Goal: Task Accomplishment & Management: Manage account settings

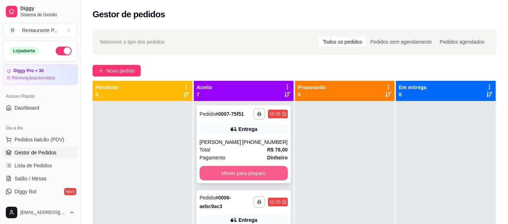
click at [239, 168] on button "Mover para preparo" at bounding box center [244, 173] width 88 height 14
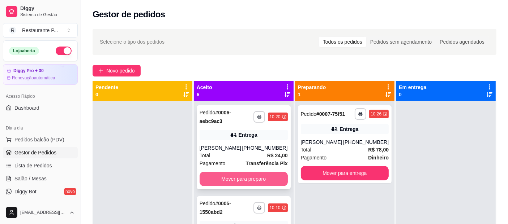
click at [233, 177] on button "Mover para preparo" at bounding box center [244, 179] width 88 height 14
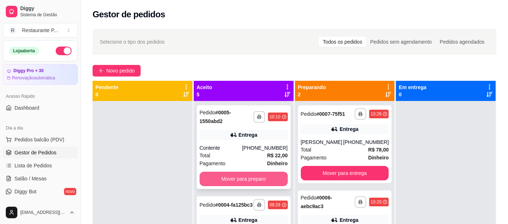
click at [247, 173] on button "Mover para preparo" at bounding box center [244, 179] width 88 height 14
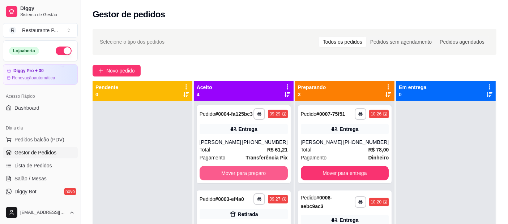
click at [247, 173] on button "Mover para preparo" at bounding box center [244, 173] width 88 height 14
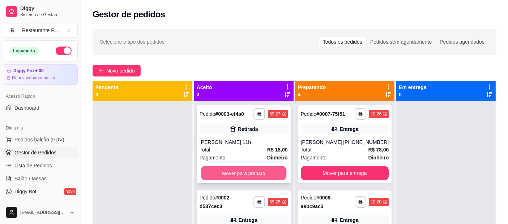
click at [253, 175] on button "Mover para preparo" at bounding box center [243, 174] width 85 height 14
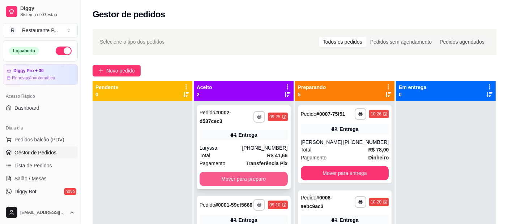
click at [244, 177] on button "Mover para preparo" at bounding box center [244, 179] width 88 height 14
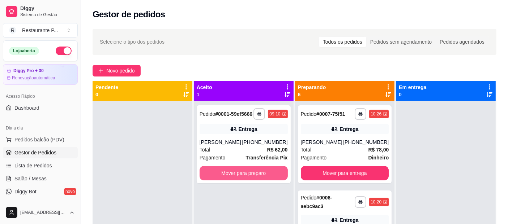
click at [244, 177] on button "Mover para preparo" at bounding box center [244, 173] width 88 height 14
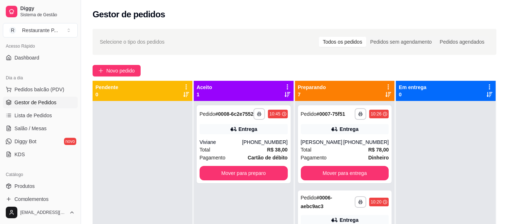
scroll to position [73, 0]
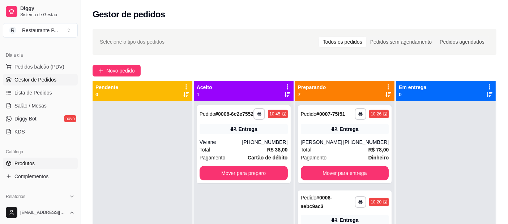
click at [30, 162] on span "Produtos" at bounding box center [24, 163] width 20 height 7
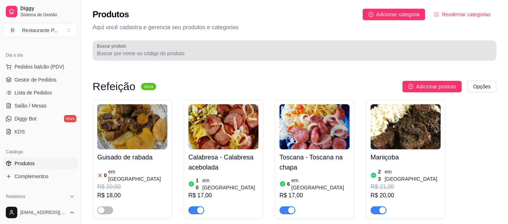
click at [171, 50] on input "Buscar produto" at bounding box center [294, 53] width 395 height 7
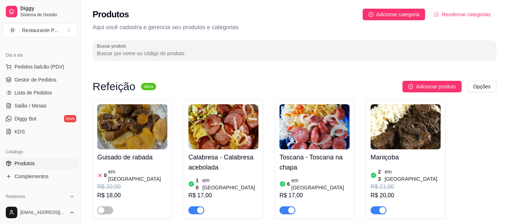
click at [171, 50] on input "Buscar produto" at bounding box center [294, 53] width 395 height 7
click at [195, 46] on div at bounding box center [294, 50] width 395 height 14
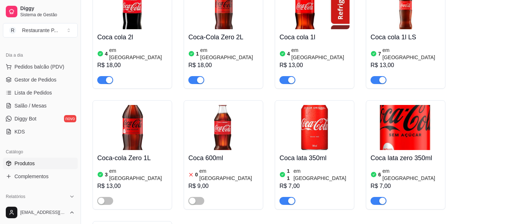
scroll to position [122, 0]
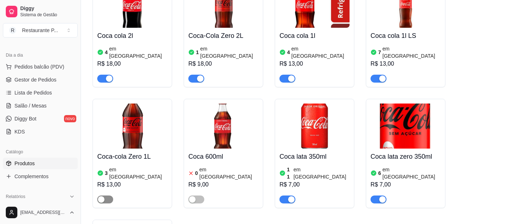
type input "coc"
click at [103, 197] on div "button" at bounding box center [101, 200] width 7 height 7
click at [52, 79] on span "Gestor de Pedidos" at bounding box center [35, 79] width 42 height 7
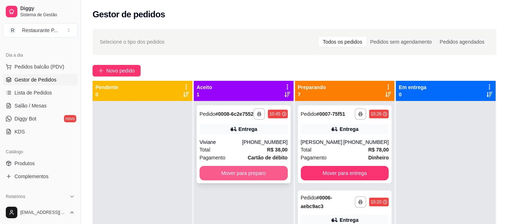
click at [228, 181] on button "Mover para preparo" at bounding box center [244, 173] width 88 height 14
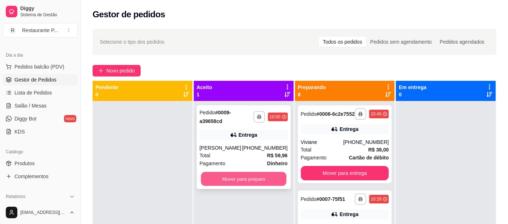
click at [257, 176] on button "Mover para preparo" at bounding box center [243, 179] width 85 height 14
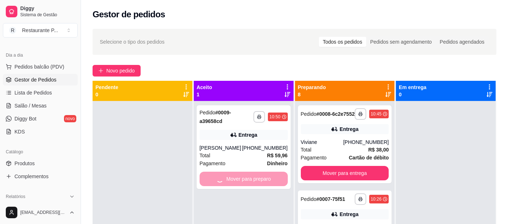
click at [121, 77] on div "**********" at bounding box center [294, 170] width 427 height 290
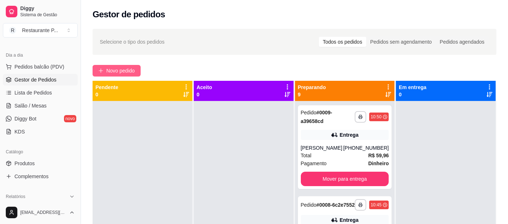
click at [122, 74] on span "Novo pedido" at bounding box center [120, 71] width 29 height 8
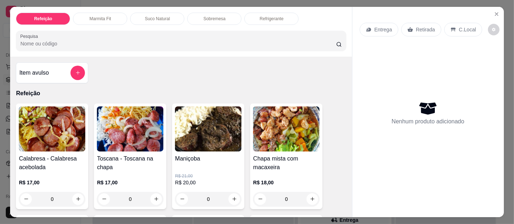
click at [202, 137] on img at bounding box center [208, 129] width 67 height 45
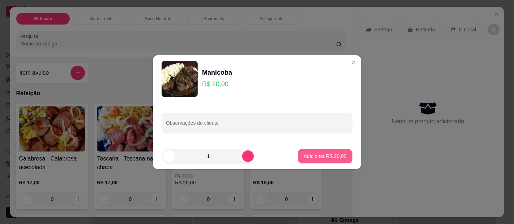
click at [323, 155] on p "Adicionar R$ 20,00" at bounding box center [325, 156] width 43 height 7
type input "1"
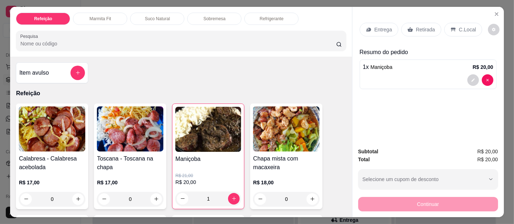
click at [381, 23] on div "Entrega" at bounding box center [379, 30] width 39 height 14
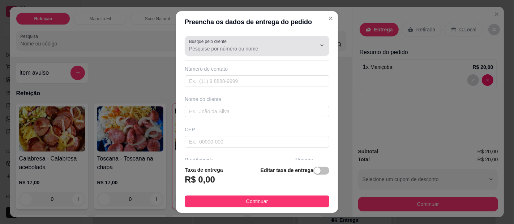
drag, startPoint x: 235, startPoint y: 44, endPoint x: 225, endPoint y: 44, distance: 10.1
click at [234, 44] on div at bounding box center [257, 46] width 136 height 14
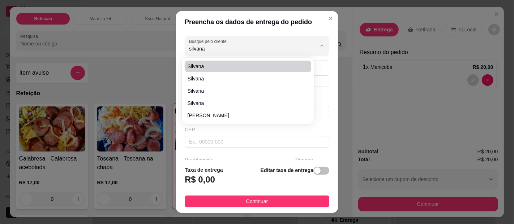
click at [214, 65] on span "Silvana" at bounding box center [244, 66] width 113 height 7
type input "Silvana"
type input "91984226683"
type input "Silvana"
type input "0000"
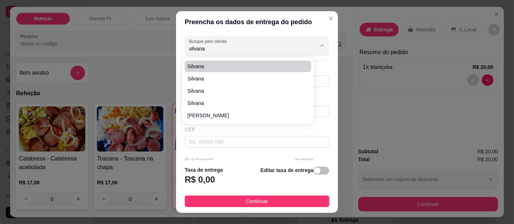
type input "No hospital"
type input "000"
type input "[GEOGRAPHIC_DATA]"
type input "HGM, raio-x"
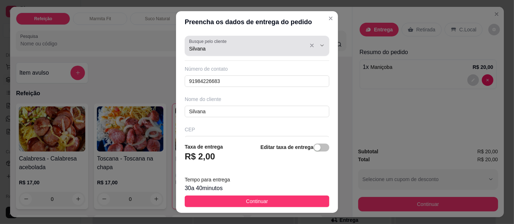
click at [256, 48] on input "Silvana" at bounding box center [247, 48] width 116 height 7
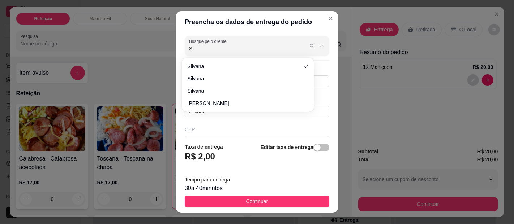
type input "S"
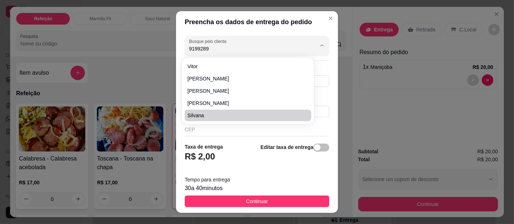
click at [200, 113] on span "Silvana" at bounding box center [244, 115] width 113 height 7
type input "Silvana"
type input "91992899592"
type input "Bar do preto"
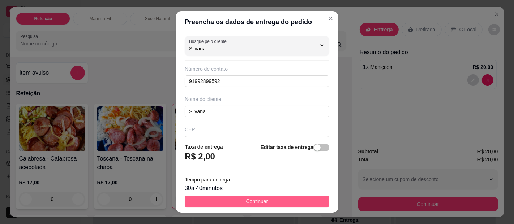
click at [271, 203] on button "Continuar" at bounding box center [257, 202] width 145 height 12
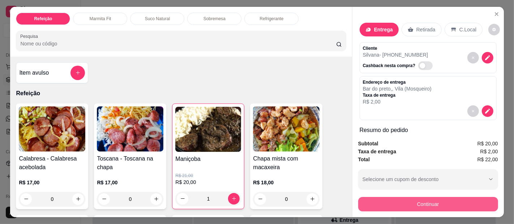
click at [441, 201] on button "Continuar" at bounding box center [428, 204] width 140 height 14
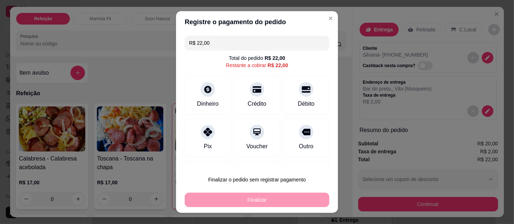
click at [230, 39] on input "R$ 22,00" at bounding box center [257, 43] width 136 height 14
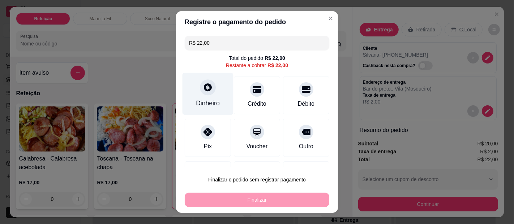
click at [202, 94] on div at bounding box center [208, 88] width 16 height 16
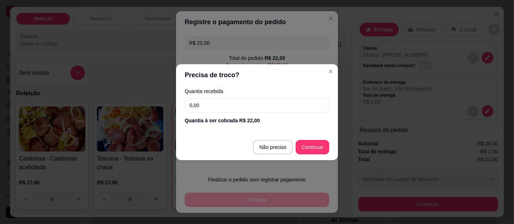
click at [218, 103] on input "0,00" at bounding box center [257, 105] width 145 height 14
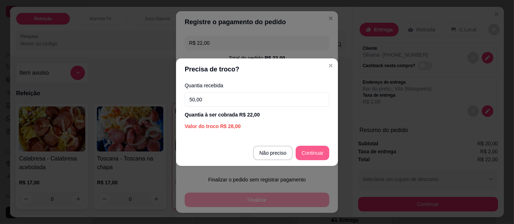
type input "50,00"
type input "R$ 0,00"
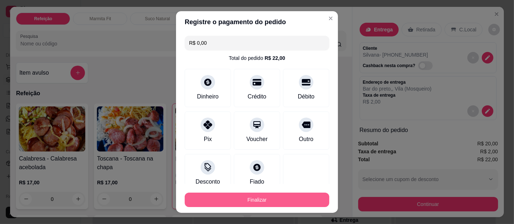
click at [262, 196] on button "Finalizar" at bounding box center [257, 200] width 145 height 14
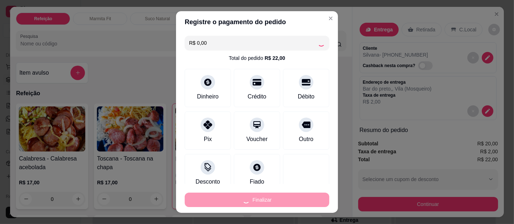
type input "0"
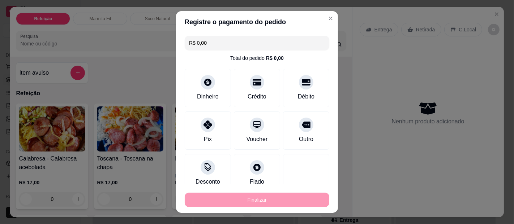
type input "-R$ 22,00"
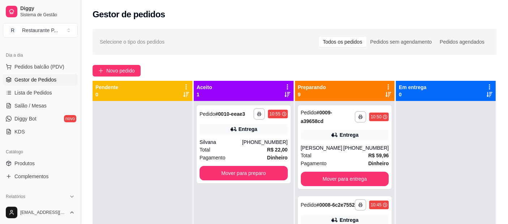
click at [78, 94] on button "Toggle Sidebar" at bounding box center [81, 112] width 6 height 224
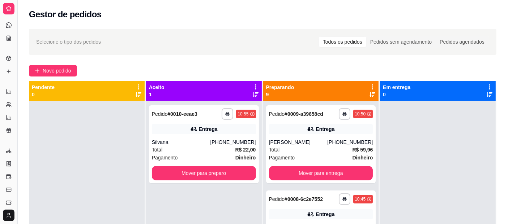
scroll to position [26, 0]
click at [18, 82] on button "Toggle Sidebar" at bounding box center [17, 112] width 6 height 224
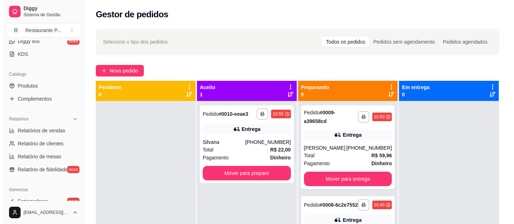
scroll to position [146, 0]
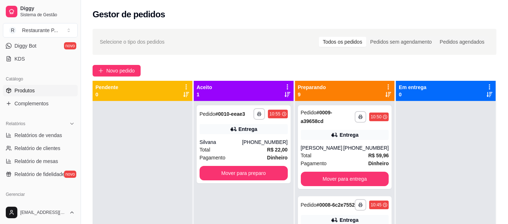
click at [38, 89] on link "Produtos" at bounding box center [40, 91] width 75 height 12
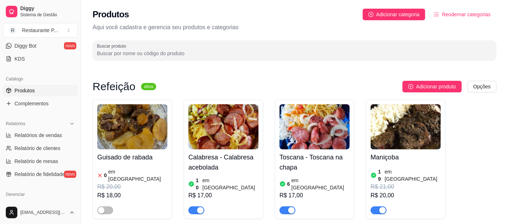
click at [384, 125] on img at bounding box center [405, 126] width 70 height 45
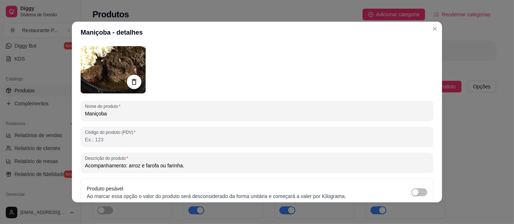
scroll to position [53, 0]
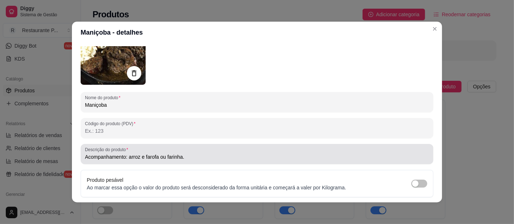
click at [157, 157] on input "Acompanhamento: arroz e farofa ou farinha." at bounding box center [257, 157] width 344 height 7
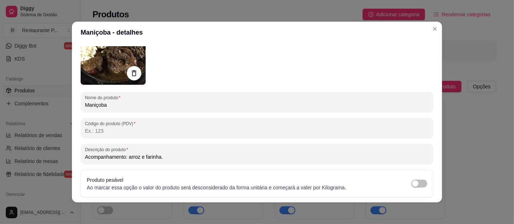
type input "Acompanhamento: arroz e farinha."
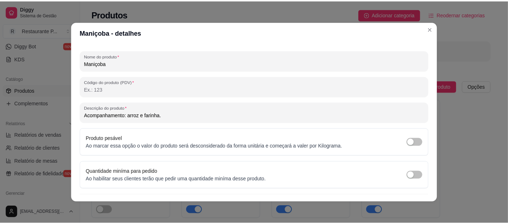
scroll to position [110, 0]
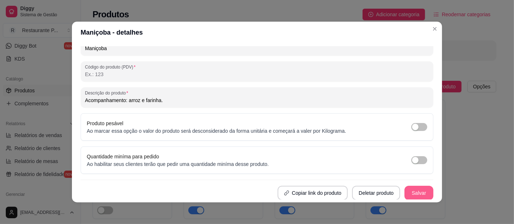
click at [404, 189] on button "Salvar" at bounding box center [418, 193] width 29 height 14
click at [414, 196] on button "Salvar" at bounding box center [419, 194] width 28 height 14
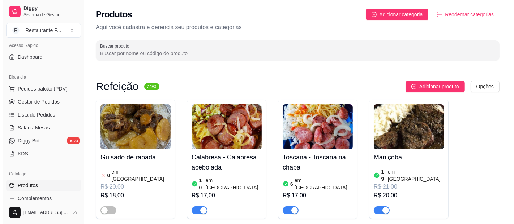
scroll to position [0, 0]
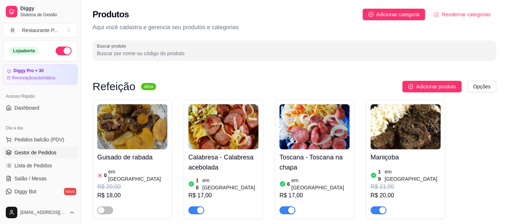
click at [30, 151] on span "Gestor de Pedidos" at bounding box center [35, 152] width 42 height 7
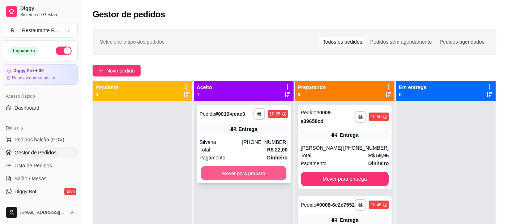
click at [240, 176] on button "Mover para preparo" at bounding box center [243, 174] width 85 height 14
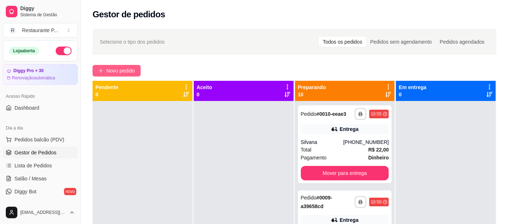
click at [117, 71] on span "Novo pedido" at bounding box center [120, 71] width 29 height 8
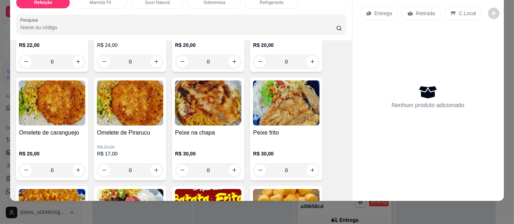
scroll to position [457, 0]
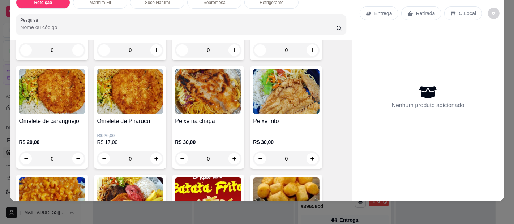
click at [272, 79] on img at bounding box center [286, 91] width 67 height 45
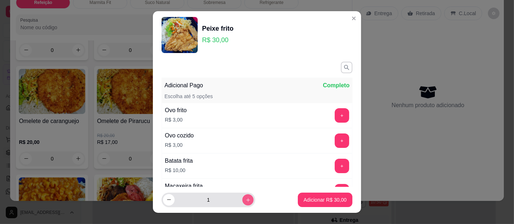
click at [242, 200] on button "increase-product-quantity" at bounding box center [247, 199] width 11 height 11
type input "2"
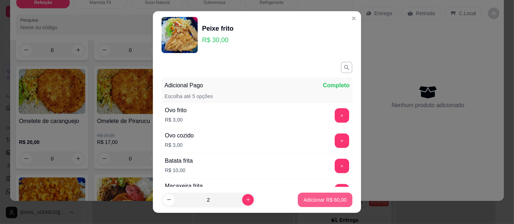
click at [304, 197] on p "Adicionar R$ 60,00" at bounding box center [325, 200] width 43 height 7
type input "2"
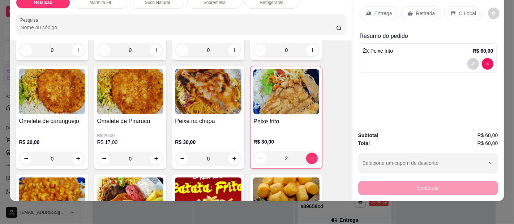
scroll to position [0, 0]
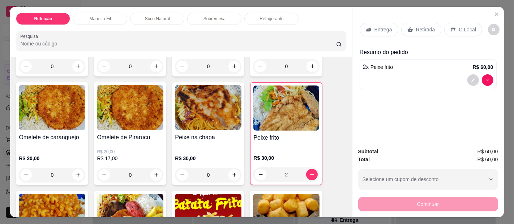
click at [382, 26] on p "Entrega" at bounding box center [383, 29] width 18 height 7
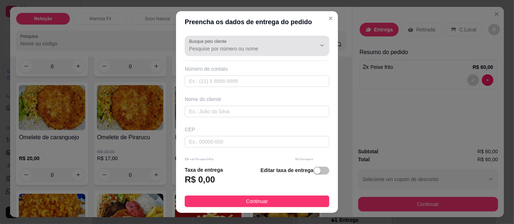
click at [197, 47] on input "Busque pelo cliente" at bounding box center [247, 48] width 116 height 7
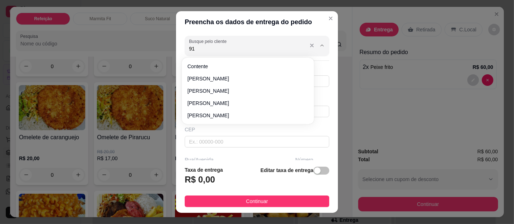
type input "9"
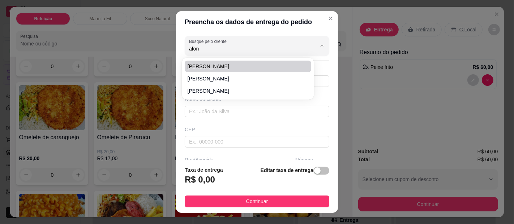
click at [204, 68] on span "[PERSON_NAME]" at bounding box center [244, 66] width 113 height 7
type input "[PERSON_NAME]"
type input "91983547619"
type input "[PERSON_NAME]"
type input "Lauro Sodré ao lado do hospital tem um jambeiro na frente"
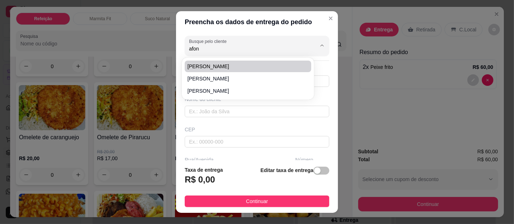
type input "442"
type input "[GEOGRAPHIC_DATA]"
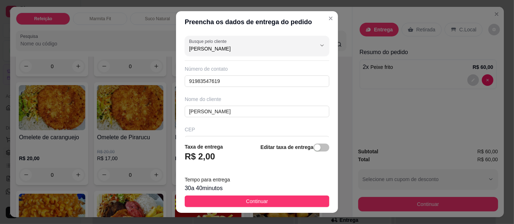
type input "[PERSON_NAME]"
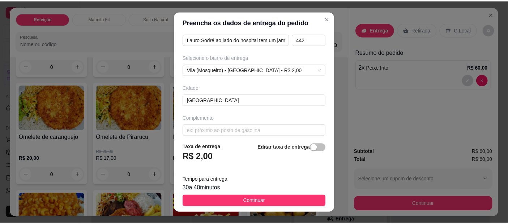
scroll to position [137, 0]
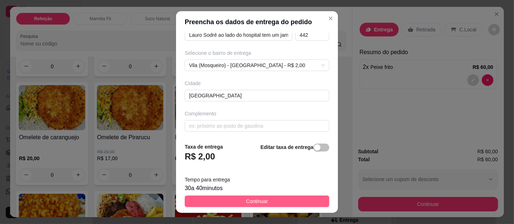
click at [275, 203] on button "Continuar" at bounding box center [257, 202] width 145 height 12
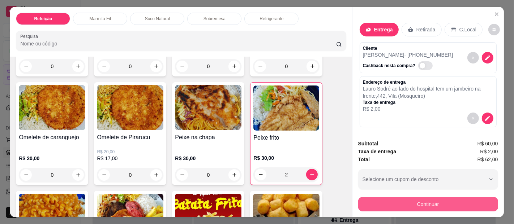
click at [460, 198] on button "Continuar" at bounding box center [428, 204] width 140 height 14
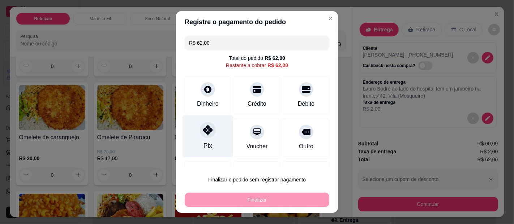
click at [207, 134] on icon at bounding box center [207, 129] width 9 height 9
type input "R$ 0,00"
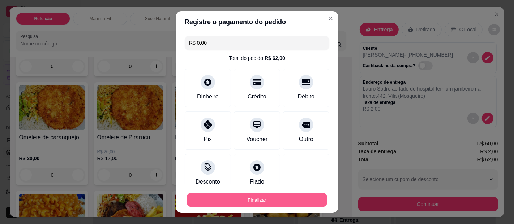
click at [264, 196] on button "Finalizar" at bounding box center [257, 200] width 140 height 14
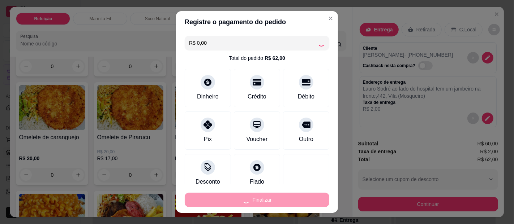
type input "0"
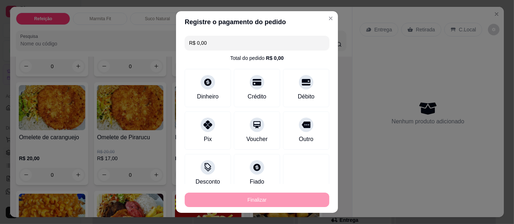
type input "-R$ 62,00"
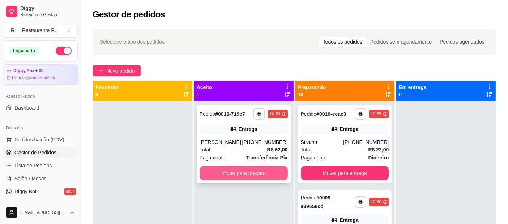
click at [254, 170] on button "Mover para preparo" at bounding box center [244, 173] width 88 height 14
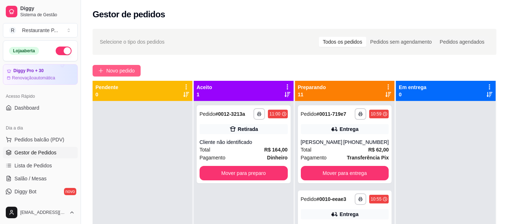
click at [130, 70] on span "Novo pedido" at bounding box center [120, 71] width 29 height 8
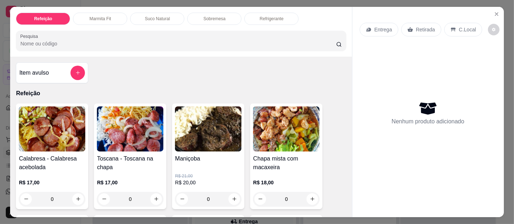
click at [496, 11] on icon "Close" at bounding box center [497, 14] width 6 height 6
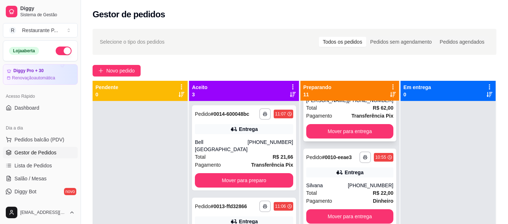
scroll to position [31, 0]
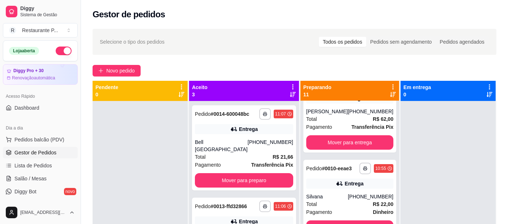
click at [390, 97] on icon at bounding box center [393, 95] width 6 height 6
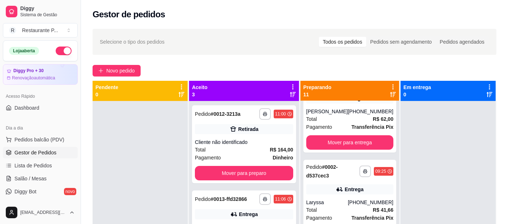
click at [400, 142] on div at bounding box center [447, 213] width 95 height 224
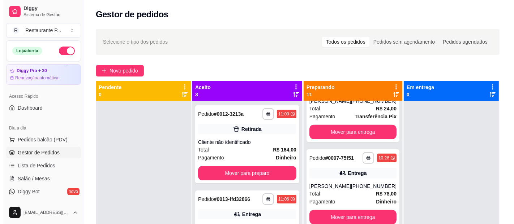
scroll to position [496, 0]
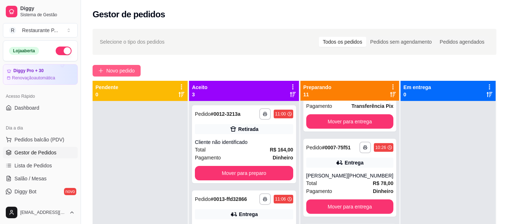
click at [113, 65] on button "Novo pedido" at bounding box center [117, 71] width 48 height 12
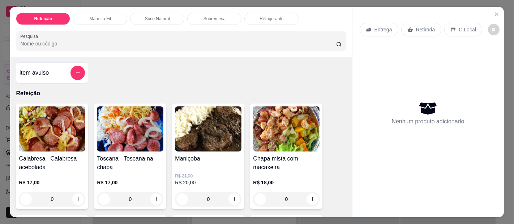
click at [184, 131] on img at bounding box center [208, 129] width 67 height 45
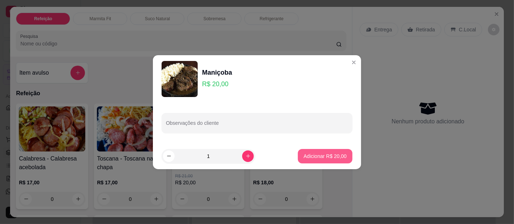
click at [321, 155] on p "Adicionar R$ 20,00" at bounding box center [325, 156] width 43 height 7
type input "1"
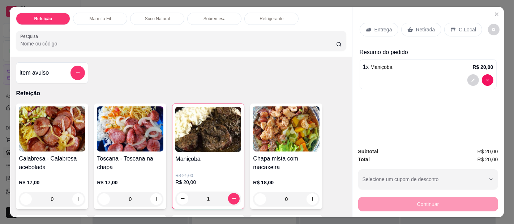
click at [378, 26] on p "Entrega" at bounding box center [383, 29] width 18 height 7
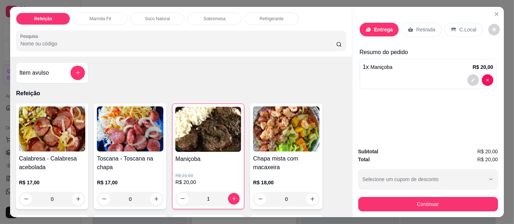
click at [226, 47] on input "Busque pelo cliente" at bounding box center [247, 48] width 116 height 7
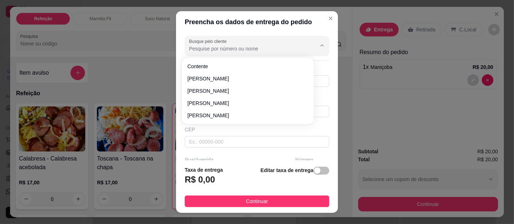
click at [226, 54] on div "Busque pelo cliente" at bounding box center [257, 46] width 145 height 20
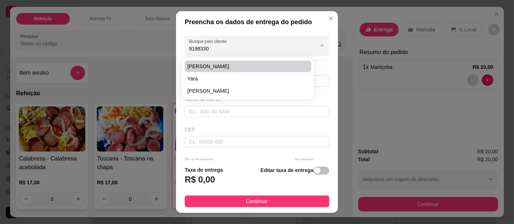
click at [224, 66] on span "[PERSON_NAME]" at bounding box center [244, 66] width 113 height 7
type input "[PERSON_NAME]"
type input "91983303143"
type input "[PERSON_NAME]"
type input "[PERSON_NAME] l"
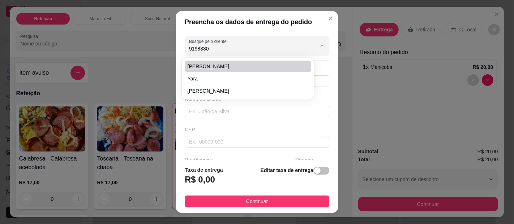
type input "679"
type input "[GEOGRAPHIC_DATA]"
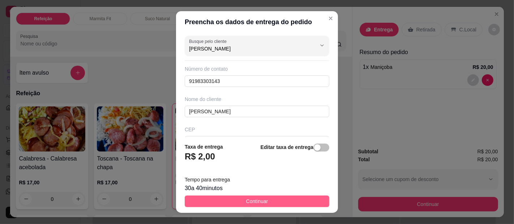
type input "[PERSON_NAME]"
click at [279, 203] on button "Continuar" at bounding box center [257, 202] width 145 height 12
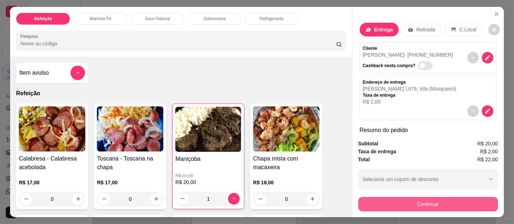
click at [425, 204] on button "Continuar" at bounding box center [428, 204] width 140 height 14
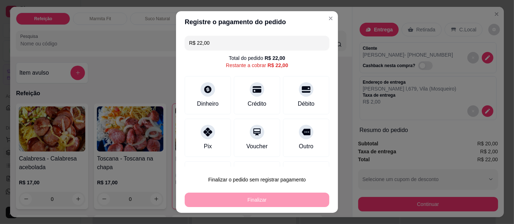
click at [228, 42] on input "R$ 22,00" at bounding box center [257, 43] width 136 height 14
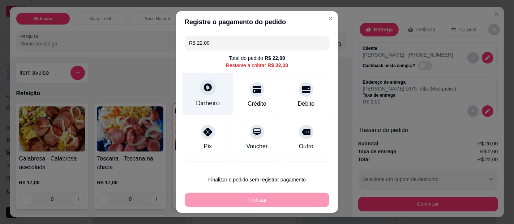
click at [209, 86] on div at bounding box center [208, 88] width 16 height 16
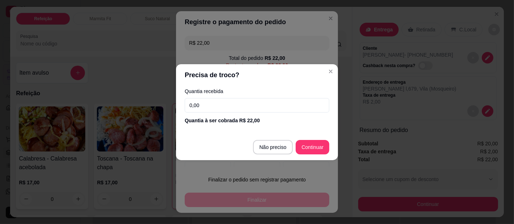
click at [209, 100] on input "0,00" at bounding box center [257, 105] width 145 height 14
type input "50,00"
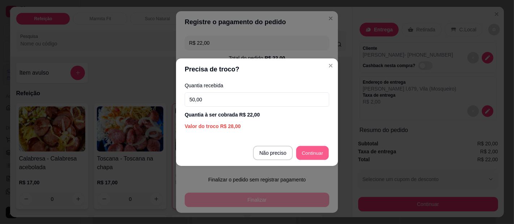
type input "R$ 0,00"
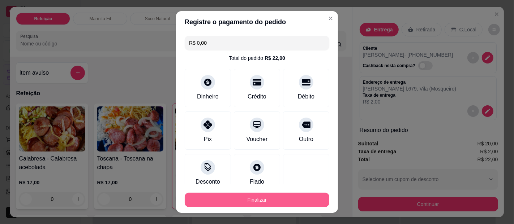
click at [260, 200] on button "Finalizar" at bounding box center [257, 200] width 145 height 14
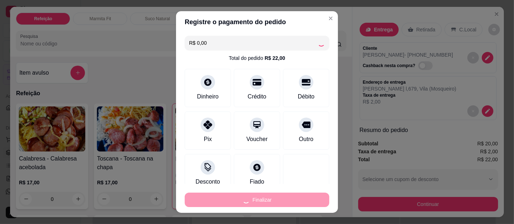
type input "0"
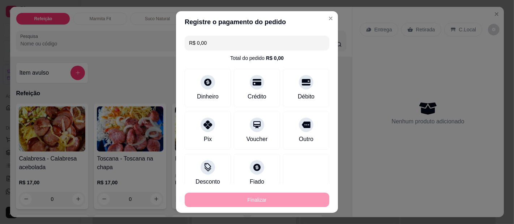
type input "-R$ 22,00"
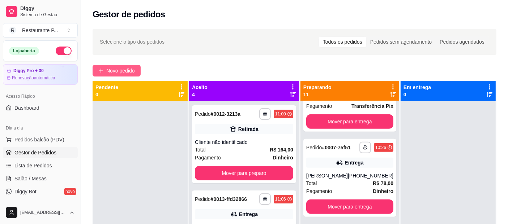
click at [123, 68] on span "Novo pedido" at bounding box center [120, 71] width 29 height 8
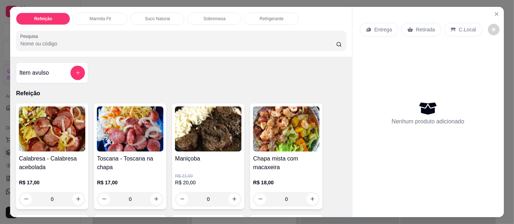
click at [264, 123] on img at bounding box center [286, 129] width 67 height 45
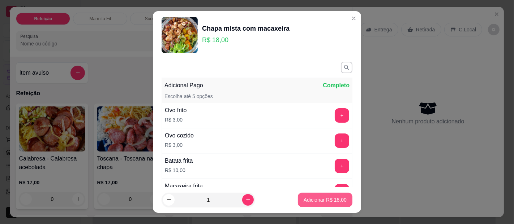
click at [313, 204] on button "Adicionar R$ 18,00" at bounding box center [325, 200] width 55 height 14
type input "1"
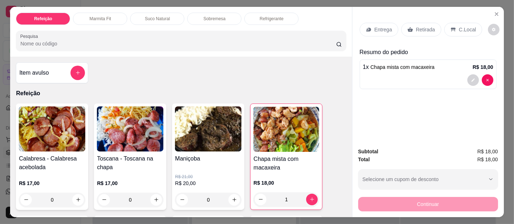
click at [56, 125] on img at bounding box center [52, 129] width 67 height 45
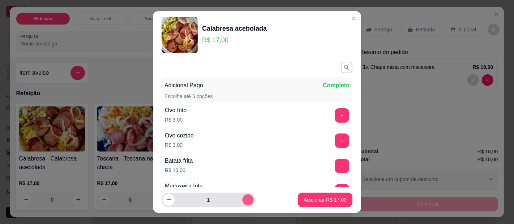
click at [245, 199] on icon "increase-product-quantity" at bounding box center [247, 200] width 5 height 5
type input "2"
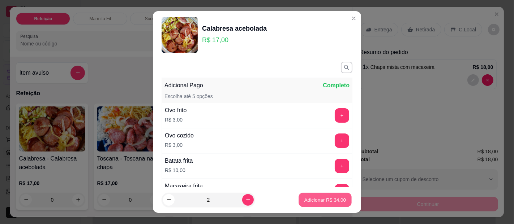
click at [309, 198] on p "Adicionar R$ 34,00" at bounding box center [325, 200] width 42 height 7
type input "2"
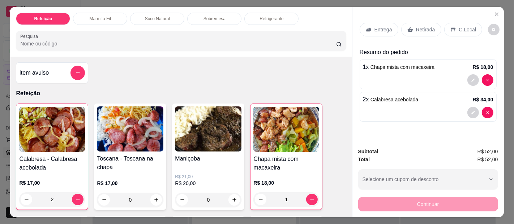
click at [415, 23] on div "Retirada" at bounding box center [421, 30] width 40 height 14
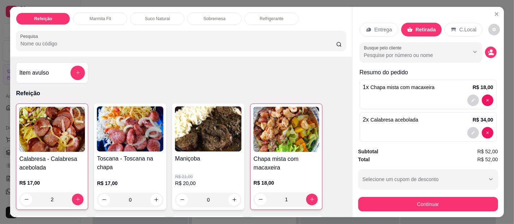
click at [378, 26] on p "Entrega" at bounding box center [383, 29] width 18 height 7
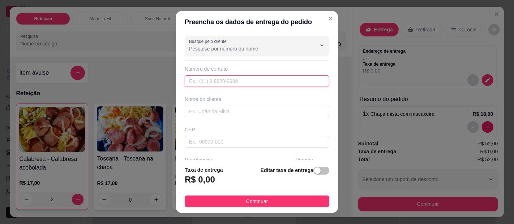
click at [228, 82] on input "text" at bounding box center [257, 82] width 145 height 12
drag, startPoint x: 328, startPoint y: 5, endPoint x: 308, endPoint y: 58, distance: 56.5
click at [308, 58] on div "Busque pelo cliente Número de contato Nome do cliente CEP Rua/[GEOGRAPHIC_DATA]…" at bounding box center [257, 97] width 162 height 128
click at [206, 80] on input "text" at bounding box center [257, 82] width 145 height 12
click at [214, 109] on input "text" at bounding box center [257, 112] width 145 height 12
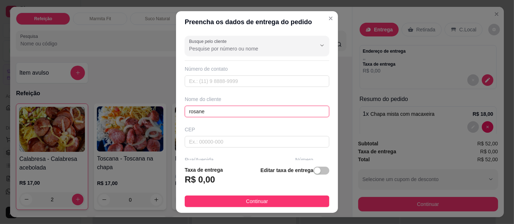
type input "rosane"
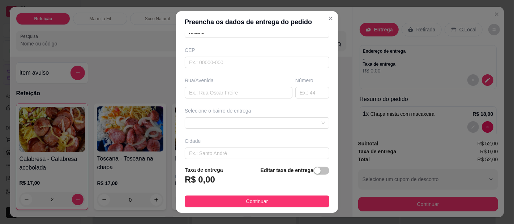
scroll to position [80, 0]
click at [226, 124] on span at bounding box center [257, 122] width 136 height 11
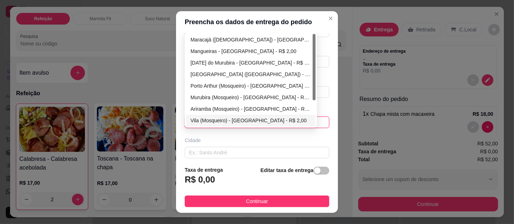
click at [208, 121] on div "Vila (Mosqueiro) - [GEOGRAPHIC_DATA] - R$ 2,00" at bounding box center [250, 121] width 121 height 8
type input "[GEOGRAPHIC_DATA]"
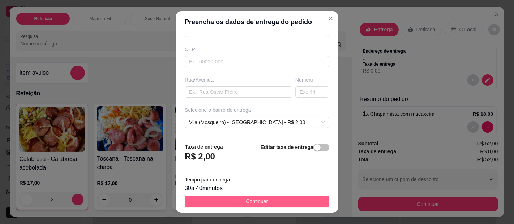
click at [268, 204] on button "Continuar" at bounding box center [257, 202] width 145 height 12
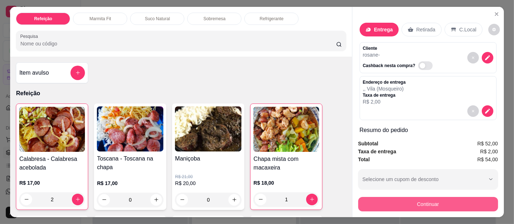
click at [424, 203] on button "Continuar" at bounding box center [428, 204] width 140 height 14
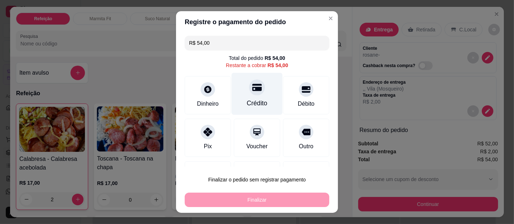
click at [248, 96] on div "Crédito" at bounding box center [257, 94] width 51 height 42
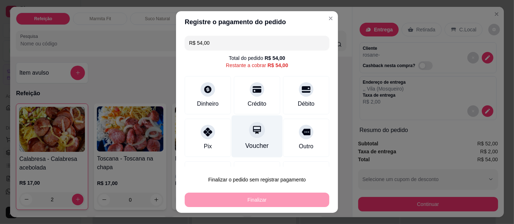
type input "R$ 0,00"
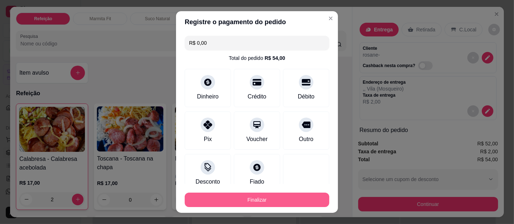
click at [257, 199] on button "Finalizar" at bounding box center [257, 200] width 145 height 14
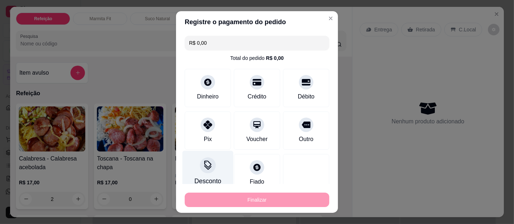
type input "0"
type input "-R$ 54,00"
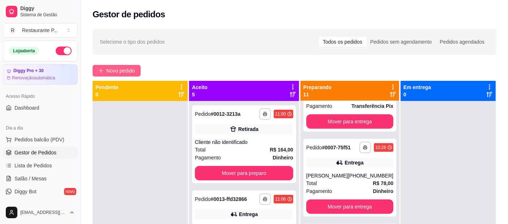
click at [107, 68] on span "Novo pedido" at bounding box center [120, 71] width 29 height 8
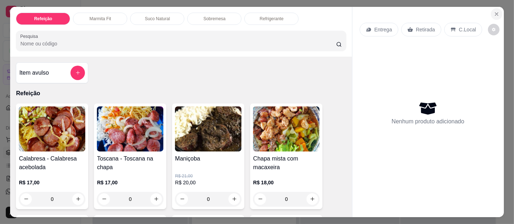
click at [495, 11] on icon "Close" at bounding box center [497, 14] width 6 height 6
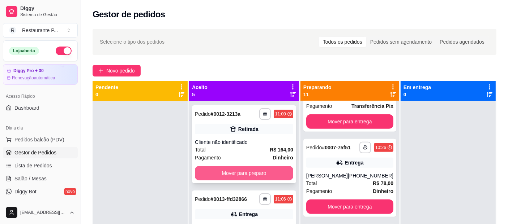
click at [228, 169] on button "Mover para preparo" at bounding box center [244, 173] width 98 height 14
click at [251, 181] on button "Mover para preparo" at bounding box center [244, 173] width 98 height 14
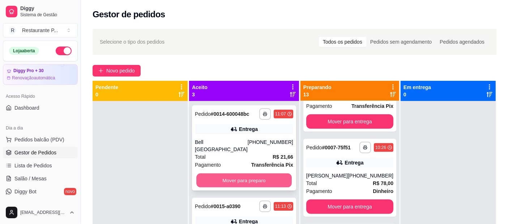
click at [250, 176] on button "Mover para preparo" at bounding box center [243, 181] width 95 height 14
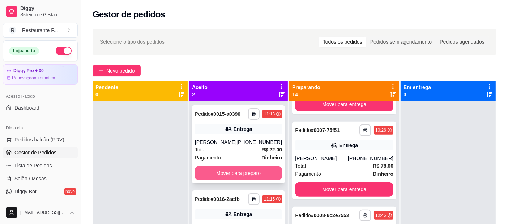
click at [252, 174] on button "Mover para preparo" at bounding box center [238, 173] width 87 height 14
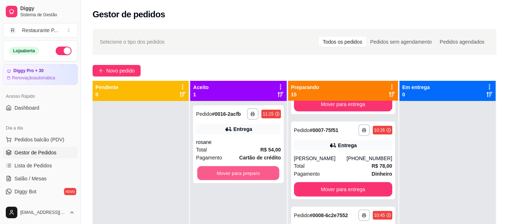
click at [252, 174] on button "Mover para preparo" at bounding box center [238, 174] width 82 height 14
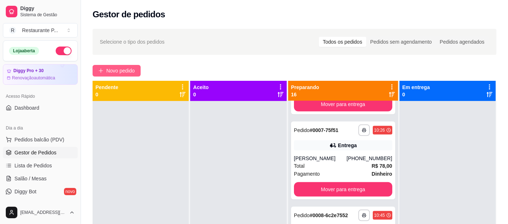
click at [116, 69] on span "Novo pedido" at bounding box center [120, 71] width 29 height 8
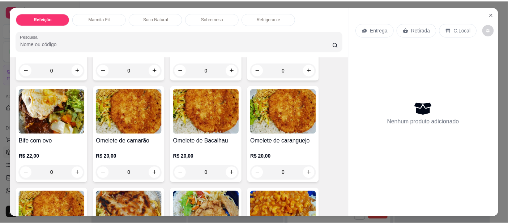
scroll to position [359, 0]
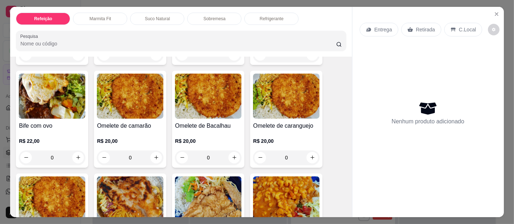
click at [142, 98] on img at bounding box center [130, 96] width 67 height 45
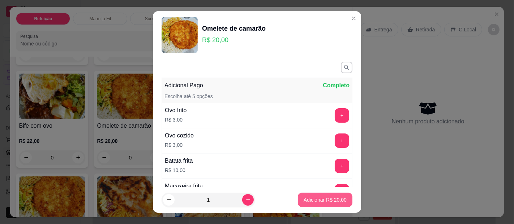
click at [320, 197] on p "Adicionar R$ 20,00" at bounding box center [325, 200] width 43 height 7
type input "1"
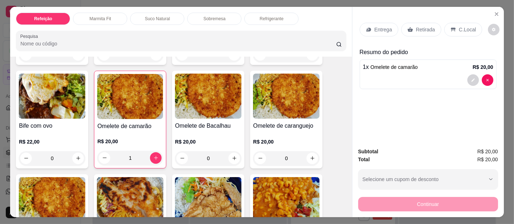
click at [381, 18] on div "Entrega Retirada C.Local" at bounding box center [428, 29] width 137 height 25
click at [376, 27] on p "Entrega" at bounding box center [383, 29] width 18 height 7
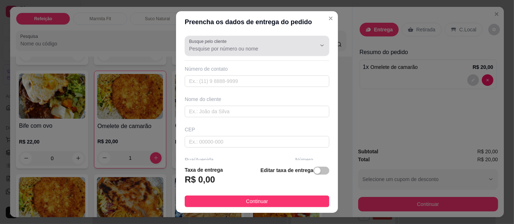
click at [273, 40] on div at bounding box center [257, 46] width 136 height 14
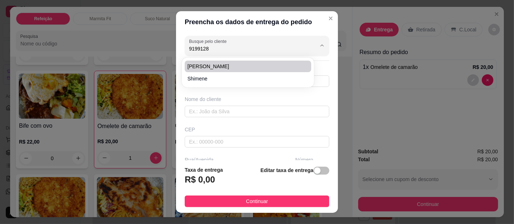
click at [187, 63] on li "[PERSON_NAME]" at bounding box center [248, 67] width 127 height 12
type input "[PERSON_NAME]"
type input "91991288896"
type input "[PERSON_NAME]"
type input "ALL GUIMARAES"
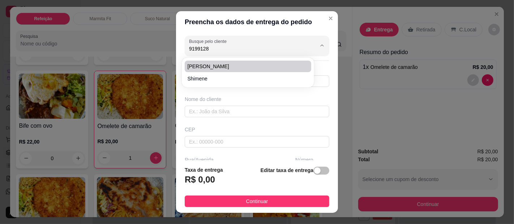
type input "[GEOGRAPHIC_DATA]"
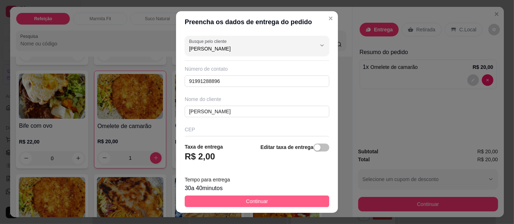
click at [291, 203] on button "Continuar" at bounding box center [257, 202] width 145 height 12
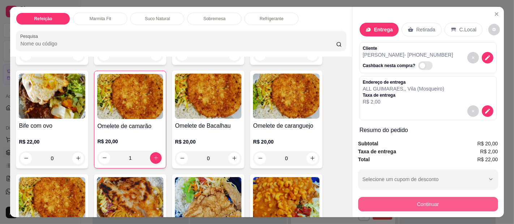
click at [414, 198] on button "Continuar" at bounding box center [428, 204] width 140 height 14
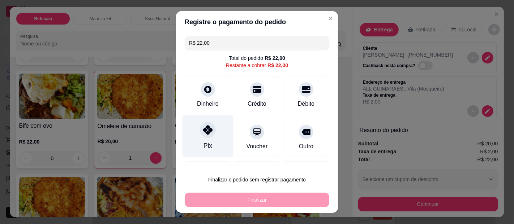
click at [204, 139] on div "Pix" at bounding box center [208, 137] width 51 height 42
type input "R$ 0,00"
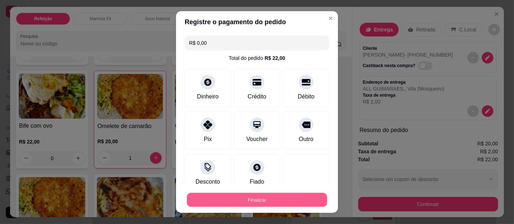
click at [283, 200] on button "Finalizar" at bounding box center [257, 200] width 140 height 14
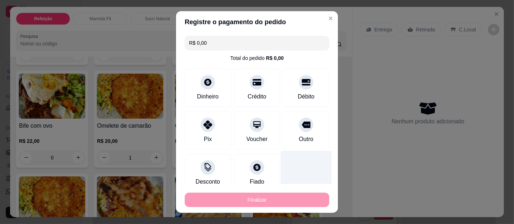
type input "0"
type input "-R$ 22,00"
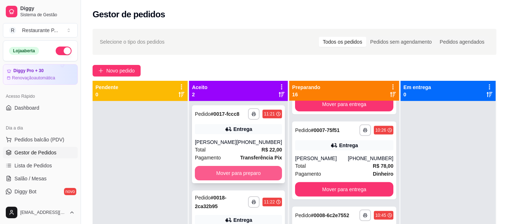
click at [262, 172] on button "Mover para preparo" at bounding box center [238, 173] width 87 height 14
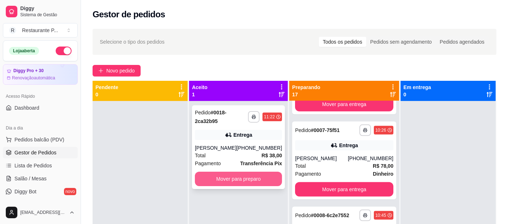
click at [250, 187] on button "Mover para preparo" at bounding box center [238, 179] width 87 height 14
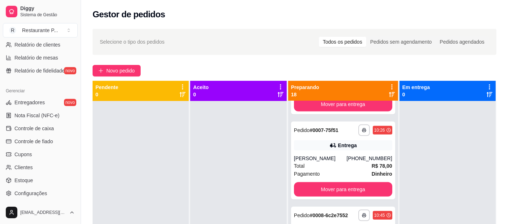
scroll to position [261, 0]
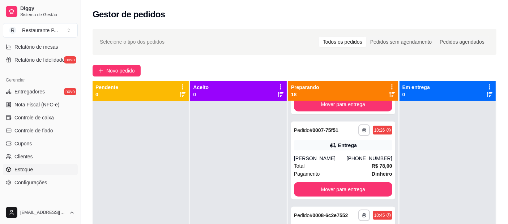
click at [42, 166] on link "Estoque" at bounding box center [40, 170] width 75 height 12
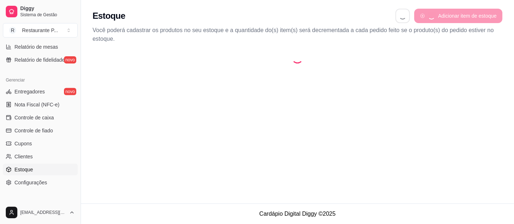
select select "QUANTITY_ORDER"
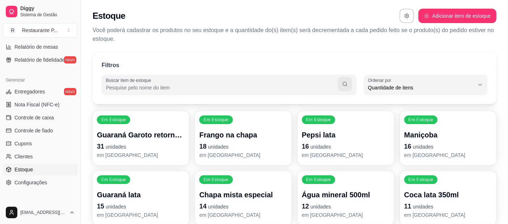
scroll to position [7, 0]
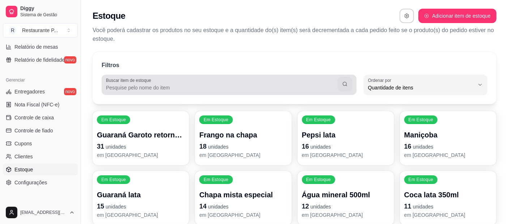
click at [136, 93] on div "Buscar item de estoque" at bounding box center [229, 85] width 255 height 20
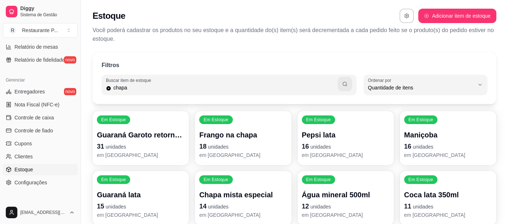
type input "chapa"
click at [342, 75] on div "Buscar item de estoque chapa" at bounding box center [229, 85] width 255 height 20
click at [345, 80] on button "button" at bounding box center [345, 84] width 14 height 14
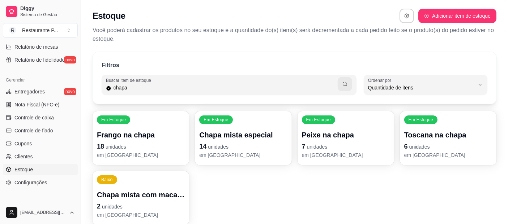
click at [134, 202] on p "2 unidades" at bounding box center [141, 207] width 88 height 10
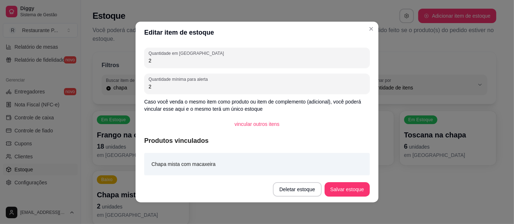
click at [224, 61] on input "2" at bounding box center [257, 60] width 217 height 7
type input "3"
click at [351, 184] on button "Salvar estoque" at bounding box center [347, 190] width 45 height 14
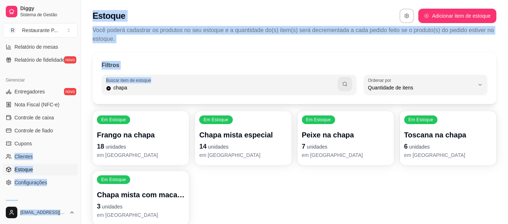
drag, startPoint x: 74, startPoint y: 144, endPoint x: 90, endPoint y: 87, distance: 59.4
click at [90, 87] on div "Diggy Sistema de Gestão R Restaurante P ... Loja aberta Diggy Pro + 30 Renovaçã…" at bounding box center [254, 127] width 508 height 255
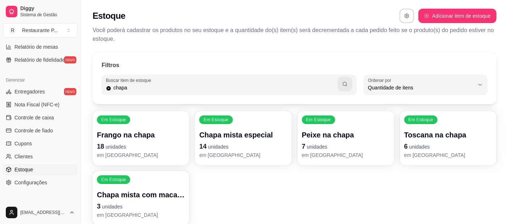
click at [29, 83] on div "Gerenciar" at bounding box center [40, 80] width 75 height 12
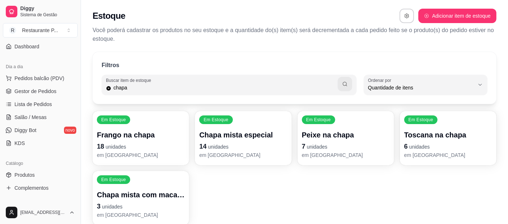
scroll to position [0, 0]
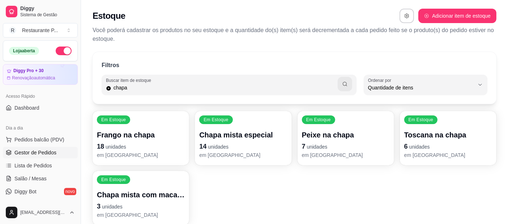
click at [51, 152] on span "Gestor de Pedidos" at bounding box center [35, 152] width 42 height 7
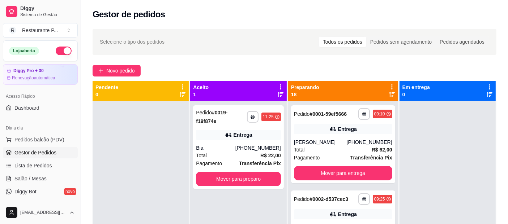
click at [389, 93] on icon at bounding box center [392, 94] width 6 height 5
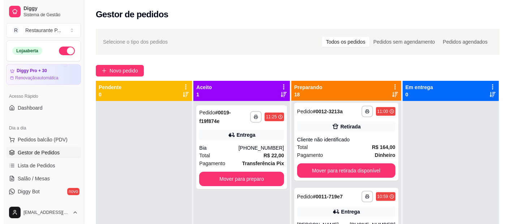
scroll to position [544, 0]
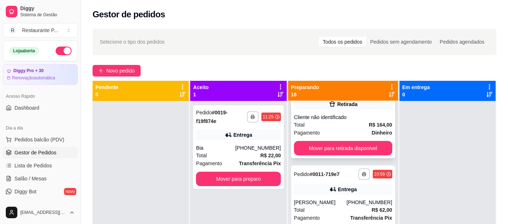
click at [372, 128] on strong "R$ 164,00" at bounding box center [380, 125] width 23 height 6
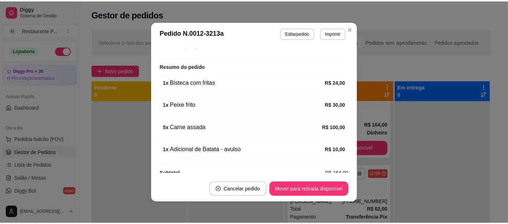
scroll to position [126, 0]
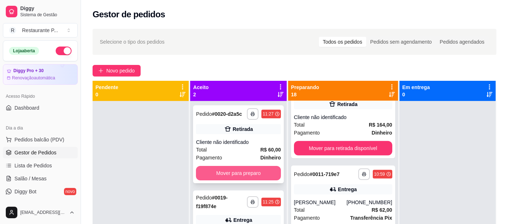
click at [225, 170] on button "Mover para preparo" at bounding box center [238, 173] width 85 height 14
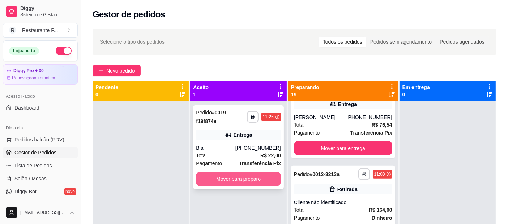
scroll to position [629, 0]
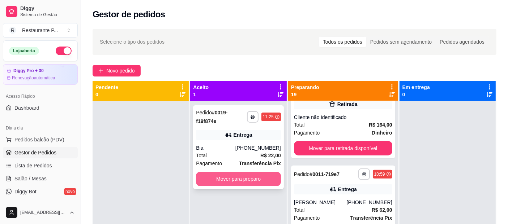
click at [232, 172] on button "Mover para preparo" at bounding box center [238, 179] width 85 height 14
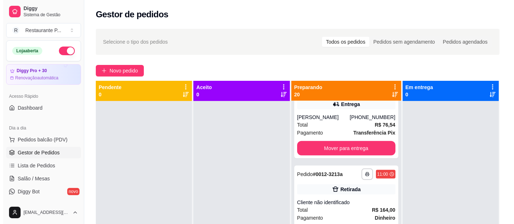
scroll to position [721, 0]
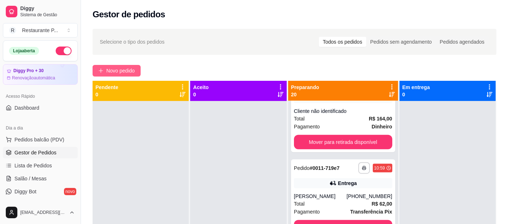
click at [108, 68] on span "Novo pedido" at bounding box center [120, 71] width 29 height 8
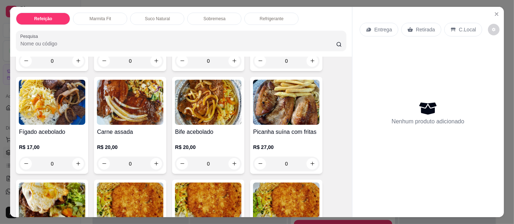
scroll to position [257, 0]
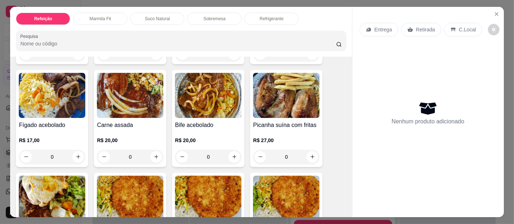
click at [42, 180] on img at bounding box center [52, 198] width 67 height 45
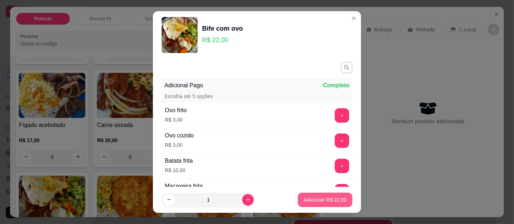
click at [307, 198] on p "Adicionar R$ 22,00" at bounding box center [325, 200] width 43 height 7
type input "1"
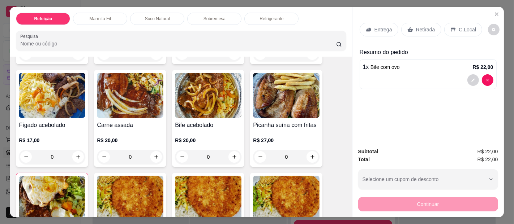
scroll to position [218, 0]
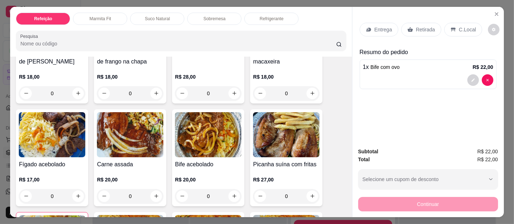
click at [44, 140] on img at bounding box center [52, 134] width 67 height 45
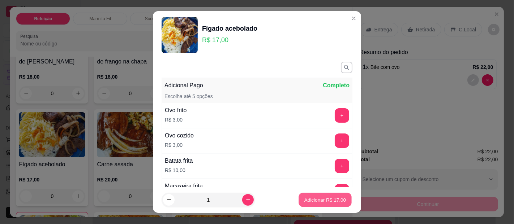
click at [310, 196] on button "Adicionar R$ 17,00" at bounding box center [325, 200] width 53 height 14
type input "1"
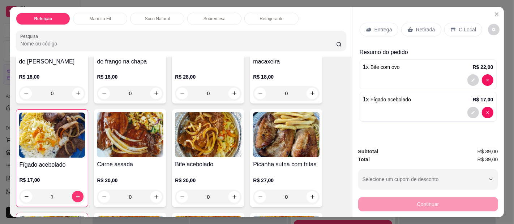
click at [378, 23] on div "Entrega" at bounding box center [379, 30] width 39 height 14
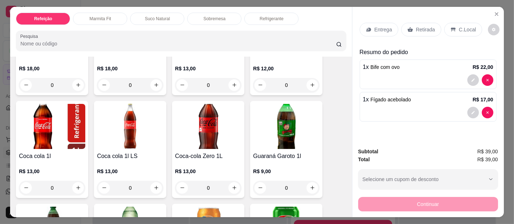
scroll to position [1586, 0]
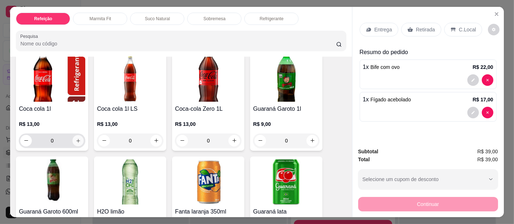
click at [73, 135] on button "increase-product-quantity" at bounding box center [78, 140] width 11 height 11
type input "1"
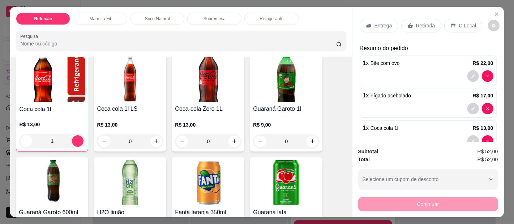
scroll to position [21, 0]
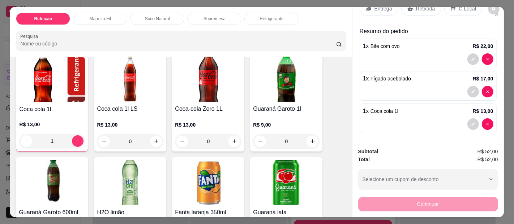
click at [376, 5] on p "Entrega" at bounding box center [383, 8] width 18 height 7
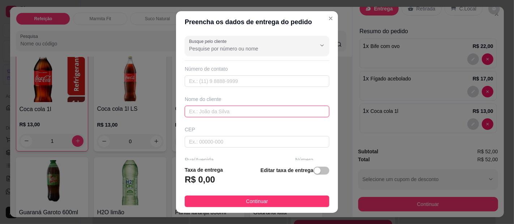
click at [219, 110] on input "text" at bounding box center [257, 112] width 145 height 12
type input "bombeiro na [GEOGRAPHIC_DATA]"
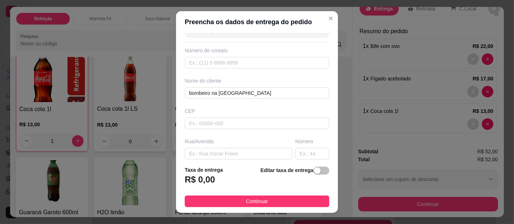
scroll to position [32, 0]
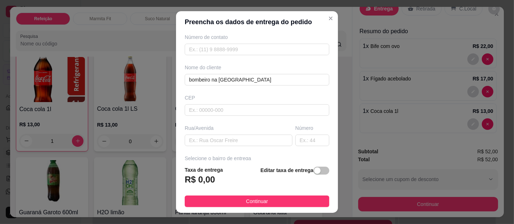
click at [322, 158] on div "Busque pelo cliente Número de contato Nome do cliente bombeiro na [GEOGRAPHIC_D…" at bounding box center [257, 97] width 162 height 128
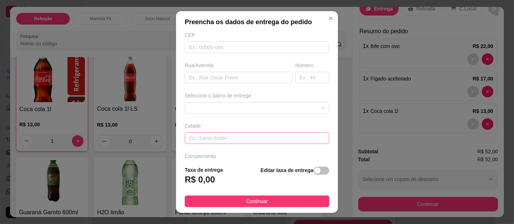
scroll to position [96, 0]
click at [259, 105] on span at bounding box center [257, 106] width 136 height 11
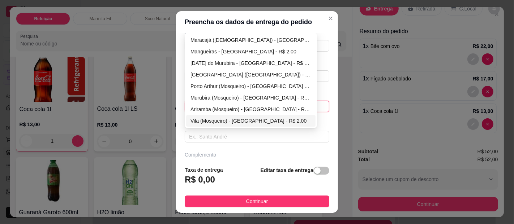
drag, startPoint x: 308, startPoint y: 82, endPoint x: 304, endPoint y: 101, distance: 19.7
click at [307, 120] on div "Maracajá (Mosqueiro) - [GEOGRAPHIC_DATA] - R$ 2,00 [GEOGRAPHIC_DATA] - [GEOGRAP…" at bounding box center [250, 92] width 129 height 116
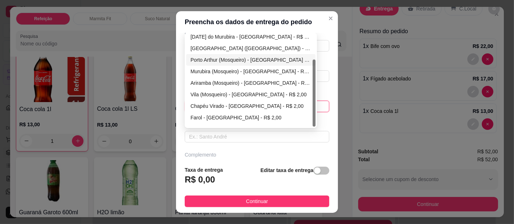
scroll to position [34, 0]
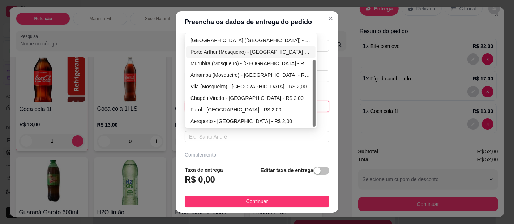
drag, startPoint x: 311, startPoint y: 82, endPoint x: 310, endPoint y: 117, distance: 34.7
click at [313, 117] on div at bounding box center [314, 93] width 3 height 67
click at [201, 106] on div "Farol - [GEOGRAPHIC_DATA] - R$ 2,00" at bounding box center [250, 110] width 121 height 8
type input "[GEOGRAPHIC_DATA]"
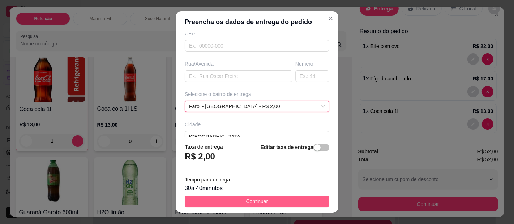
click at [246, 200] on span "Continuar" at bounding box center [257, 202] width 22 height 8
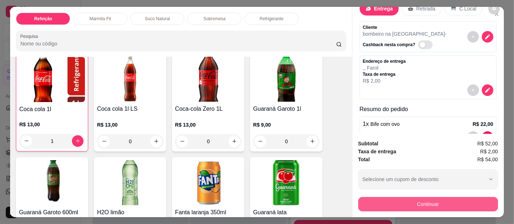
click at [377, 201] on button "Continuar" at bounding box center [428, 204] width 140 height 14
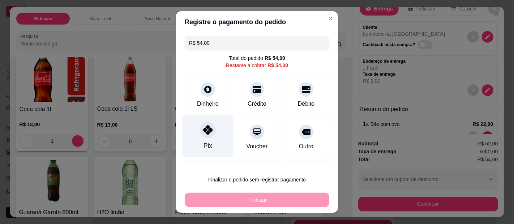
click at [208, 133] on div at bounding box center [208, 130] width 16 height 16
type input "R$ 0,00"
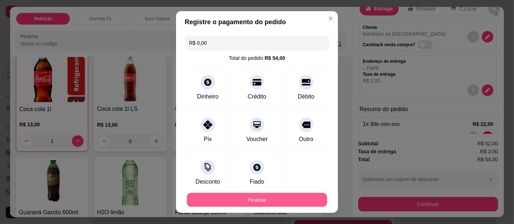
click at [250, 199] on button "Finalizar" at bounding box center [257, 200] width 140 height 14
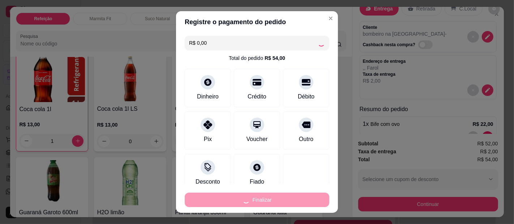
type input "0"
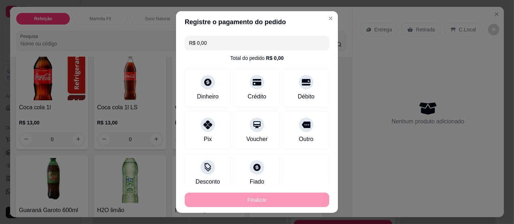
type input "-R$ 54,00"
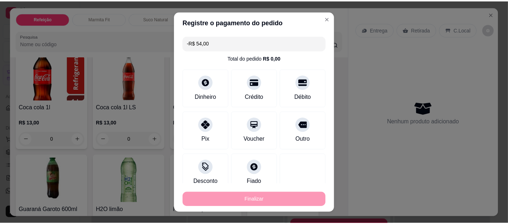
scroll to position [1585, 0]
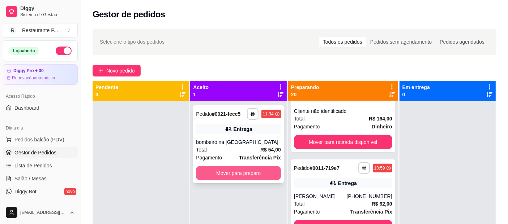
click at [255, 171] on button "Mover para preparo" at bounding box center [238, 173] width 85 height 14
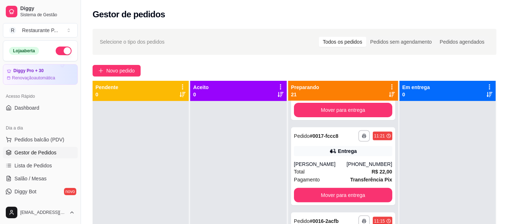
scroll to position [340, 0]
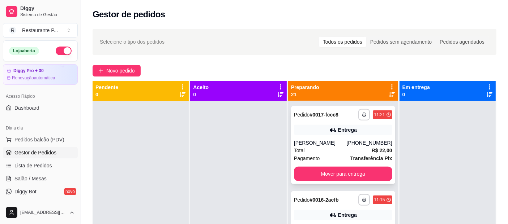
click at [355, 155] on div "Total R$ 22,00" at bounding box center [343, 151] width 98 height 8
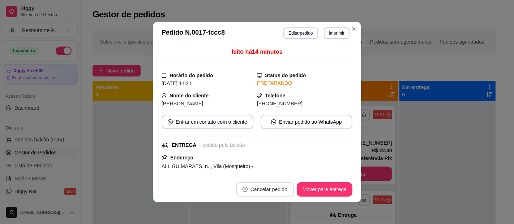
click at [261, 185] on button "Cancelar pedido" at bounding box center [265, 190] width 58 height 14
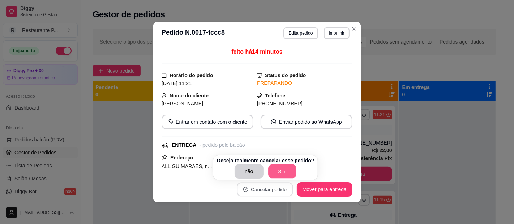
click at [273, 167] on button "Sim" at bounding box center [282, 172] width 28 height 14
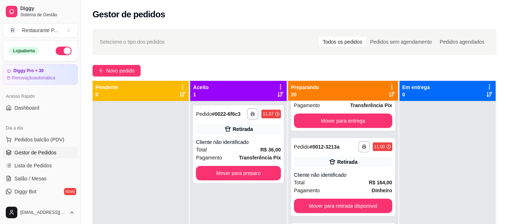
scroll to position [680, 0]
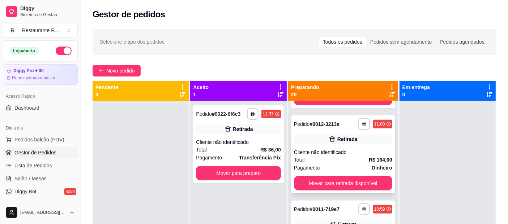
click at [335, 156] on div "Cliente não identificado" at bounding box center [343, 152] width 98 height 7
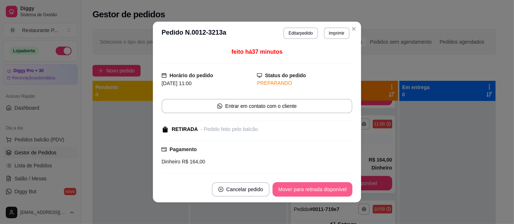
click at [337, 183] on button "Mover para retirada disponível" at bounding box center [313, 190] width 80 height 14
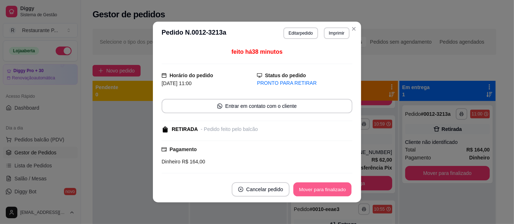
click at [320, 189] on button "Mover para finalizado" at bounding box center [323, 190] width 58 height 14
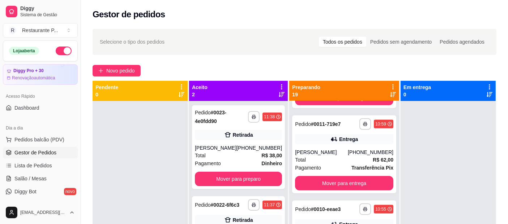
scroll to position [0, 0]
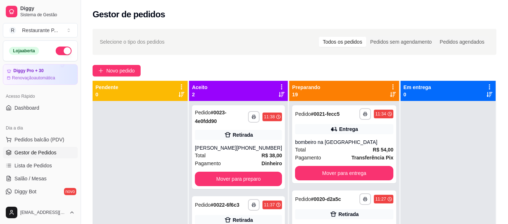
click at [390, 93] on icon at bounding box center [393, 95] width 6 height 6
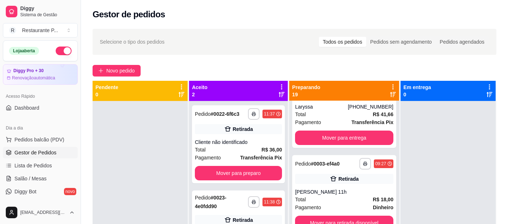
scroll to position [127, 0]
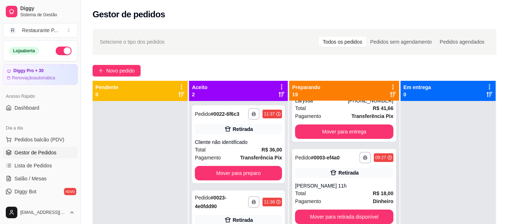
click at [316, 178] on div "Retirada" at bounding box center [344, 173] width 98 height 10
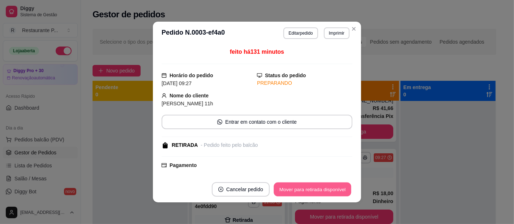
click at [309, 185] on button "Mover para retirada disponível" at bounding box center [312, 190] width 77 height 14
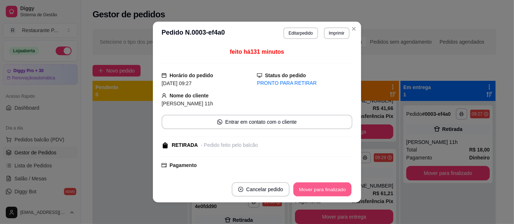
click at [315, 191] on button "Mover para finalizado" at bounding box center [323, 190] width 58 height 14
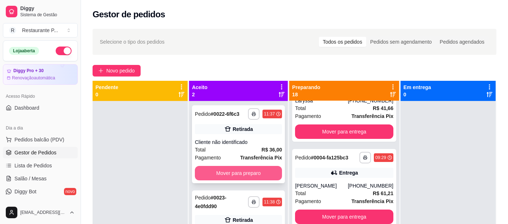
click at [264, 170] on button "Mover para preparo" at bounding box center [238, 173] width 87 height 14
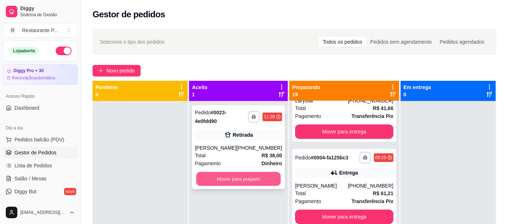
click at [239, 173] on button "Mover para preparo" at bounding box center [238, 179] width 85 height 14
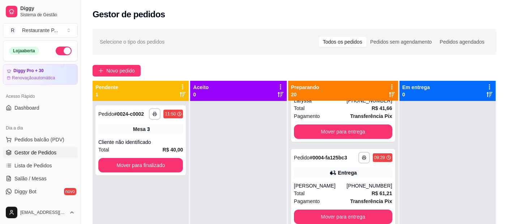
scroll to position [0, 0]
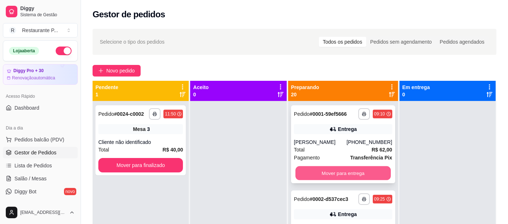
click at [351, 176] on button "Mover para entrega" at bounding box center [342, 174] width 95 height 14
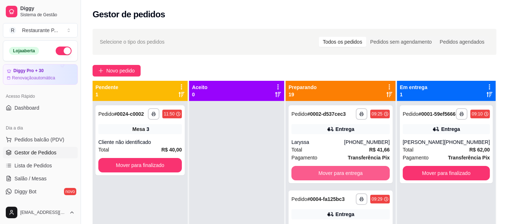
click at [351, 176] on button "Mover para entrega" at bounding box center [340, 173] width 98 height 14
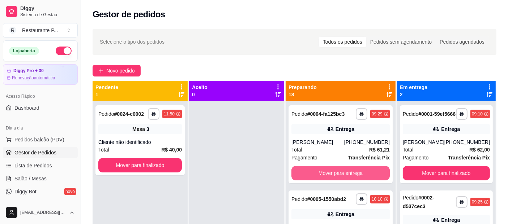
click at [351, 176] on button "Mover para entrega" at bounding box center [340, 173] width 98 height 14
click at [351, 176] on button "Mover para entrega" at bounding box center [340, 174] width 95 height 14
click at [351, 176] on button "Mover para entrega" at bounding box center [340, 173] width 98 height 14
click at [354, 177] on button "Mover para entrega" at bounding box center [340, 173] width 98 height 14
click at [354, 177] on button "Mover para entrega" at bounding box center [340, 174] width 95 height 14
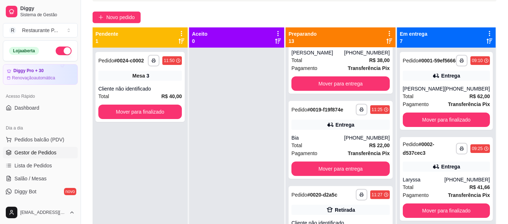
scroll to position [80, 0]
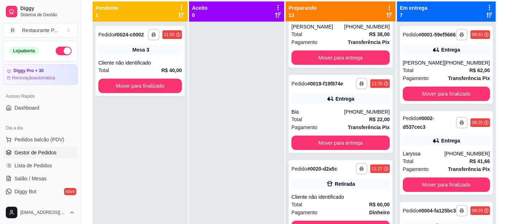
click at [323, 172] on strong "# 0020-d2a5c" at bounding box center [322, 169] width 30 height 6
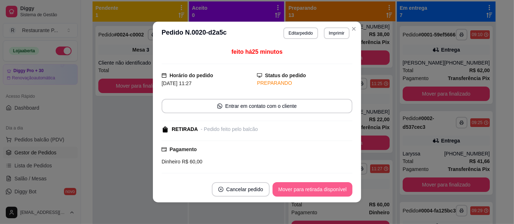
click at [318, 185] on button "Mover para retirada disponível" at bounding box center [313, 190] width 80 height 14
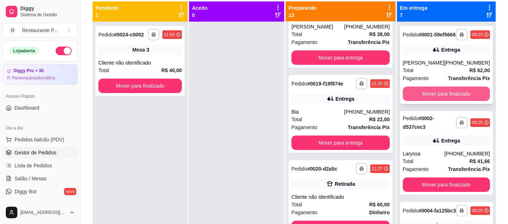
click at [441, 101] on button "Mover para finalizado" at bounding box center [446, 94] width 87 height 14
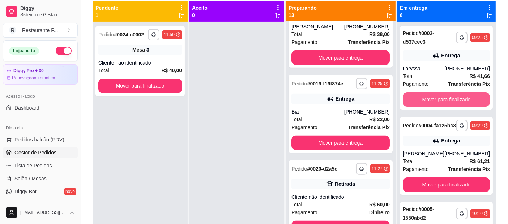
click at [441, 101] on button "Mover para finalizado" at bounding box center [446, 100] width 87 height 14
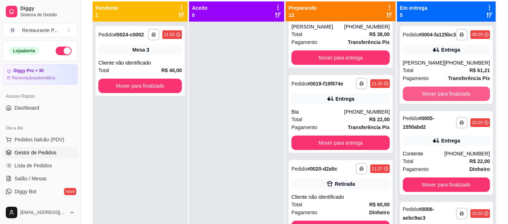
click at [441, 101] on button "Mover para finalizado" at bounding box center [446, 94] width 87 height 14
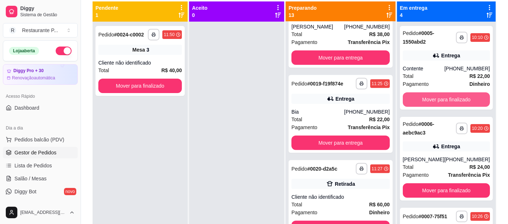
click at [441, 101] on button "Mover para finalizado" at bounding box center [446, 100] width 87 height 14
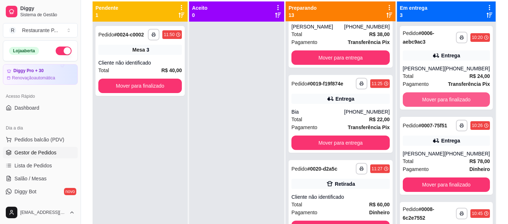
click at [441, 101] on button "Mover para finalizado" at bounding box center [446, 100] width 87 height 14
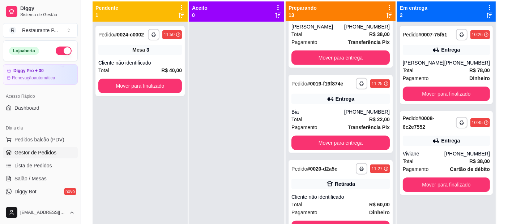
click at [441, 101] on div "**********" at bounding box center [446, 65] width 93 height 78
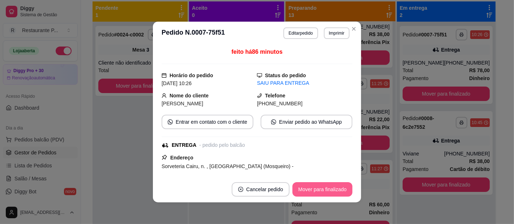
click at [335, 188] on button "Mover para finalizado" at bounding box center [322, 190] width 60 height 14
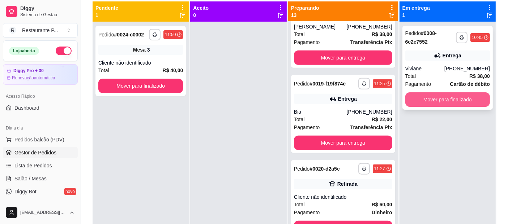
click at [468, 103] on button "Mover para finalizado" at bounding box center [447, 100] width 85 height 14
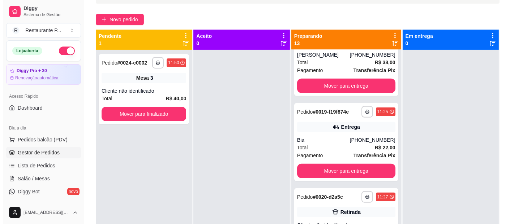
scroll to position [0, 0]
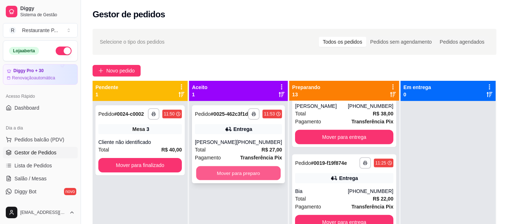
click at [233, 174] on button "Mover para preparo" at bounding box center [238, 174] width 85 height 14
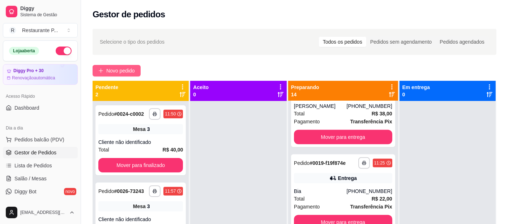
click at [123, 67] on span "Novo pedido" at bounding box center [120, 71] width 29 height 8
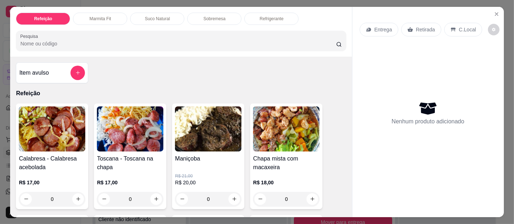
click at [297, 134] on img at bounding box center [286, 129] width 67 height 45
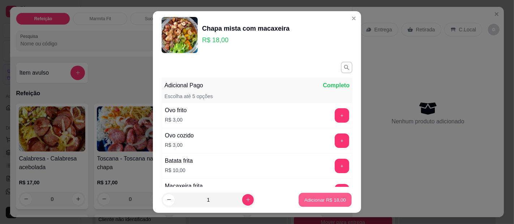
click at [299, 196] on button "Adicionar R$ 18,00" at bounding box center [325, 200] width 53 height 14
type input "1"
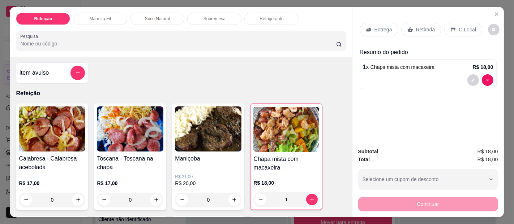
click at [421, 26] on p "Retirada" at bounding box center [425, 29] width 19 height 7
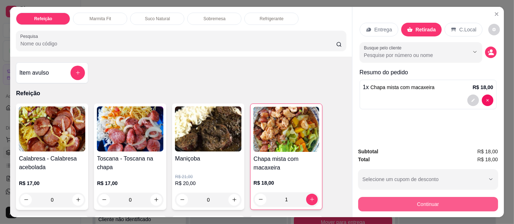
click at [441, 199] on button "Continuar" at bounding box center [428, 204] width 140 height 14
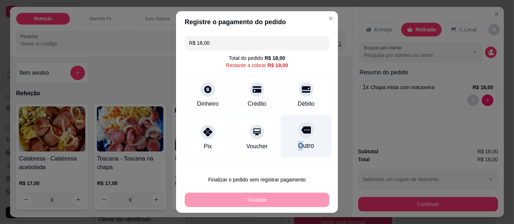
click at [288, 139] on div "Outro" at bounding box center [306, 137] width 51 height 42
type input "R$ 0,00"
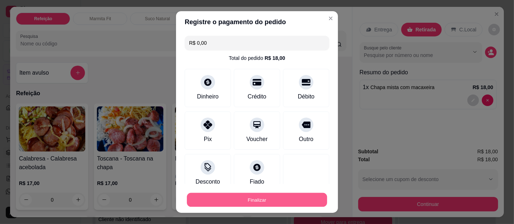
click at [292, 200] on button "Finalizar" at bounding box center [257, 200] width 140 height 14
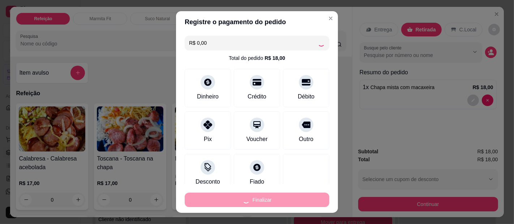
type input "0"
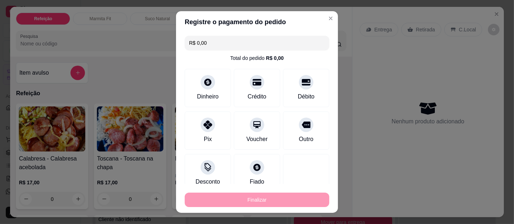
type input "-R$ 18,00"
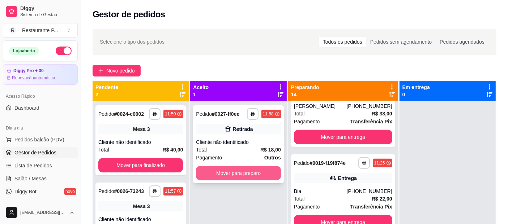
click at [247, 174] on button "Mover para preparo" at bounding box center [238, 173] width 85 height 14
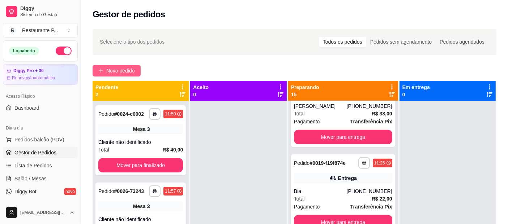
click at [128, 69] on span "Novo pedido" at bounding box center [120, 71] width 29 height 8
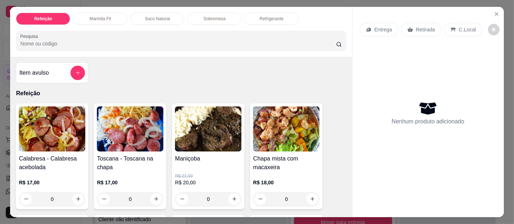
click at [308, 194] on div "0" at bounding box center [286, 199] width 67 height 14
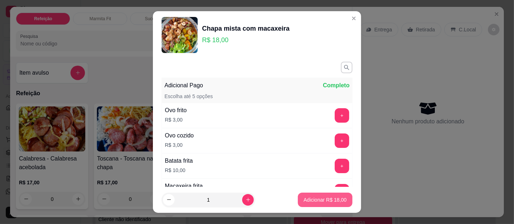
click at [317, 201] on p "Adicionar R$ 18,00" at bounding box center [325, 200] width 43 height 7
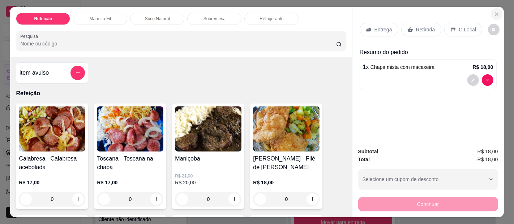
click at [494, 11] on icon "Close" at bounding box center [497, 14] width 6 height 6
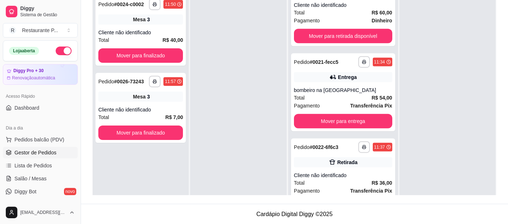
scroll to position [855, 0]
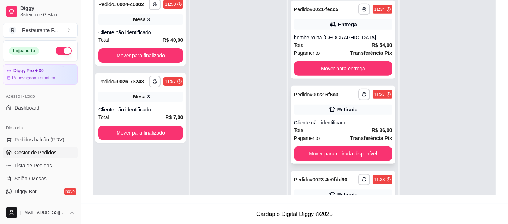
click at [325, 127] on div "Cliente não identificado" at bounding box center [343, 122] width 98 height 7
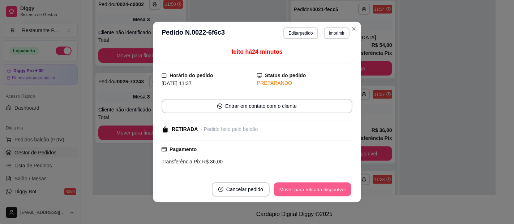
click at [330, 184] on button "Mover para retirada disponível" at bounding box center [312, 190] width 77 height 14
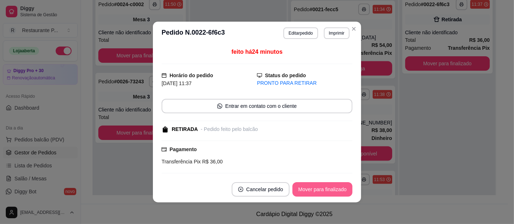
click at [330, 184] on button "Mover para finalizado" at bounding box center [322, 190] width 60 height 14
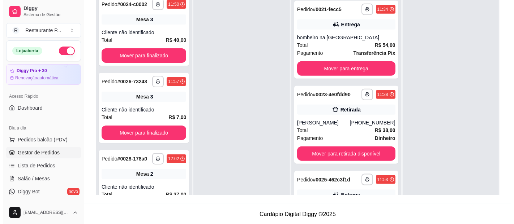
scroll to position [0, 0]
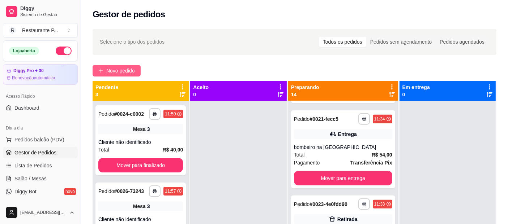
click at [114, 70] on span "Novo pedido" at bounding box center [120, 71] width 29 height 8
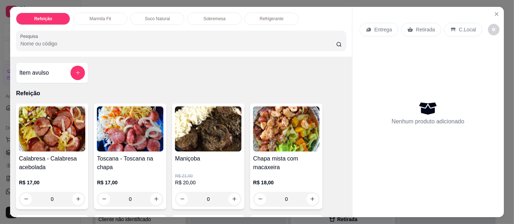
click at [293, 122] on img at bounding box center [286, 129] width 67 height 45
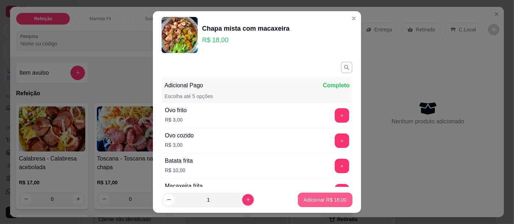
click at [308, 202] on p "Adicionar R$ 18,00" at bounding box center [325, 200] width 43 height 7
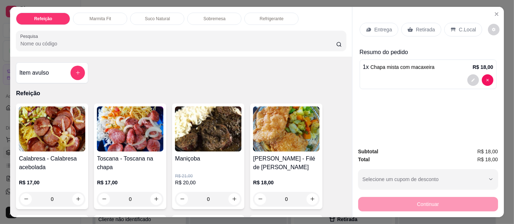
scroll to position [105, 0]
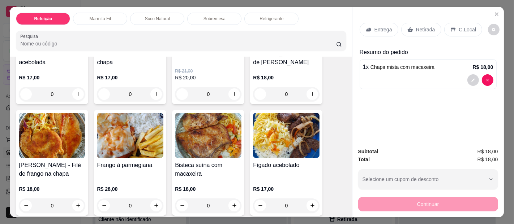
click at [46, 129] on img at bounding box center [52, 135] width 67 height 45
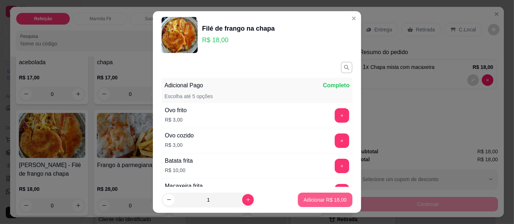
click at [324, 199] on p "Adicionar R$ 18,00" at bounding box center [325, 200] width 43 height 7
type input "1"
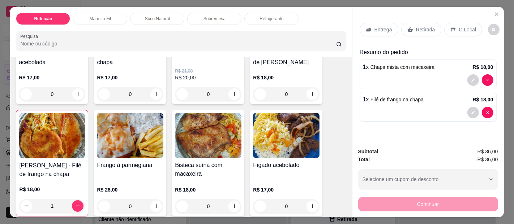
click at [379, 26] on p "Entrega" at bounding box center [383, 29] width 18 height 7
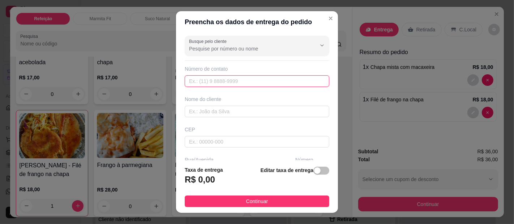
click at [203, 78] on input "text" at bounding box center [257, 82] width 145 height 12
click at [194, 113] on input "text" at bounding box center [257, 112] width 145 height 12
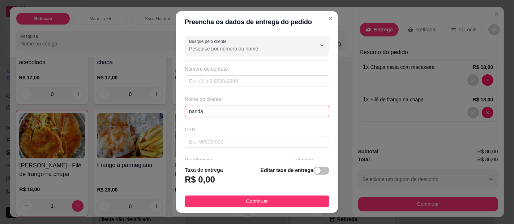
type input "nanda"
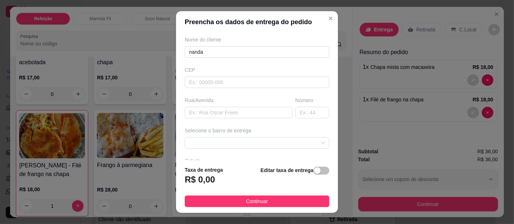
scroll to position [70, 0]
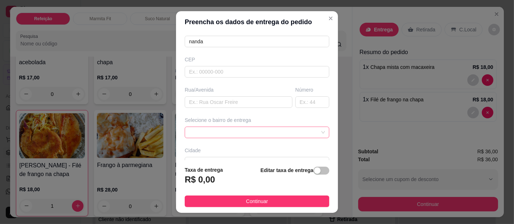
drag, startPoint x: 301, startPoint y: 132, endPoint x: 294, endPoint y: 129, distance: 7.7
click at [301, 132] on span at bounding box center [257, 132] width 136 height 11
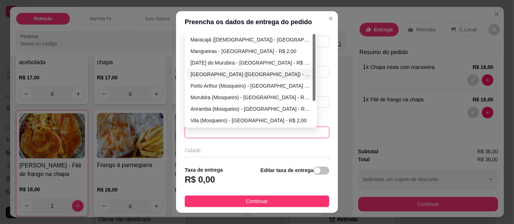
click at [207, 70] on div "[GEOGRAPHIC_DATA] ([GEOGRAPHIC_DATA]) - [GEOGRAPHIC_DATA] - R$ 2,00" at bounding box center [250, 74] width 121 height 8
type input "[GEOGRAPHIC_DATA]"
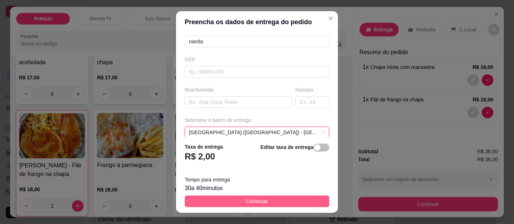
click at [248, 201] on span "Continuar" at bounding box center [257, 202] width 22 height 8
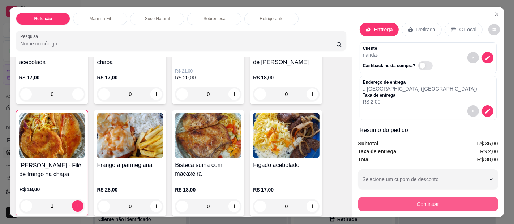
click at [391, 199] on button "Continuar" at bounding box center [428, 204] width 140 height 14
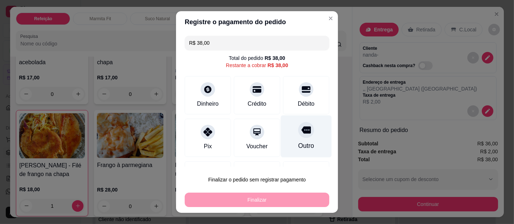
click at [284, 132] on div "Outro" at bounding box center [306, 137] width 51 height 42
type input "R$ 0,00"
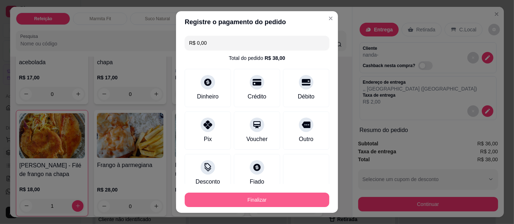
click at [268, 202] on button "Finalizar" at bounding box center [257, 200] width 145 height 14
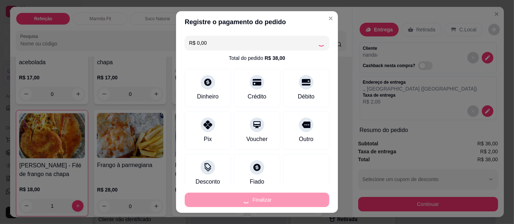
type input "0"
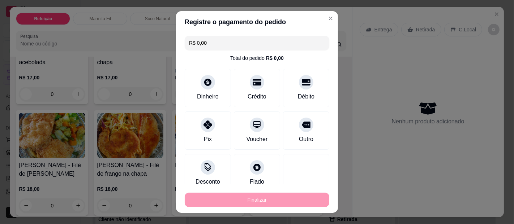
type input "-R$ 38,00"
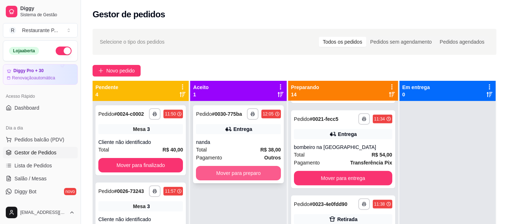
click at [252, 171] on button "Mover para preparo" at bounding box center [238, 173] width 85 height 14
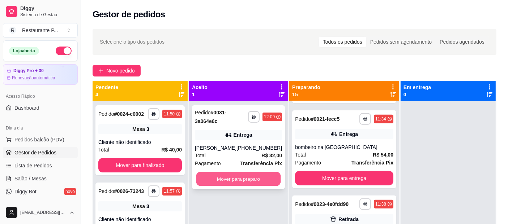
click at [255, 174] on button "Mover para preparo" at bounding box center [238, 179] width 85 height 14
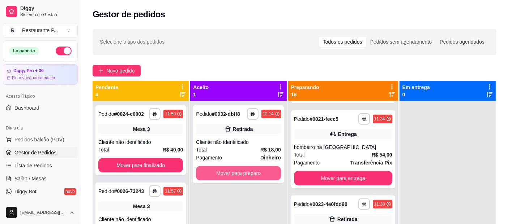
drag, startPoint x: 255, startPoint y: 174, endPoint x: 223, endPoint y: 15, distance: 162.7
click at [223, 15] on div "Gestor de pedidos" at bounding box center [295, 15] width 404 height 12
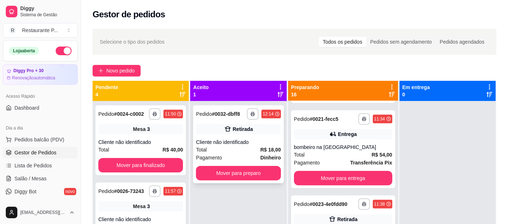
click at [244, 164] on div "**********" at bounding box center [238, 145] width 90 height 78
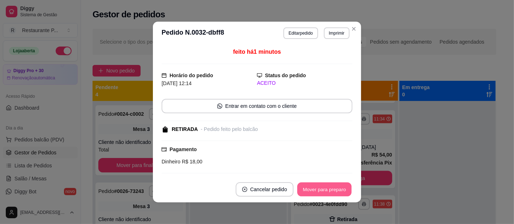
click at [326, 185] on button "Mover para preparo" at bounding box center [324, 190] width 54 height 14
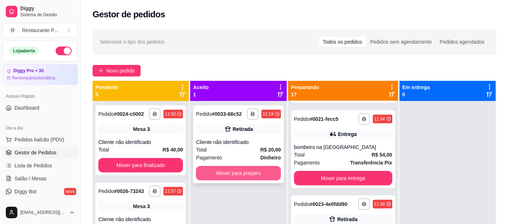
click at [235, 171] on button "Mover para preparo" at bounding box center [238, 173] width 85 height 14
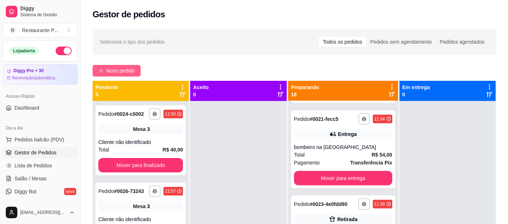
click at [120, 70] on span "Novo pedido" at bounding box center [120, 71] width 29 height 8
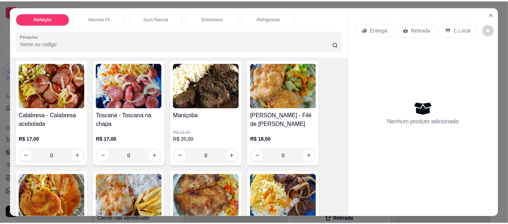
scroll to position [17, 0]
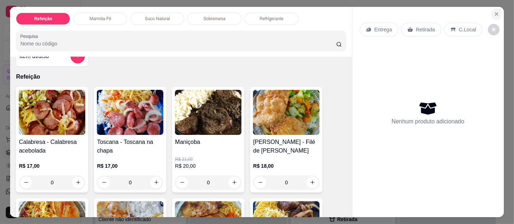
click at [494, 11] on icon "Close" at bounding box center [497, 14] width 6 height 6
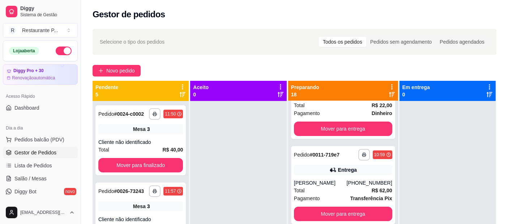
scroll to position [150, 0]
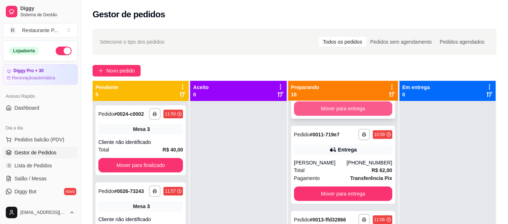
click at [356, 116] on button "Mover para entrega" at bounding box center [343, 109] width 98 height 14
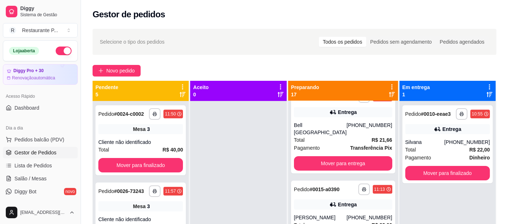
scroll to position [279, 0]
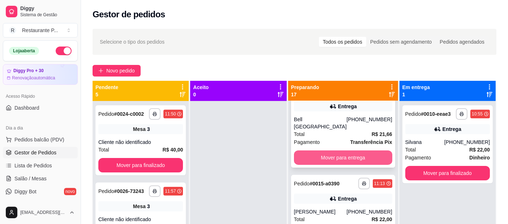
click at [355, 165] on button "Mover para entrega" at bounding box center [343, 158] width 98 height 14
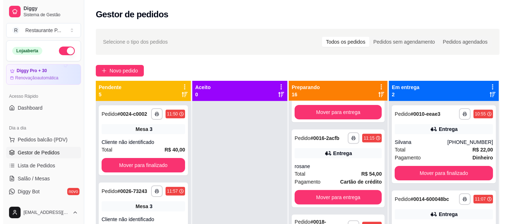
scroll to position [354, 0]
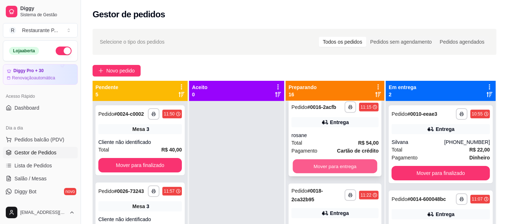
click at [370, 174] on button "Mover para entrega" at bounding box center [335, 167] width 85 height 14
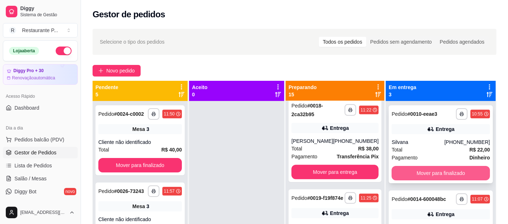
click at [463, 170] on button "Mover para finalizado" at bounding box center [440, 173] width 98 height 14
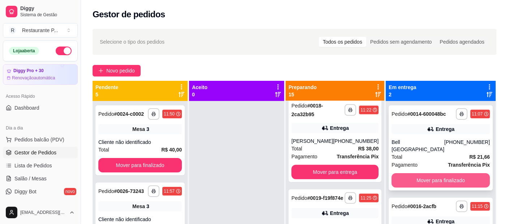
click at [442, 173] on button "Mover para finalizado" at bounding box center [440, 180] width 98 height 14
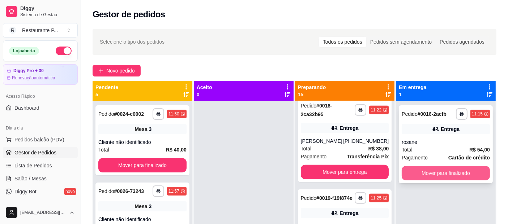
click at [464, 173] on button "Mover para finalizado" at bounding box center [446, 173] width 88 height 14
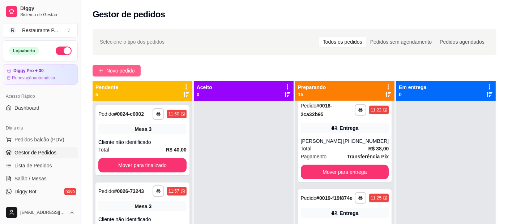
click at [119, 67] on span "Novo pedido" at bounding box center [120, 71] width 29 height 8
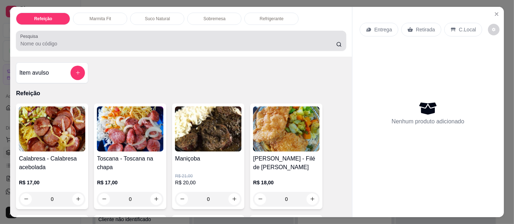
click at [60, 34] on div at bounding box center [180, 41] width 321 height 14
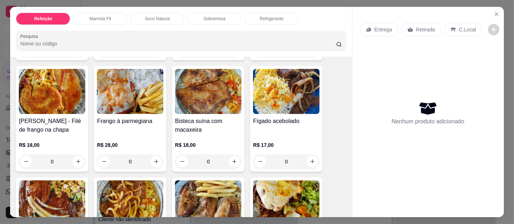
scroll to position [171, 0]
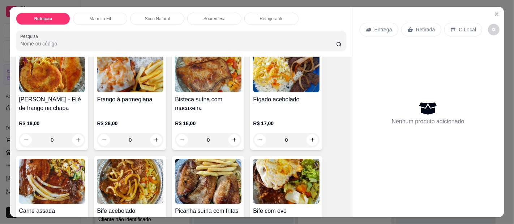
click at [46, 169] on img at bounding box center [52, 181] width 67 height 45
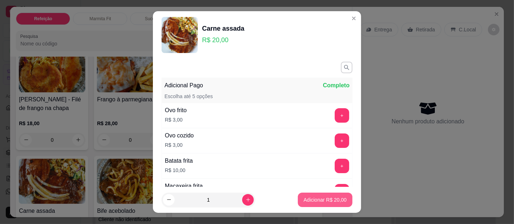
click at [328, 196] on button "Adicionar R$ 20,00" at bounding box center [325, 200] width 55 height 14
type input "1"
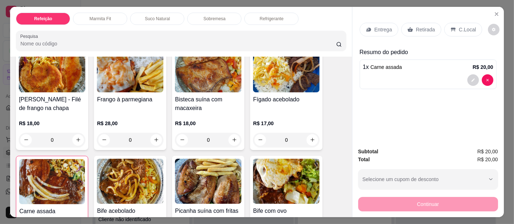
click at [375, 28] on p "Entrega" at bounding box center [383, 29] width 18 height 7
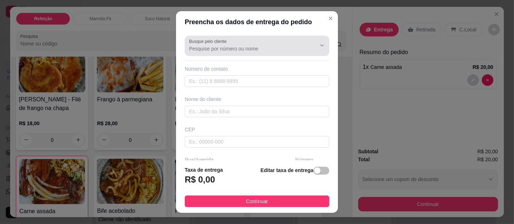
click at [224, 45] on input "Busque pelo cliente" at bounding box center [247, 48] width 116 height 7
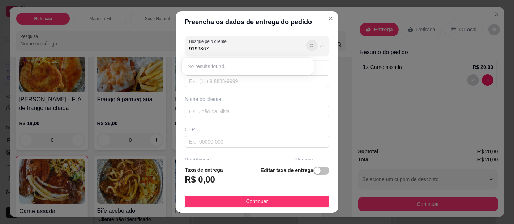
type input "9199367"
click at [309, 47] on icon "Show suggestions" at bounding box center [312, 46] width 6 height 6
click at [215, 82] on input "text" at bounding box center [257, 82] width 145 height 12
drag, startPoint x: 218, startPoint y: 50, endPoint x: 189, endPoint y: 48, distance: 28.6
click at [189, 48] on input "91993676801" at bounding box center [247, 48] width 116 height 7
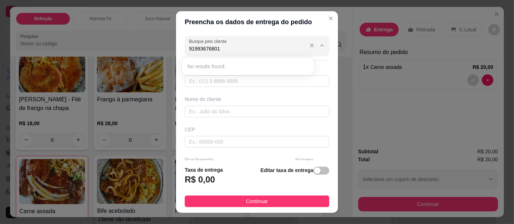
type input "9"
click at [201, 79] on input "text" at bounding box center [257, 82] width 145 height 12
paste input "[PHONE_NUMBER]"
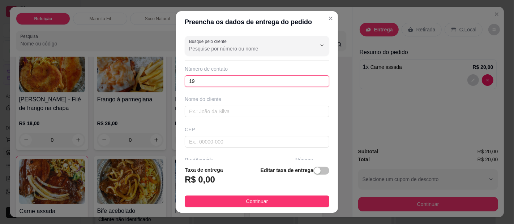
type input "1"
type input "[PHONE_NUMBER]"
click at [207, 105] on div "Nome do cliente" at bounding box center [256, 107] width 147 height 22
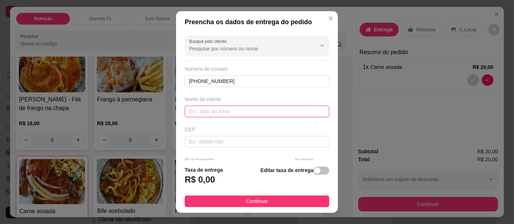
click at [219, 111] on input "text" at bounding box center [257, 112] width 145 height 12
type input "brendo"
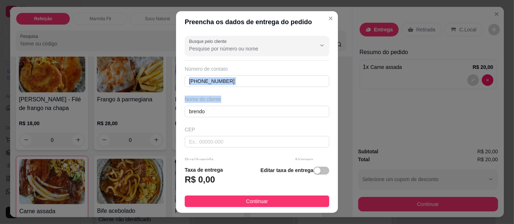
drag, startPoint x: 322, startPoint y: 83, endPoint x: 325, endPoint y: 96, distance: 13.3
click at [325, 96] on div "Busque pelo cliente Número de contato [PHONE_NUMBER] Nome do cliente brendo CEP…" at bounding box center [257, 97] width 162 height 128
click at [257, 118] on div "Busque pelo cliente Número de contato [PHONE_NUMBER] Nome do cliente brendo CEP…" at bounding box center [257, 97] width 162 height 128
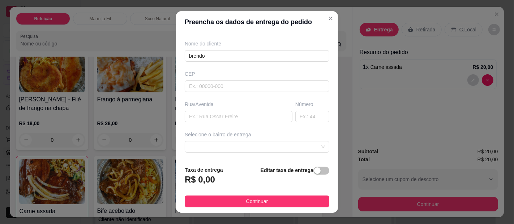
scroll to position [60, 0]
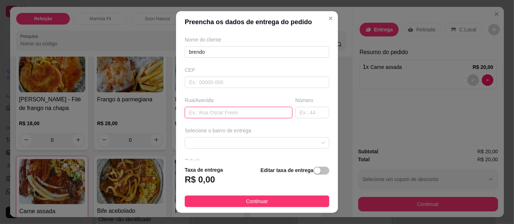
click at [229, 107] on input "text" at bounding box center [239, 113] width 108 height 12
type input "[PERSON_NAME] entre paquetaa e do carmo"
click at [295, 100] on div "Número" at bounding box center [312, 100] width 34 height 7
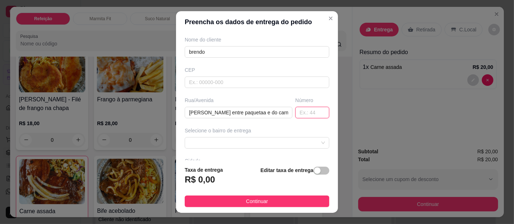
click at [295, 107] on input "text" at bounding box center [312, 113] width 34 height 12
type input "36"
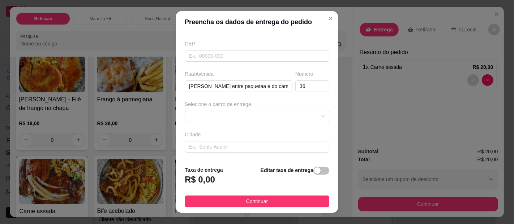
scroll to position [114, 0]
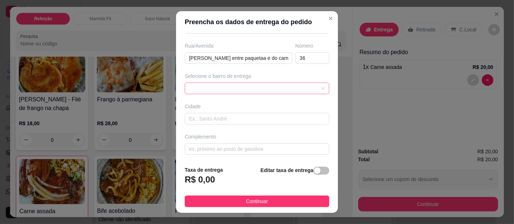
click at [226, 84] on div at bounding box center [257, 89] width 145 height 12
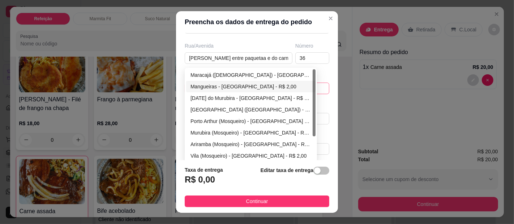
click at [209, 86] on div "Mangueiras - [GEOGRAPHIC_DATA] - R$ 2,00" at bounding box center [250, 87] width 121 height 8
type input "[GEOGRAPHIC_DATA]"
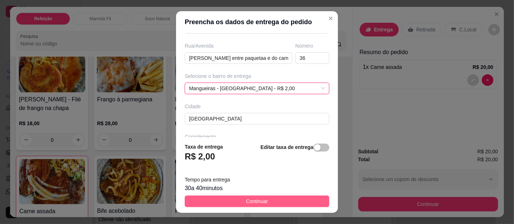
click at [210, 199] on button "Continuar" at bounding box center [257, 202] width 145 height 12
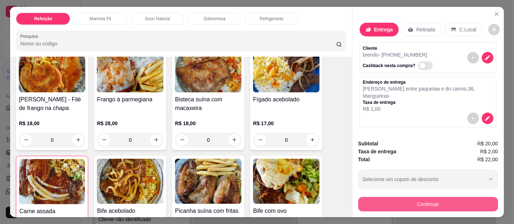
click at [399, 202] on button "Continuar" at bounding box center [428, 204] width 140 height 14
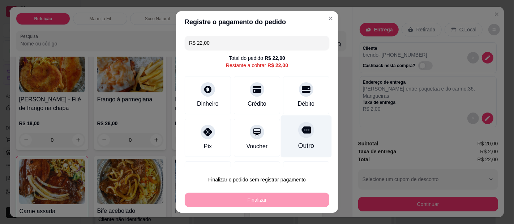
click at [298, 141] on div "Outro" at bounding box center [306, 145] width 16 height 9
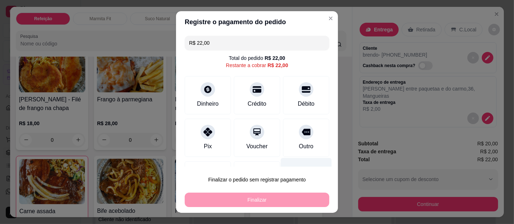
type input "R$ 0,00"
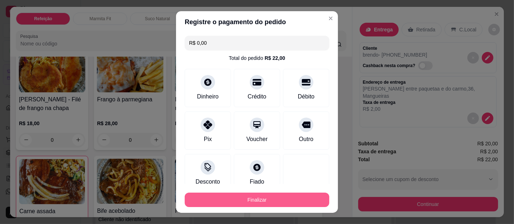
click at [275, 198] on button "Finalizar" at bounding box center [257, 200] width 145 height 14
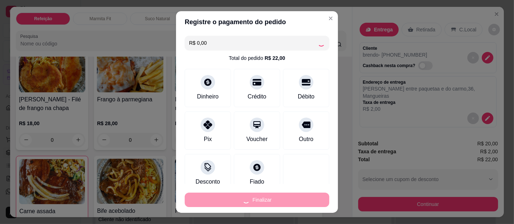
type input "0"
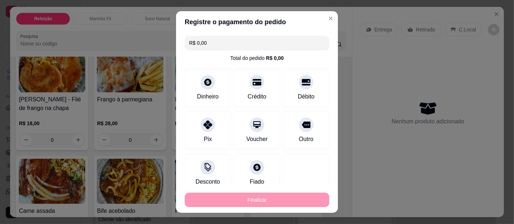
type input "-R$ 22,00"
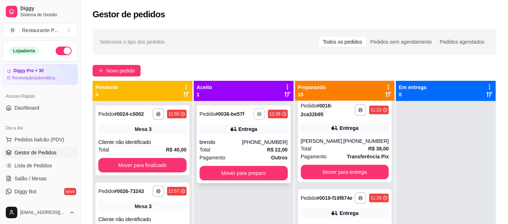
click at [257, 111] on button "button" at bounding box center [259, 114] width 12 height 12
click at [246, 138] on button "Impressora" at bounding box center [237, 140] width 52 height 12
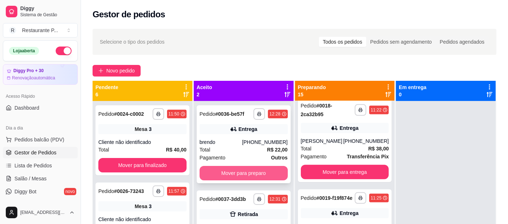
click at [254, 166] on button "Mover para preparo" at bounding box center [244, 173] width 88 height 14
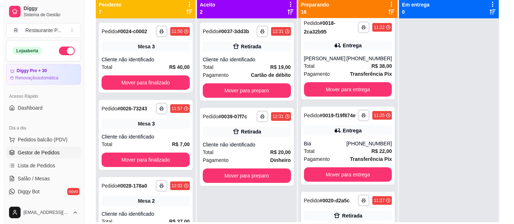
scroll to position [85, 0]
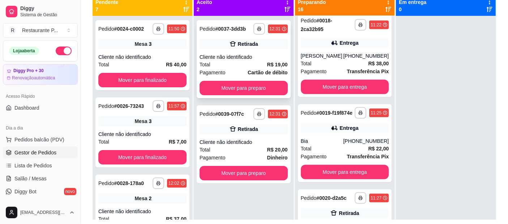
click at [223, 54] on div "Cliente não identificado" at bounding box center [244, 56] width 88 height 7
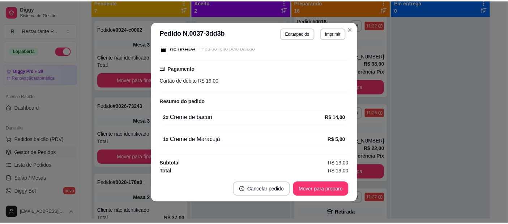
scroll to position [0, 0]
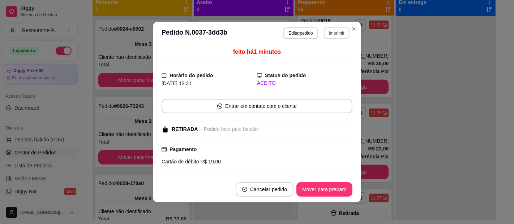
click at [328, 34] on button "Imprimir" at bounding box center [337, 33] width 26 height 12
click at [317, 57] on button "Impressora" at bounding box center [321, 59] width 52 height 12
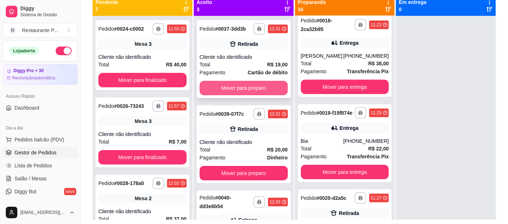
click at [235, 94] on button "Mover para preparo" at bounding box center [244, 88] width 88 height 14
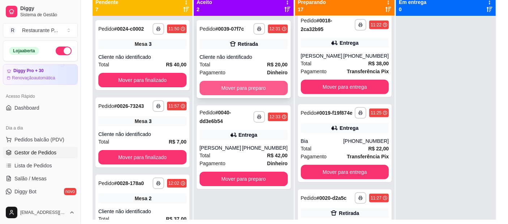
click at [236, 87] on button "Mover para preparo" at bounding box center [244, 88] width 88 height 14
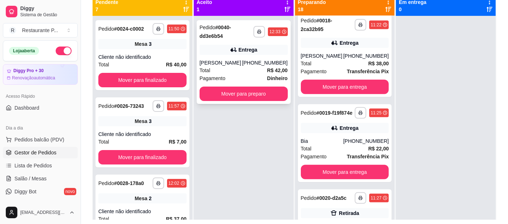
click at [246, 86] on div "**********" at bounding box center [244, 62] width 94 height 84
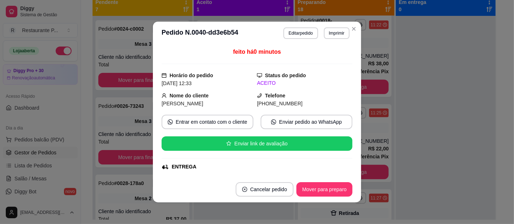
click at [344, 26] on header "**********" at bounding box center [257, 33] width 208 height 23
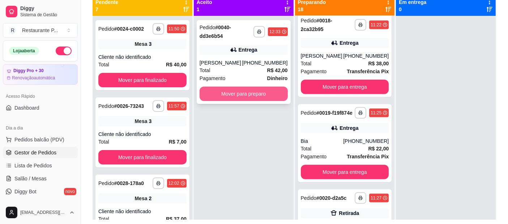
click at [231, 89] on button "Mover para preparo" at bounding box center [244, 94] width 88 height 14
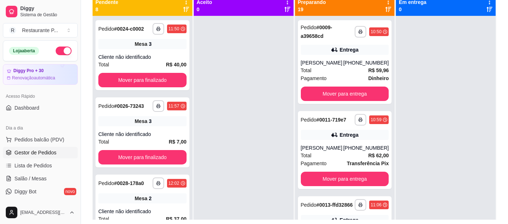
click at [385, 12] on icon at bounding box center [388, 10] width 6 height 6
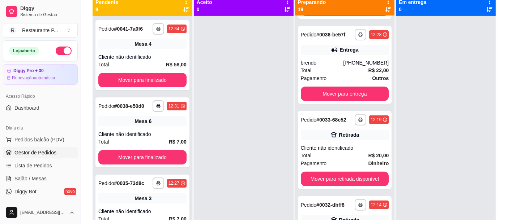
scroll to position [262, 0]
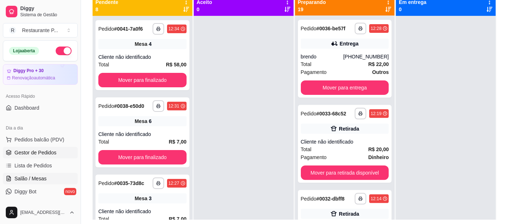
click at [41, 179] on span "Salão / Mesas" at bounding box center [30, 178] width 32 height 7
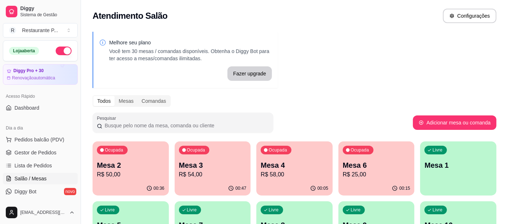
click at [217, 167] on p "Mesa 3" at bounding box center [213, 165] width 68 height 10
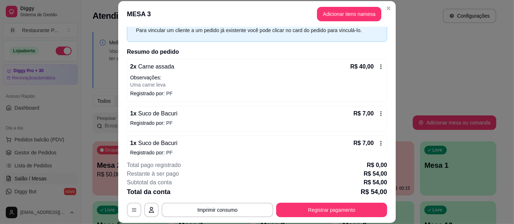
scroll to position [44, 0]
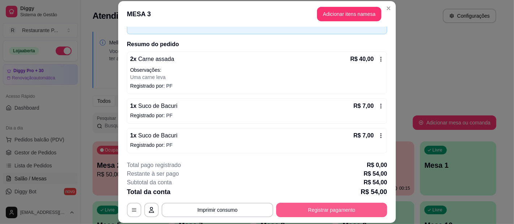
click at [351, 209] on button "Registrar pagamento" at bounding box center [331, 210] width 111 height 14
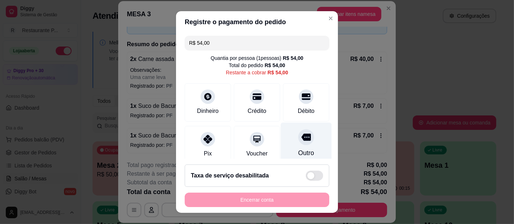
click at [301, 144] on div "Outro" at bounding box center [306, 144] width 51 height 42
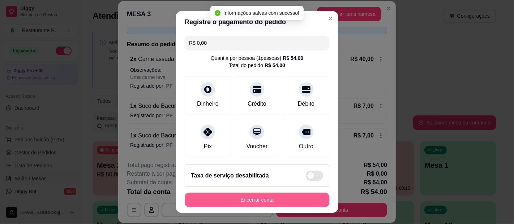
type input "R$ 0,00"
click at [280, 199] on button "Encerrar conta" at bounding box center [257, 200] width 140 height 14
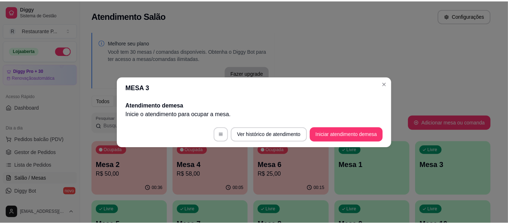
scroll to position [0, 0]
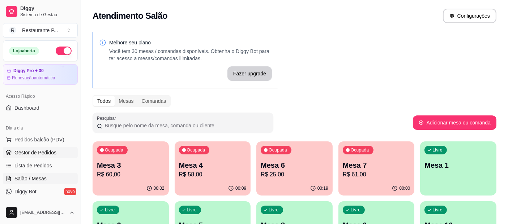
click at [40, 151] on span "Gestor de Pedidos" at bounding box center [35, 152] width 42 height 7
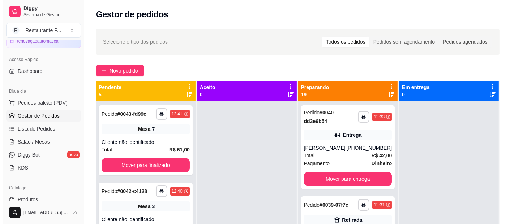
scroll to position [74, 0]
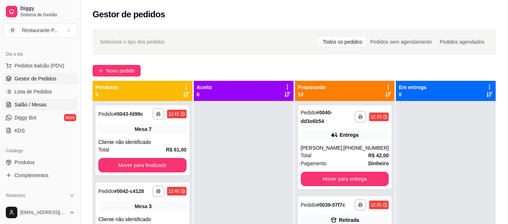
click at [29, 106] on span "Salão / Mesas" at bounding box center [30, 104] width 32 height 7
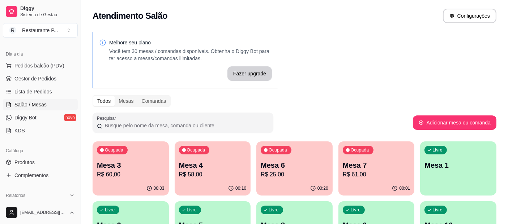
click at [291, 159] on div "Ocupada Mesa 6 R$ 25,00" at bounding box center [294, 162] width 76 height 40
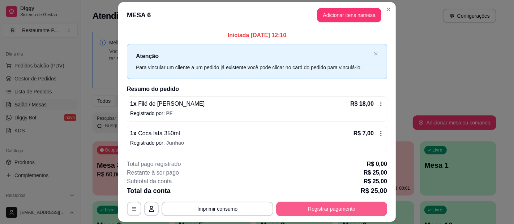
click at [328, 209] on button "Registrar pagamento" at bounding box center [331, 209] width 111 height 14
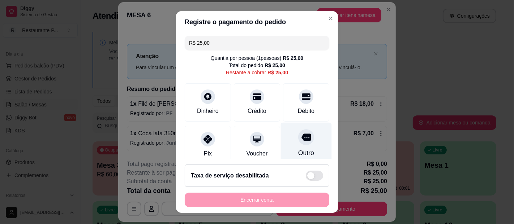
click at [287, 148] on div "Outro" at bounding box center [306, 144] width 51 height 42
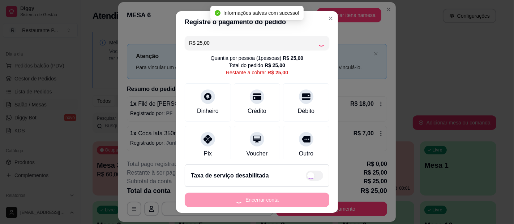
type input "R$ 0,00"
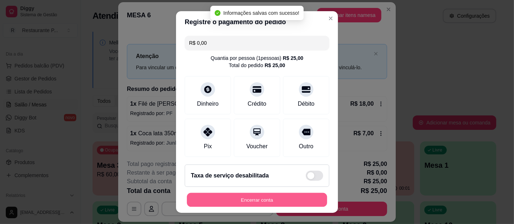
click at [277, 194] on button "Encerrar conta" at bounding box center [257, 200] width 140 height 14
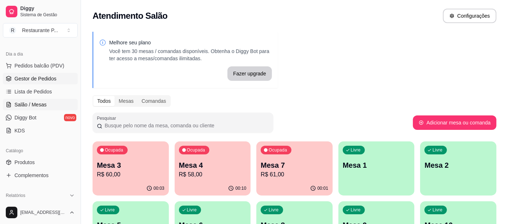
click at [42, 78] on span "Gestor de Pedidos" at bounding box center [35, 78] width 42 height 7
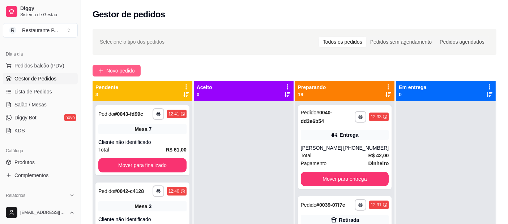
click at [100, 69] on icon "plus" at bounding box center [100, 70] width 5 height 5
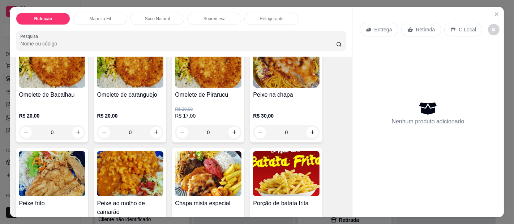
scroll to position [452, 0]
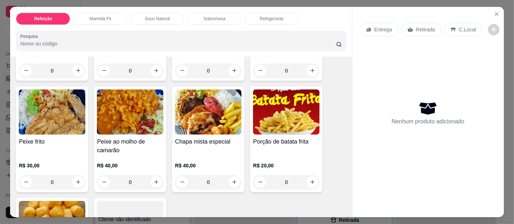
click at [232, 107] on img at bounding box center [208, 112] width 67 height 45
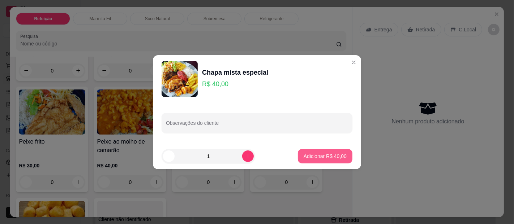
click at [319, 154] on p "Adicionar R$ 40,00" at bounding box center [325, 156] width 43 height 7
type input "1"
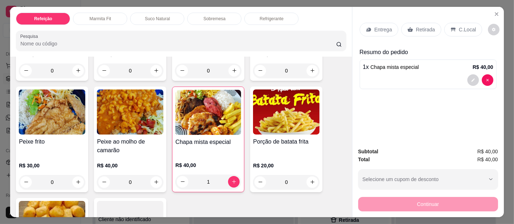
click at [379, 27] on p "Entrega" at bounding box center [383, 29] width 18 height 7
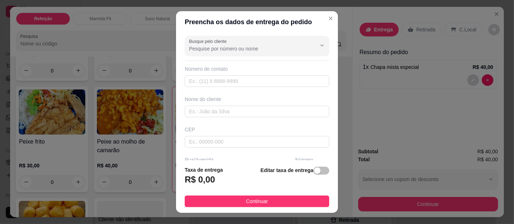
click at [225, 50] on input "Busque pelo cliente" at bounding box center [247, 48] width 116 height 7
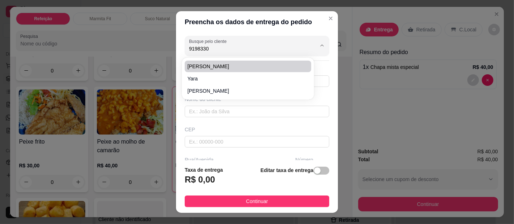
click at [207, 60] on div "[PERSON_NAME] piedade" at bounding box center [247, 78] width 129 height 39
click at [197, 64] on span "[PERSON_NAME]" at bounding box center [244, 66] width 113 height 7
type input "[PERSON_NAME]"
type input "91983303143"
type input "[PERSON_NAME]"
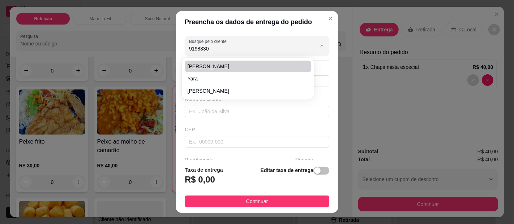
type input "[PERSON_NAME] l"
type input "679"
type input "[GEOGRAPHIC_DATA]"
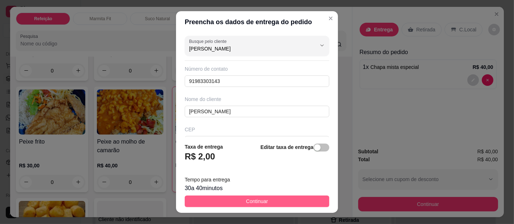
click at [232, 200] on button "Continuar" at bounding box center [257, 202] width 145 height 12
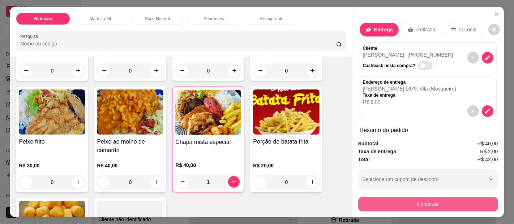
click at [398, 202] on button "Continuar" at bounding box center [428, 204] width 140 height 14
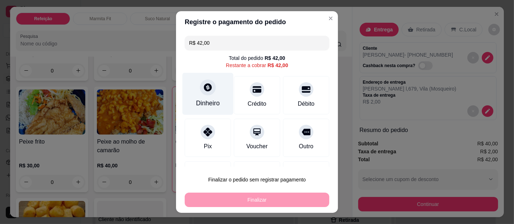
click at [212, 97] on div "Dinheiro" at bounding box center [208, 94] width 51 height 42
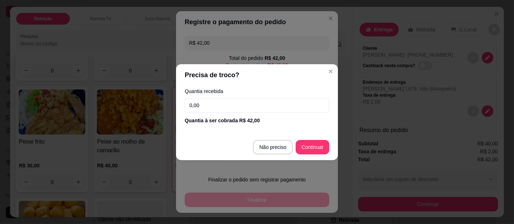
click at [218, 107] on input "0,00" at bounding box center [257, 105] width 145 height 14
type input "52,00"
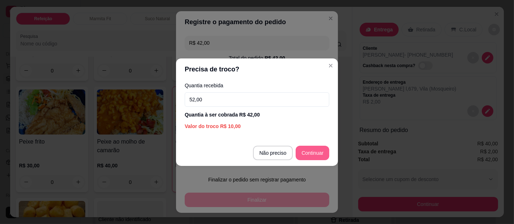
type input "R$ 0,00"
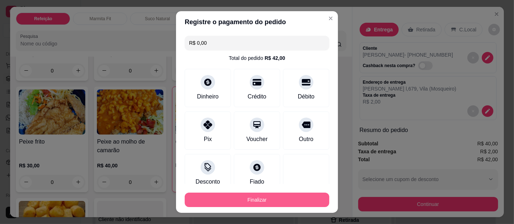
click at [258, 200] on button "Finalizar" at bounding box center [257, 200] width 145 height 14
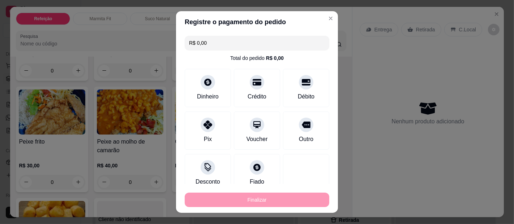
type input "0"
type input "-R$ 42,00"
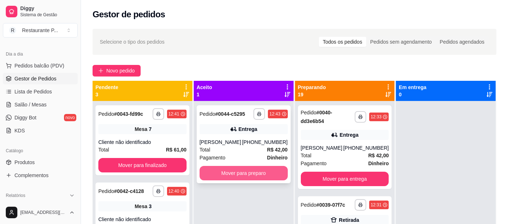
click at [230, 170] on button "Mover para preparo" at bounding box center [244, 173] width 88 height 14
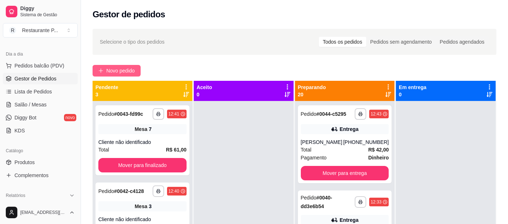
click at [119, 69] on span "Novo pedido" at bounding box center [120, 71] width 29 height 8
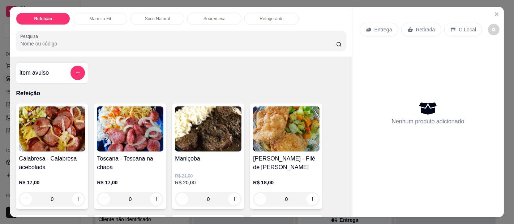
click at [210, 123] on img at bounding box center [208, 129] width 67 height 45
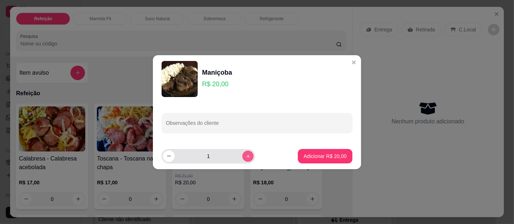
click at [242, 152] on button "increase-product-quantity" at bounding box center [247, 156] width 11 height 11
type input "2"
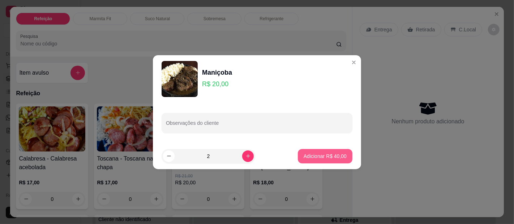
click at [310, 155] on p "Adicionar R$ 40,00" at bounding box center [325, 156] width 43 height 7
type input "2"
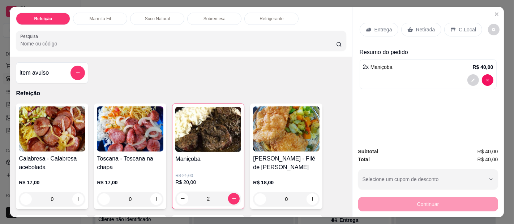
click at [381, 28] on p "Entrega" at bounding box center [383, 29] width 18 height 7
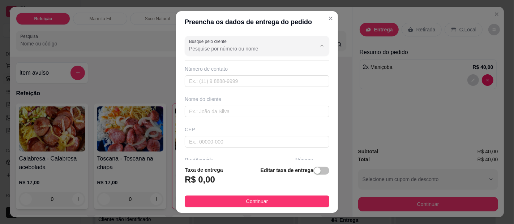
click at [234, 48] on input "Busque pelo cliente" at bounding box center [247, 48] width 116 height 7
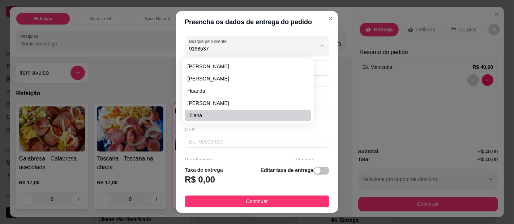
click at [197, 112] on span "Liliana" at bounding box center [244, 115] width 113 height 7
type input "Liliana"
type input "91985373970"
type input "Liliana"
type input "Al são Jorge"
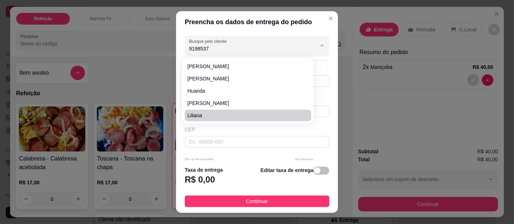
type input "2"
type input "[GEOGRAPHIC_DATA]"
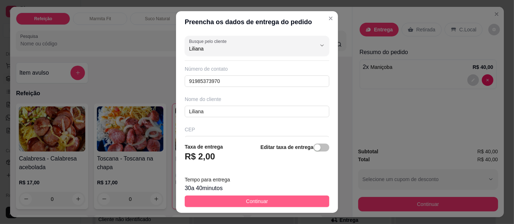
click at [246, 200] on span "Continuar" at bounding box center [257, 202] width 22 height 8
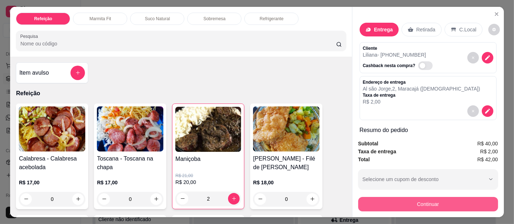
click at [394, 198] on button "Continuar" at bounding box center [428, 204] width 140 height 14
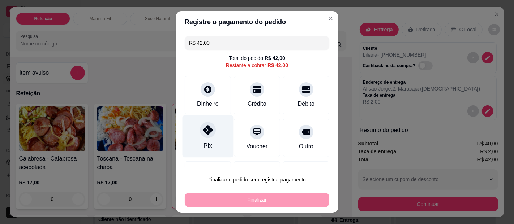
click at [201, 134] on div at bounding box center [208, 130] width 16 height 16
type input "R$ 0,00"
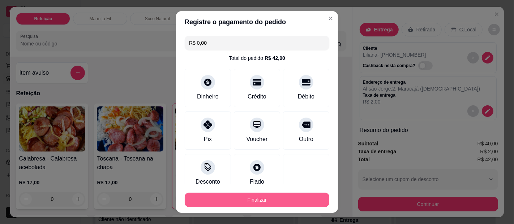
click at [234, 196] on button "Finalizar" at bounding box center [257, 200] width 145 height 14
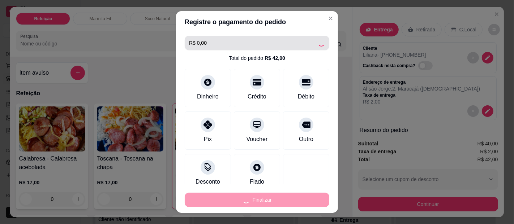
type input "0"
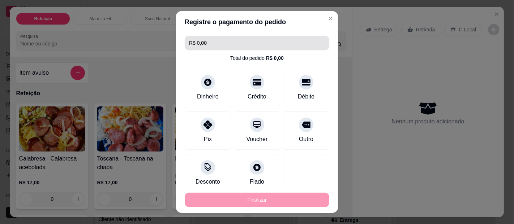
type input "-R$ 42,00"
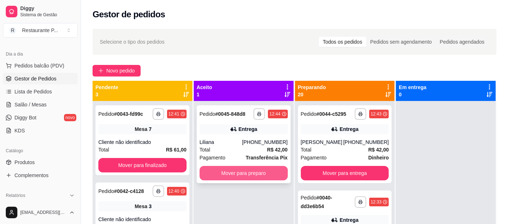
click at [254, 170] on button "Mover para preparo" at bounding box center [244, 173] width 88 height 14
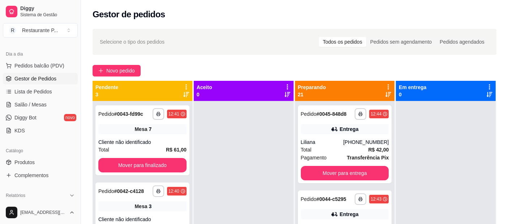
click at [385, 95] on icon at bounding box center [388, 95] width 6 height 6
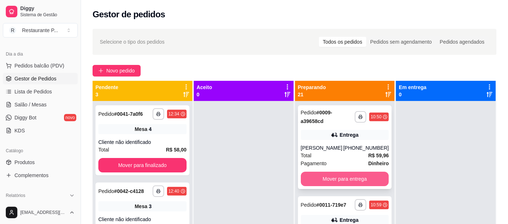
click at [343, 180] on button "Mover para entrega" at bounding box center [345, 179] width 88 height 14
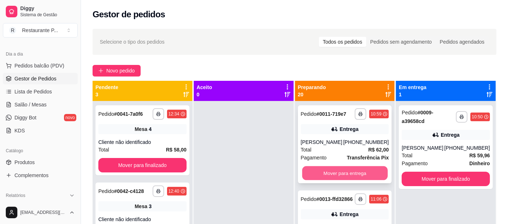
click at [333, 176] on button "Mover para entrega" at bounding box center [344, 174] width 85 height 14
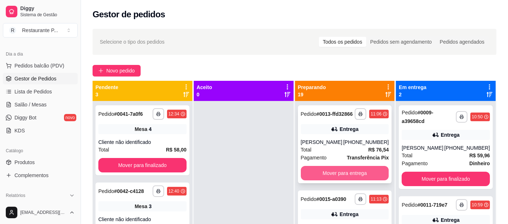
click at [339, 181] on button "Mover para entrega" at bounding box center [345, 173] width 88 height 14
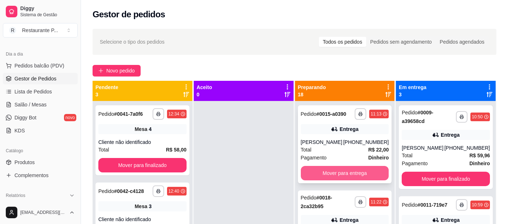
click at [335, 173] on button "Mover para entrega" at bounding box center [345, 173] width 88 height 14
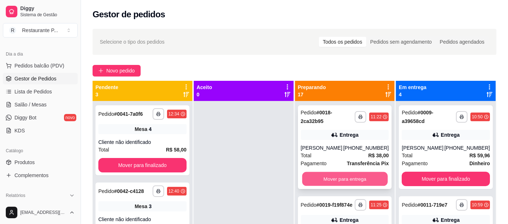
click at [334, 184] on button "Mover para entrega" at bounding box center [344, 179] width 85 height 14
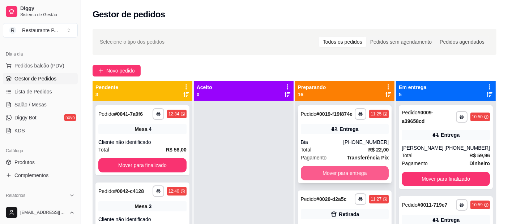
click at [340, 180] on button "Mover para entrega" at bounding box center [345, 173] width 88 height 14
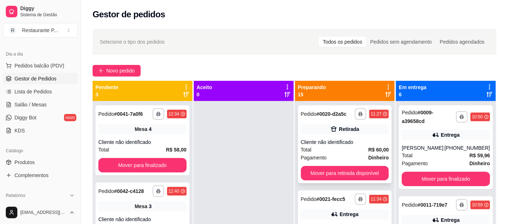
click at [369, 139] on div "Cliente não identificado" at bounding box center [345, 142] width 88 height 7
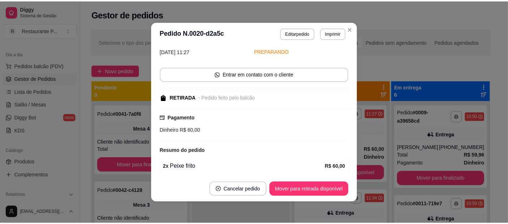
scroll to position [59, 0]
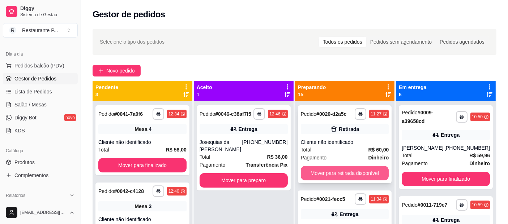
click at [340, 173] on button "Mover para retirada disponível" at bounding box center [345, 173] width 88 height 14
click at [334, 169] on button "Mover para entrega" at bounding box center [344, 174] width 85 height 14
click at [341, 175] on button "Mover para retirada disponível" at bounding box center [345, 173] width 88 height 14
click at [341, 175] on button "Mover para entrega" at bounding box center [345, 173] width 88 height 14
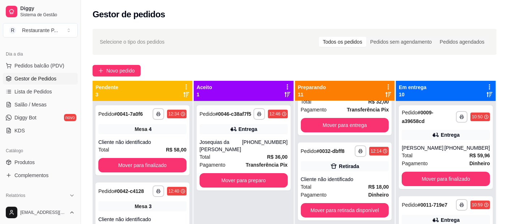
scroll to position [237, 0]
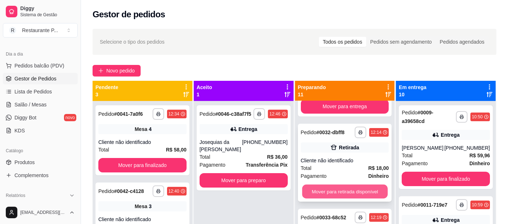
click at [349, 190] on button "Mover para retirada disponível" at bounding box center [344, 192] width 85 height 14
click at [345, 196] on button "Mover para retirada disponível" at bounding box center [344, 192] width 85 height 14
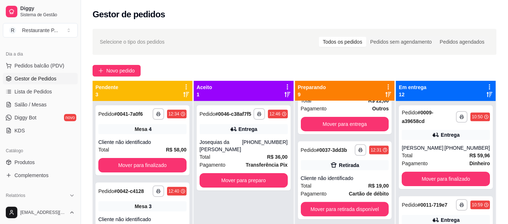
scroll to position [314, 0]
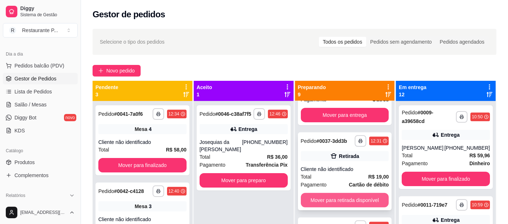
click at [365, 208] on button "Mover para retirada disponível" at bounding box center [345, 200] width 88 height 14
click at [361, 204] on button "Mover para retirada disponível" at bounding box center [345, 200] width 88 height 14
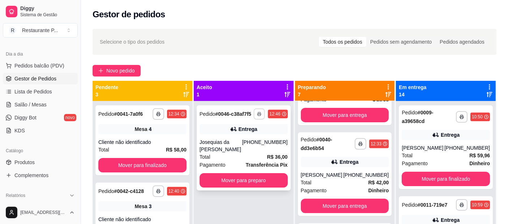
click at [259, 112] on button "button" at bounding box center [259, 113] width 11 height 11
click at [250, 137] on button "Impressora" at bounding box center [237, 140] width 52 height 12
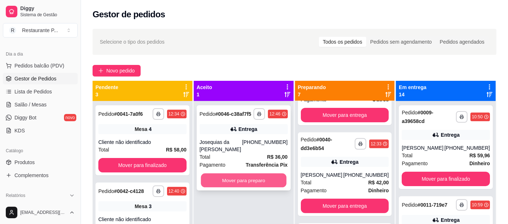
click at [245, 181] on button "Mover para preparo" at bounding box center [243, 181] width 85 height 14
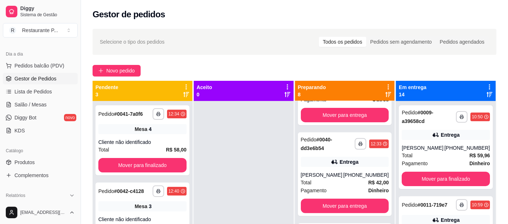
click at [489, 85] on icon at bounding box center [489, 87] width 1 height 5
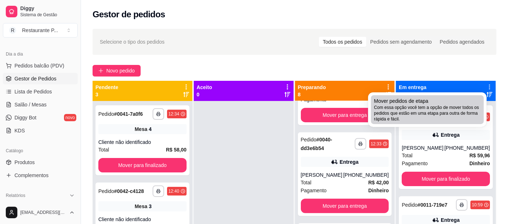
click at [412, 105] on span "Com essa opção você tem a opção de mover todos os pedidos que estão em uma etap…" at bounding box center [427, 113] width 107 height 17
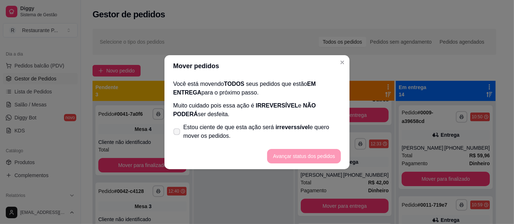
click at [177, 128] on label "Estou ciente de que esta ação será irreverssível e quero mover os pedidos." at bounding box center [256, 131] width 173 height 23
click at [177, 133] on input "Estou ciente de que esta ação será irreverssível e quero mover os pedidos." at bounding box center [175, 135] width 5 height 5
checkbox input "true"
click at [321, 154] on button "Avançar status dos pedidos" at bounding box center [304, 156] width 72 height 14
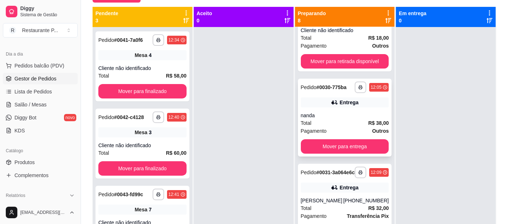
scroll to position [64, 0]
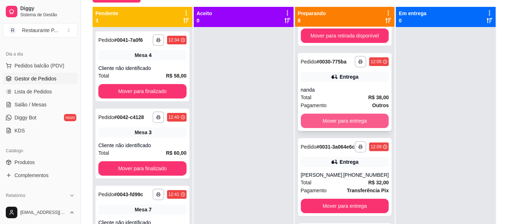
click at [345, 121] on button "Mover para entrega" at bounding box center [345, 121] width 88 height 14
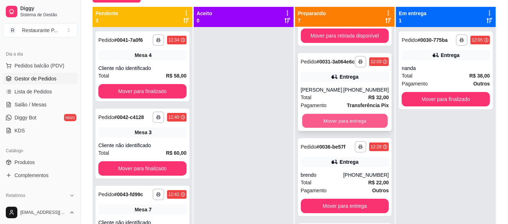
click at [345, 123] on button "Mover para entrega" at bounding box center [344, 121] width 85 height 14
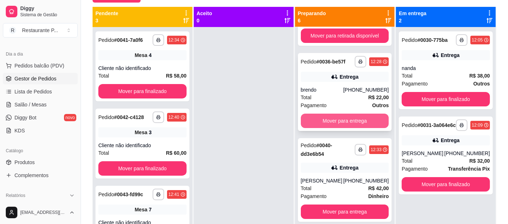
click at [351, 119] on button "Mover para entrega" at bounding box center [345, 121] width 88 height 14
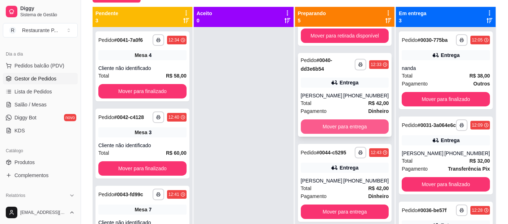
click at [354, 125] on button "Mover para entrega" at bounding box center [345, 127] width 88 height 14
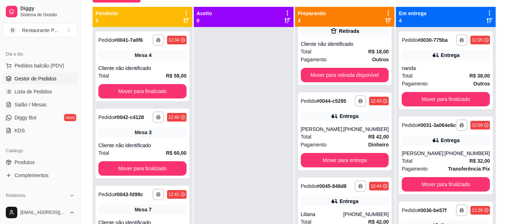
scroll to position [0, 0]
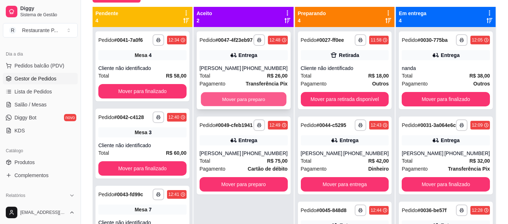
click at [249, 103] on button "Mover para preparo" at bounding box center [243, 100] width 85 height 14
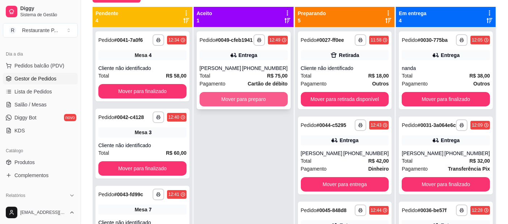
click at [225, 100] on button "Mover para preparo" at bounding box center [244, 99] width 88 height 14
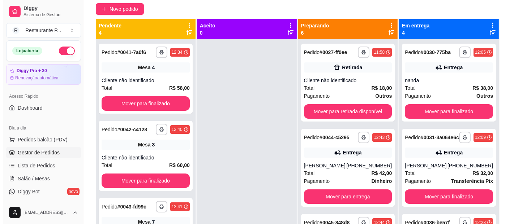
scroll to position [72, 0]
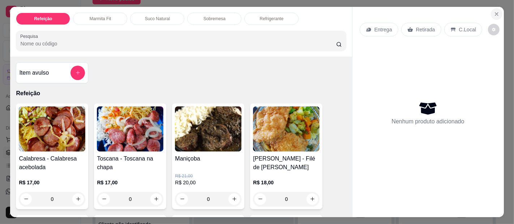
click at [491, 10] on button "Close" at bounding box center [497, 14] width 12 height 12
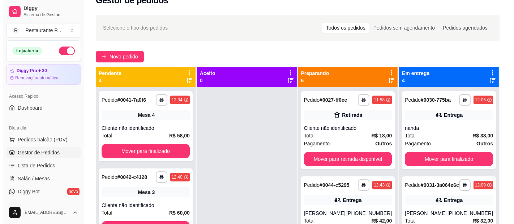
scroll to position [18, 0]
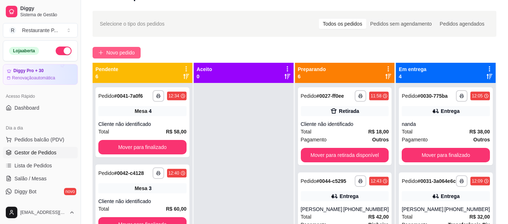
click at [114, 49] on span "Novo pedido" at bounding box center [120, 53] width 29 height 8
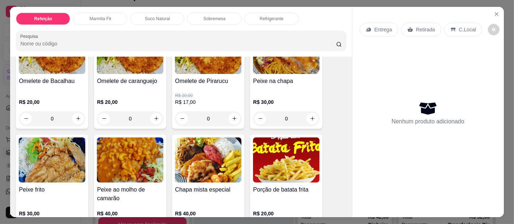
scroll to position [428, 0]
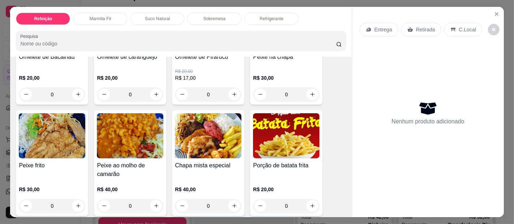
click at [38, 136] on img at bounding box center [52, 135] width 67 height 45
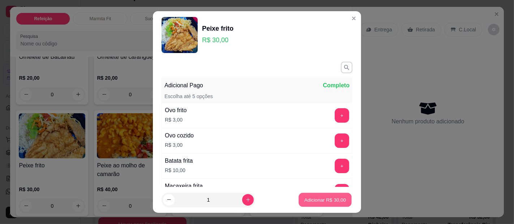
click at [310, 199] on p "Adicionar R$ 30,00" at bounding box center [325, 200] width 42 height 7
type input "1"
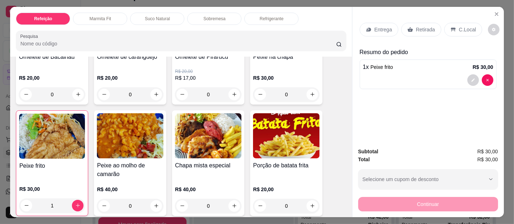
click at [374, 18] on div "Entrega Retirada C.Local" at bounding box center [428, 29] width 137 height 25
click at [378, 17] on div "Entrega Retirada C.Local" at bounding box center [428, 29] width 137 height 25
click at [378, 23] on div "Entrega" at bounding box center [379, 30] width 39 height 14
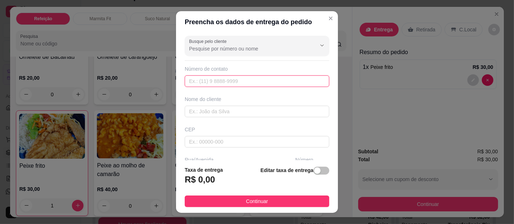
click at [205, 78] on input "text" at bounding box center [257, 82] width 145 height 12
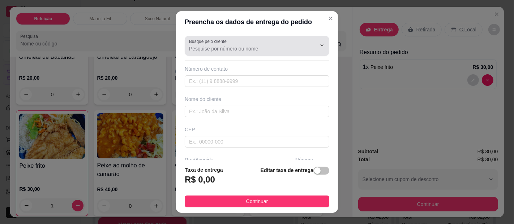
click at [234, 44] on div at bounding box center [257, 46] width 136 height 14
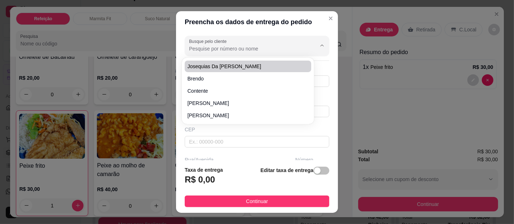
click at [232, 48] on input "Busque pelo cliente" at bounding box center [247, 48] width 116 height 7
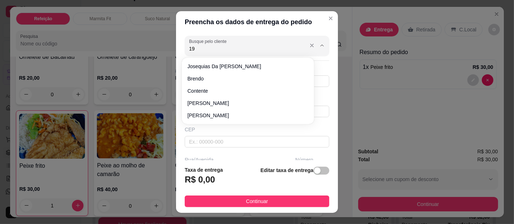
type input "1"
type input "9199278"
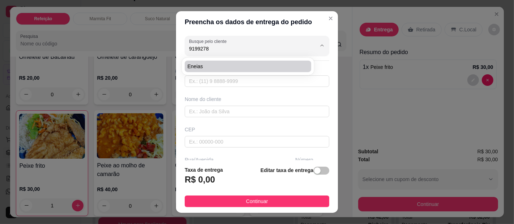
click at [231, 94] on div "Busque pelo cliente 9199278 Número de contato Nome do cliente CEP Rua/[GEOGRAPH…" at bounding box center [257, 97] width 162 height 128
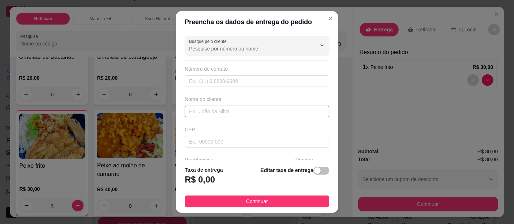
click at [225, 107] on input "text" at bounding box center [257, 112] width 145 height 12
type input "[PERSON_NAME]"
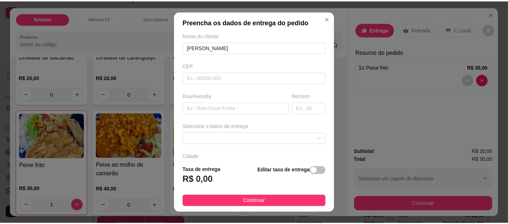
scroll to position [64, 0]
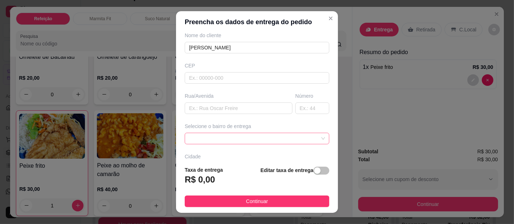
click at [226, 136] on span at bounding box center [257, 138] width 136 height 11
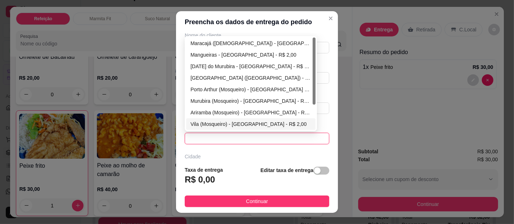
click at [212, 123] on div "Vila (Mosqueiro) - [GEOGRAPHIC_DATA] - R$ 2,00" at bounding box center [250, 124] width 121 height 8
type input "[GEOGRAPHIC_DATA]"
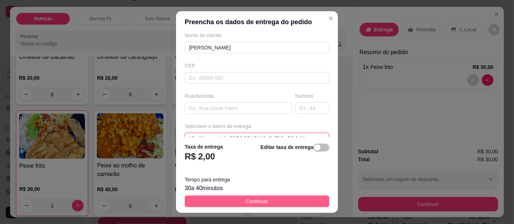
click at [224, 198] on button "Continuar" at bounding box center [257, 202] width 145 height 12
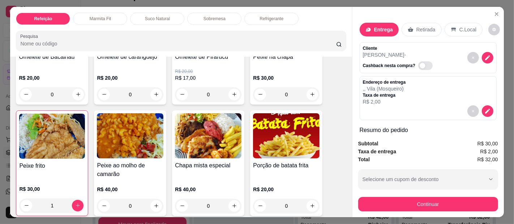
click at [442, 198] on button "Continuar" at bounding box center [428, 204] width 140 height 14
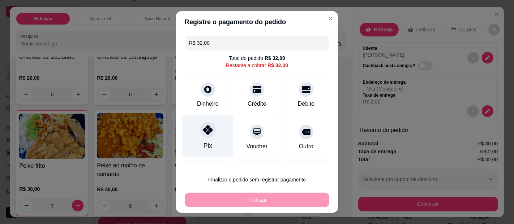
click at [203, 129] on icon at bounding box center [207, 129] width 9 height 9
type input "R$ 0,00"
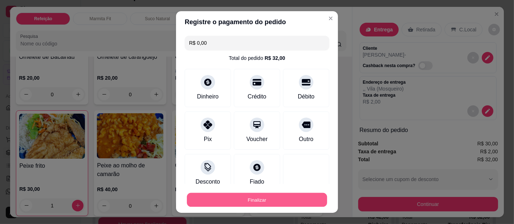
click at [228, 202] on button "Finalizar" at bounding box center [257, 200] width 140 height 14
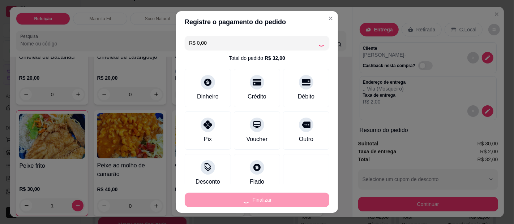
type input "0"
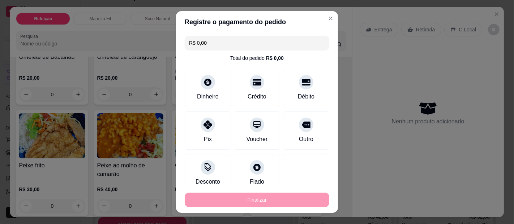
type input "-R$ 32,00"
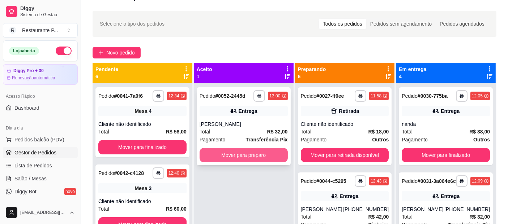
click at [253, 152] on button "Mover para preparo" at bounding box center [244, 155] width 88 height 14
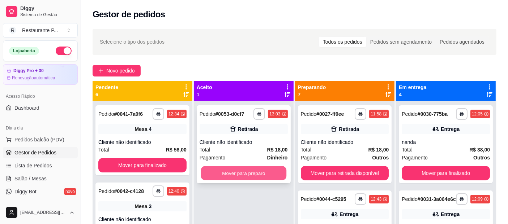
click at [258, 170] on button "Mover para preparo" at bounding box center [243, 174] width 85 height 14
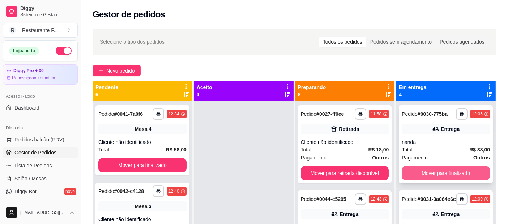
click at [436, 173] on button "Mover para finalizado" at bounding box center [446, 173] width 88 height 14
click at [456, 177] on button "Mover para finalizado" at bounding box center [446, 173] width 88 height 14
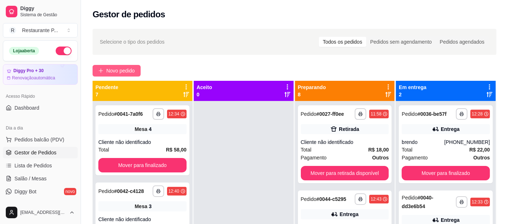
click at [104, 67] on button "Novo pedido" at bounding box center [117, 71] width 48 height 12
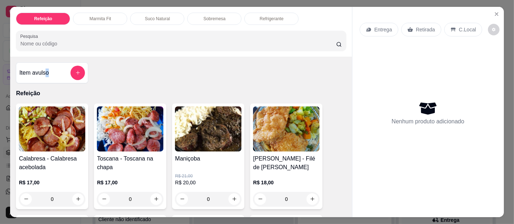
click at [45, 70] on h4 "Item avulso" at bounding box center [34, 73] width 30 height 9
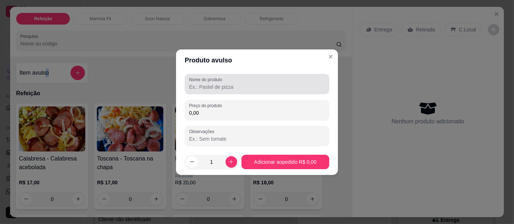
click at [227, 86] on input "Nome do produto" at bounding box center [257, 86] width 136 height 7
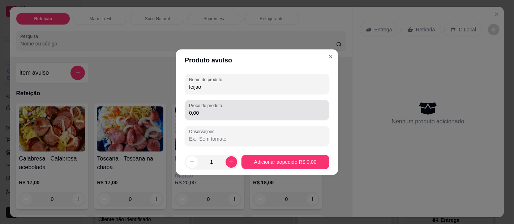
type input "feijao"
click at [236, 115] on input "0,00" at bounding box center [257, 113] width 136 height 7
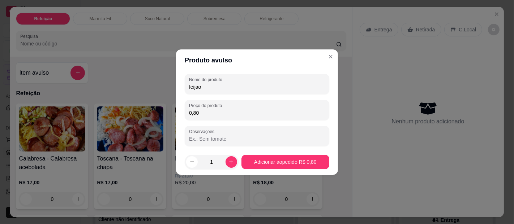
type input "8,00"
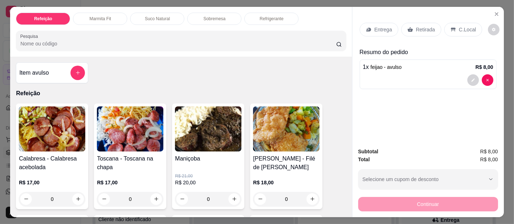
drag, startPoint x: 425, startPoint y: 37, endPoint x: 430, endPoint y: 16, distance: 21.3
click at [427, 36] on div "Entrega Retirada C.Local" at bounding box center [428, 29] width 137 height 25
click at [430, 17] on div "Entrega Retirada C.Local" at bounding box center [428, 29] width 137 height 25
click at [421, 23] on div "Retirada" at bounding box center [421, 30] width 40 height 14
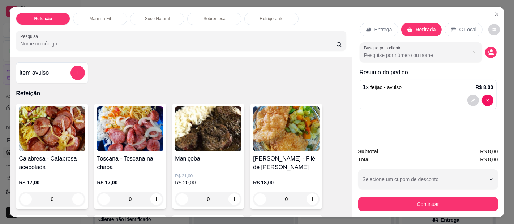
click at [454, 202] on button "Continuar" at bounding box center [428, 204] width 140 height 14
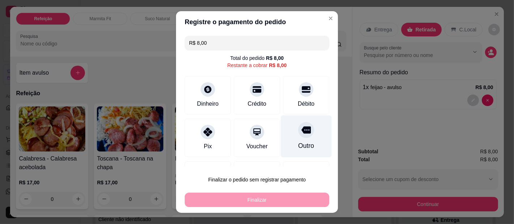
click at [307, 146] on div "Outro" at bounding box center [306, 137] width 51 height 42
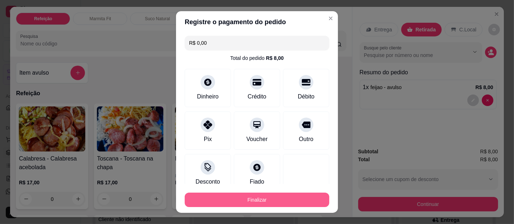
click at [302, 197] on button "Finalizar" at bounding box center [257, 200] width 145 height 14
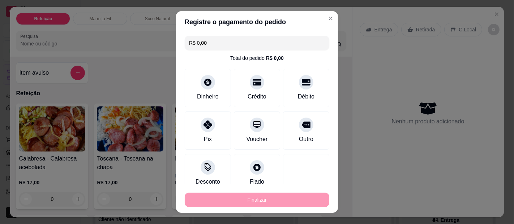
type input "-R$ 8,00"
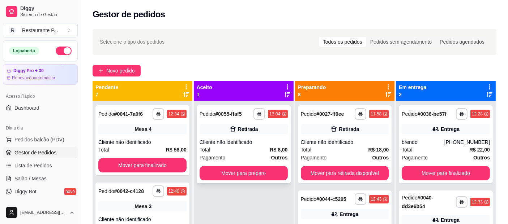
click at [243, 136] on div "**********" at bounding box center [244, 145] width 94 height 78
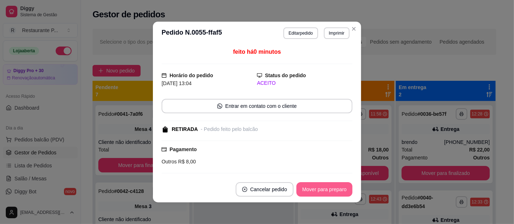
click at [312, 183] on button "Mover para preparo" at bounding box center [324, 190] width 56 height 14
click at [313, 188] on button "Mover para retirada disponível" at bounding box center [313, 190] width 80 height 14
click at [314, 189] on button "Mover para finalizado" at bounding box center [322, 190] width 60 height 14
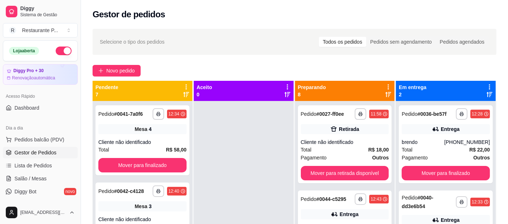
click at [114, 62] on div "**********" at bounding box center [294, 170] width 427 height 290
click at [111, 66] on button "Novo pedido" at bounding box center [117, 71] width 48 height 12
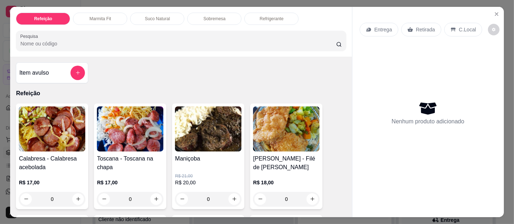
click at [204, 127] on img at bounding box center [208, 129] width 67 height 45
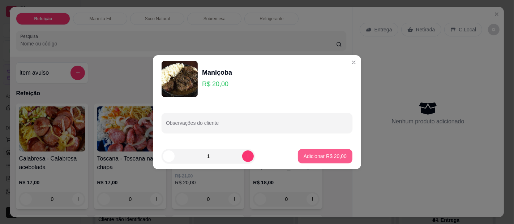
click at [314, 152] on button "Adicionar R$ 20,00" at bounding box center [325, 156] width 55 height 14
type input "1"
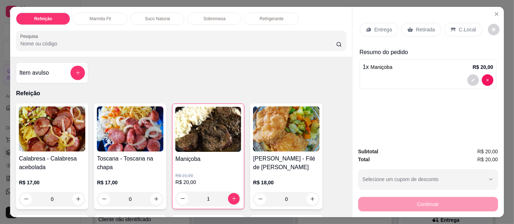
click at [380, 26] on p "Entrega" at bounding box center [383, 29] width 18 height 7
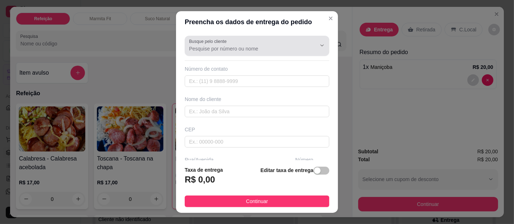
click at [211, 48] on input "Busque pelo cliente" at bounding box center [247, 48] width 116 height 7
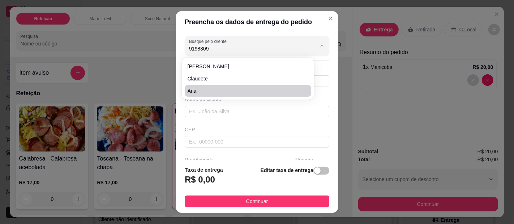
click at [202, 87] on li "Ana" at bounding box center [248, 91] width 127 height 12
type input "Ana"
type input "91983099522"
type input "Ana"
type input "66910140"
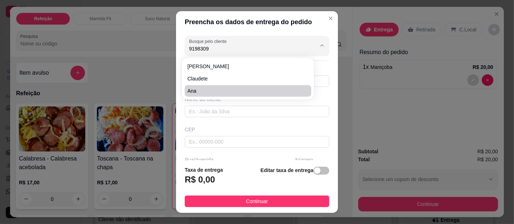
type input "[GEOGRAPHIC_DATA]"
type input "2008"
type input "[GEOGRAPHIC_DATA]"
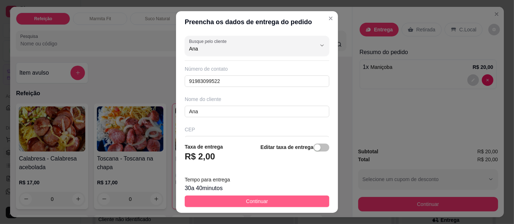
click at [219, 196] on button "Continuar" at bounding box center [257, 202] width 145 height 12
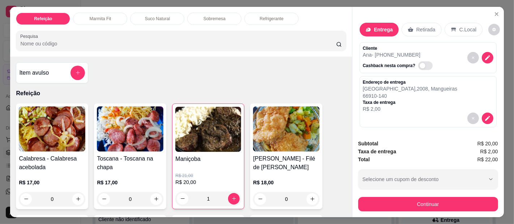
click at [420, 63] on span "Automatic updates" at bounding box center [423, 66] width 6 height 6
click at [418, 67] on input "Automatic updates" at bounding box center [420, 69] width 5 height 5
checkbox input "true"
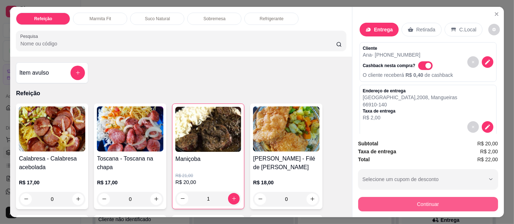
click at [446, 200] on button "Continuar" at bounding box center [428, 204] width 140 height 14
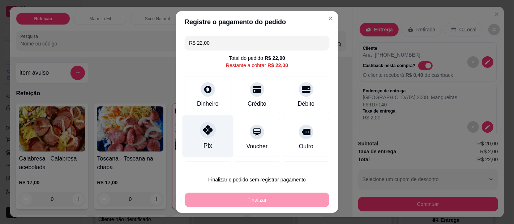
click at [204, 133] on icon at bounding box center [207, 129] width 9 height 9
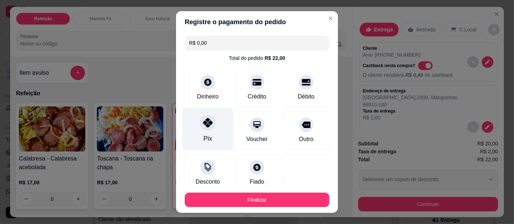
type input "R$ 0,00"
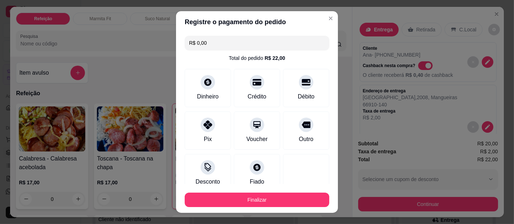
click at [252, 187] on footer "Finalizar" at bounding box center [257, 198] width 162 height 29
click at [258, 191] on div "Finalizar" at bounding box center [257, 198] width 145 height 17
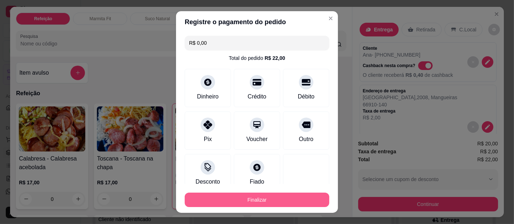
click at [275, 200] on button "Finalizar" at bounding box center [257, 200] width 145 height 14
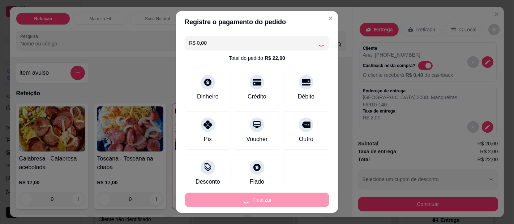
type input "0"
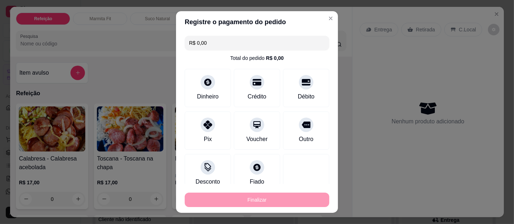
type input "-R$ 22,00"
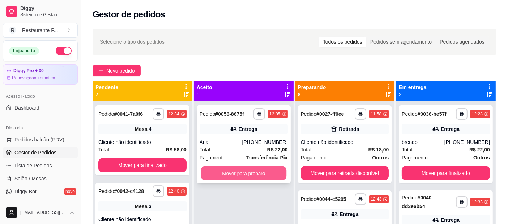
click at [257, 171] on button "Mover para preparo" at bounding box center [243, 174] width 85 height 14
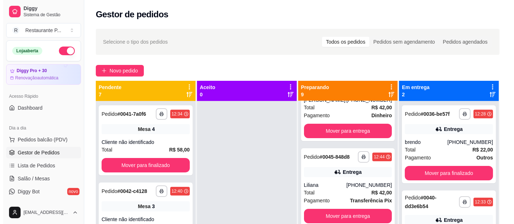
scroll to position [145, 0]
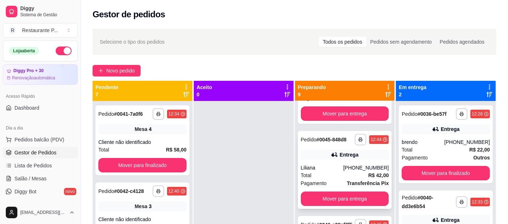
click at [349, 180] on div "Total R$ 42,00" at bounding box center [345, 176] width 88 height 8
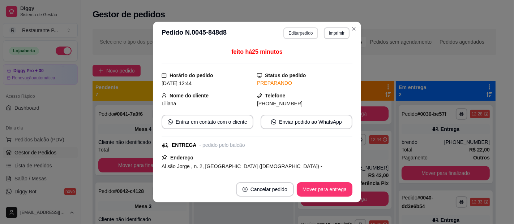
click at [299, 34] on button "Editar pedido" at bounding box center [300, 33] width 34 height 12
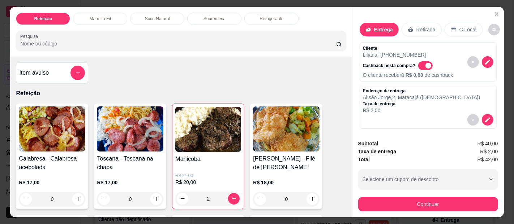
scroll to position [20, 0]
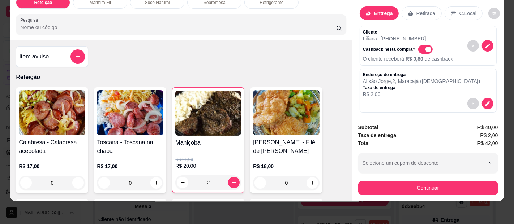
click at [425, 47] on span "Automatic updates" at bounding box center [428, 50] width 6 height 6
click at [422, 51] on input "Automatic updates" at bounding box center [420, 53] width 5 height 5
checkbox input "false"
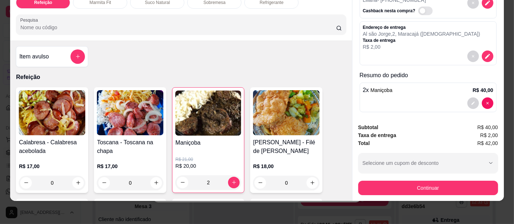
scroll to position [42, 0]
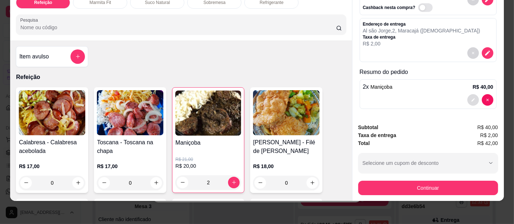
click at [467, 94] on button "decrease-product-quantity" at bounding box center [473, 100] width 12 height 12
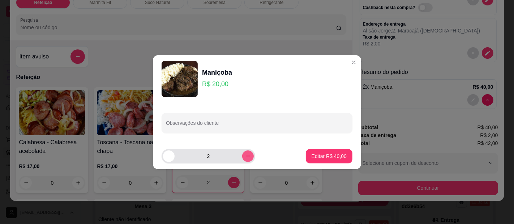
click at [242, 152] on button "increase-product-quantity" at bounding box center [248, 157] width 12 height 12
type input "3"
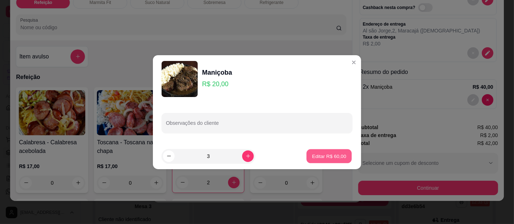
click at [329, 150] on button "Editar R$ 60,00" at bounding box center [329, 156] width 45 height 14
type input "3"
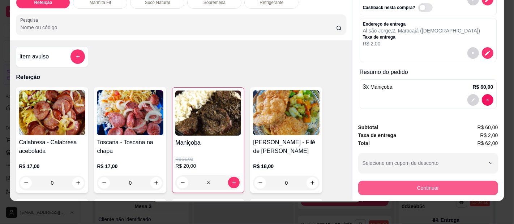
click at [434, 181] on button "Continuar" at bounding box center [428, 188] width 140 height 14
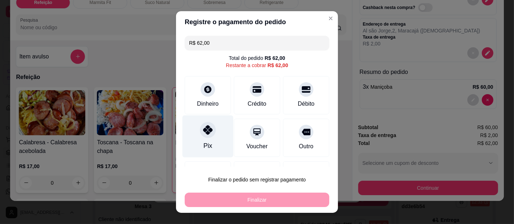
click at [201, 134] on div at bounding box center [208, 130] width 16 height 16
type input "R$ 0,00"
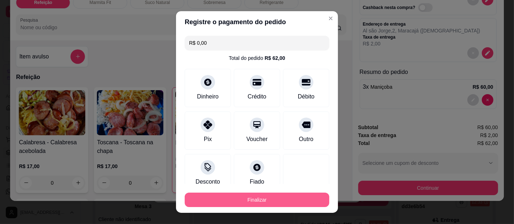
click at [239, 197] on button "Finalizar" at bounding box center [257, 200] width 145 height 14
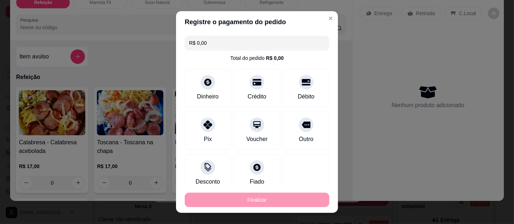
type input "0"
type input "-R$ 62,00"
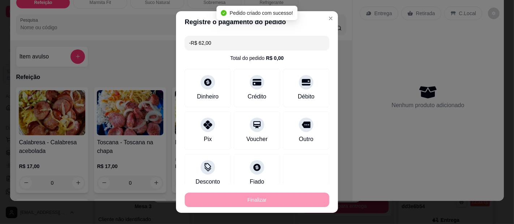
scroll to position [0, 0]
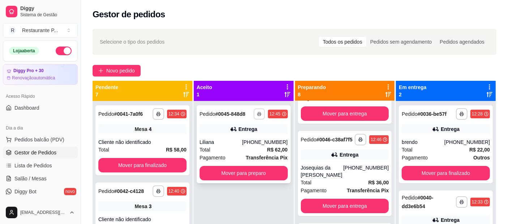
click at [257, 113] on icon "button" at bounding box center [259, 114] width 4 height 4
click at [239, 137] on button "Impressora" at bounding box center [237, 139] width 51 height 11
click at [248, 109] on div "**********" at bounding box center [244, 114] width 88 height 12
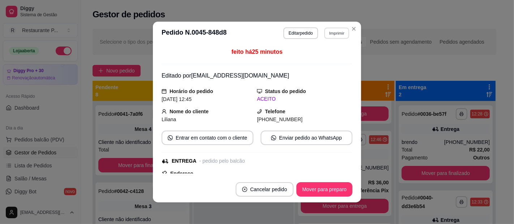
click at [334, 31] on button "Imprimir" at bounding box center [336, 32] width 25 height 11
click at [324, 57] on button "Impressora" at bounding box center [321, 58] width 51 height 11
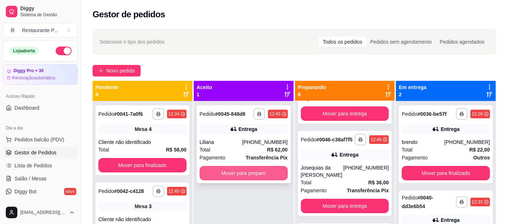
click at [227, 173] on button "Mover para preparo" at bounding box center [244, 173] width 88 height 14
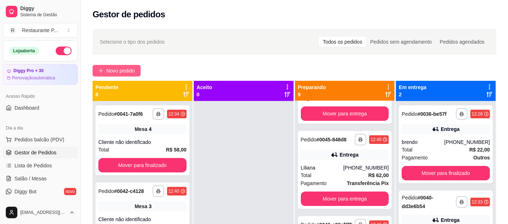
click at [130, 72] on span "Novo pedido" at bounding box center [120, 71] width 29 height 8
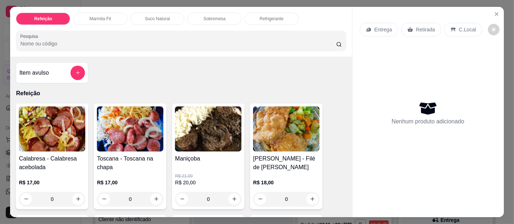
click at [267, 130] on img at bounding box center [286, 129] width 67 height 45
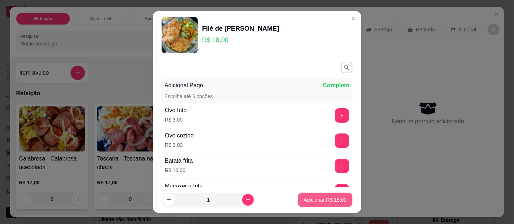
click at [306, 193] on button "Adicionar R$ 18,00" at bounding box center [325, 200] width 55 height 14
type input "1"
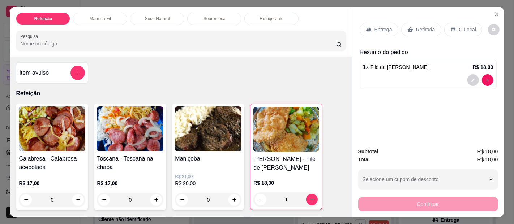
click at [381, 29] on p "Entrega" at bounding box center [383, 29] width 18 height 7
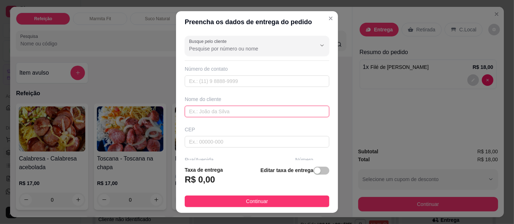
click at [203, 109] on input "text" at bounding box center [257, 112] width 145 height 12
type input "joão"
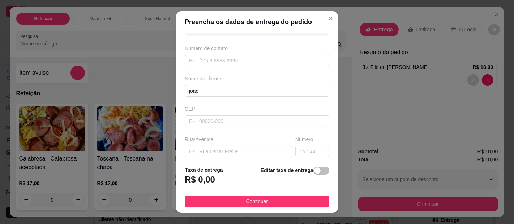
scroll to position [34, 0]
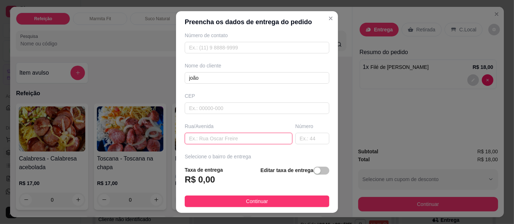
click at [201, 138] on input "text" at bounding box center [239, 139] width 108 height 12
type input "yara beer"
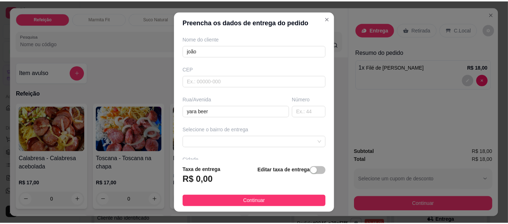
scroll to position [90, 0]
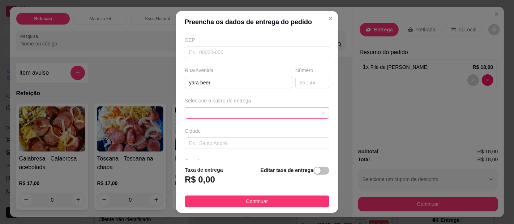
click at [250, 111] on span at bounding box center [257, 113] width 136 height 11
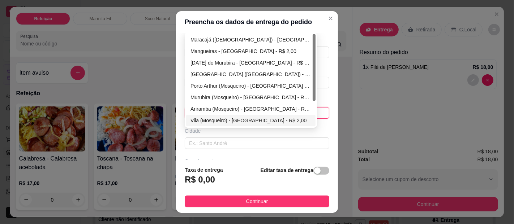
click at [207, 117] on div "Vila (Mosqueiro) - [GEOGRAPHIC_DATA] - R$ 2,00" at bounding box center [250, 121] width 121 height 8
type input "[GEOGRAPHIC_DATA]"
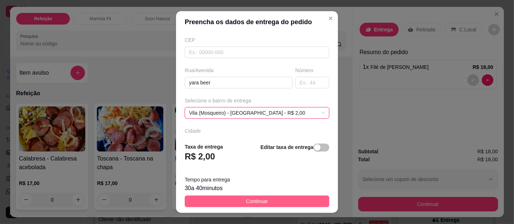
click at [269, 204] on button "Continuar" at bounding box center [257, 202] width 145 height 12
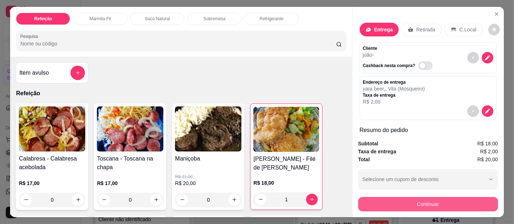
click at [451, 198] on button "Continuar" at bounding box center [428, 204] width 140 height 14
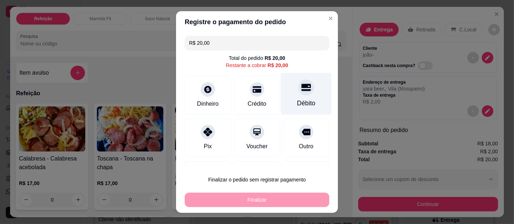
click at [281, 90] on div "Débito" at bounding box center [306, 94] width 51 height 42
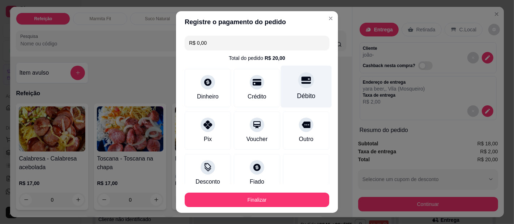
type input "R$ 0,00"
click at [291, 90] on div "Débito" at bounding box center [306, 87] width 51 height 42
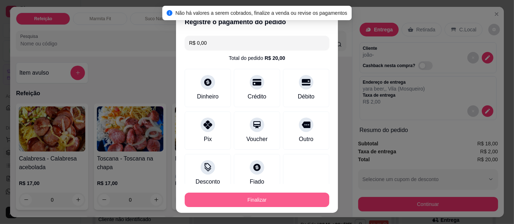
click at [282, 196] on button "Finalizar" at bounding box center [257, 200] width 145 height 14
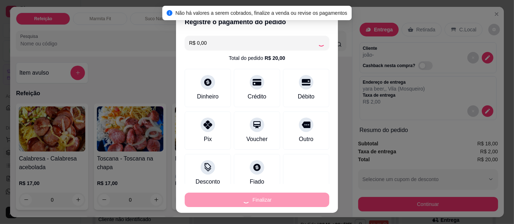
type input "0"
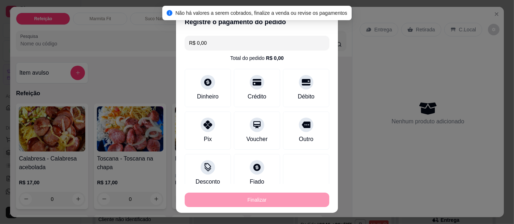
type input "-R$ 20,00"
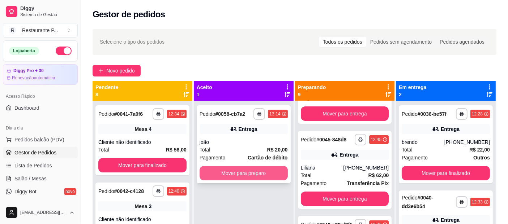
click at [250, 170] on button "Mover para preparo" at bounding box center [244, 173] width 88 height 14
click at [248, 173] on button "Mover para preparo" at bounding box center [244, 173] width 88 height 14
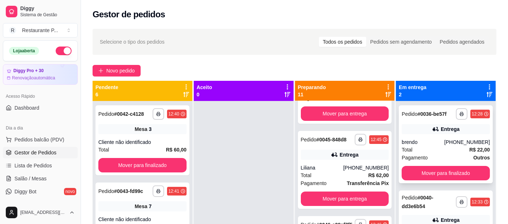
click at [440, 166] on div "**********" at bounding box center [446, 145] width 94 height 78
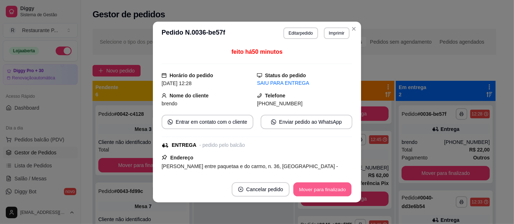
click at [305, 192] on button "Mover para finalizado" at bounding box center [323, 190] width 58 height 14
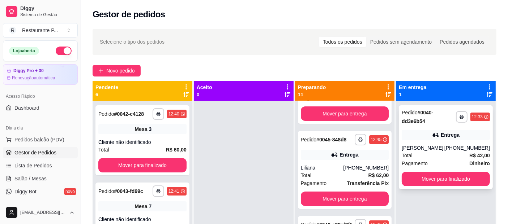
click at [441, 171] on div "**********" at bounding box center [446, 148] width 94 height 84
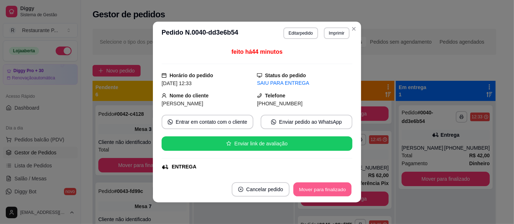
click at [317, 186] on button "Mover para finalizado" at bounding box center [323, 190] width 58 height 14
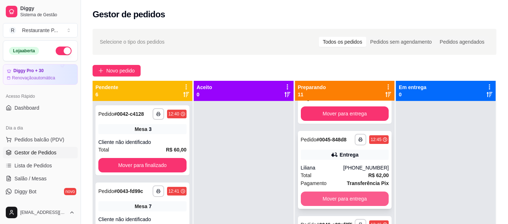
click at [351, 201] on button "Mover para entrega" at bounding box center [345, 199] width 88 height 14
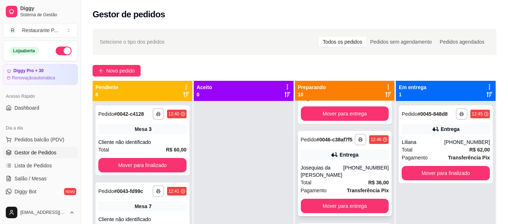
click at [332, 187] on div "Total R$ 36,00" at bounding box center [345, 183] width 88 height 8
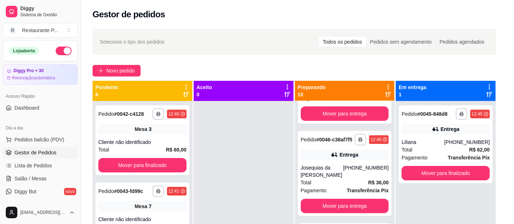
click at [333, 192] on button "Mover para entrega" at bounding box center [325, 190] width 56 height 14
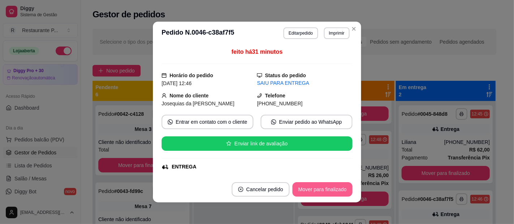
click at [333, 192] on button "Mover para finalizado" at bounding box center [322, 190] width 60 height 14
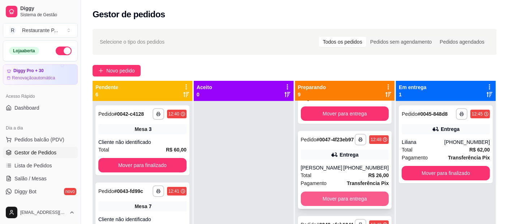
click at [364, 203] on button "Mover para entrega" at bounding box center [345, 199] width 88 height 14
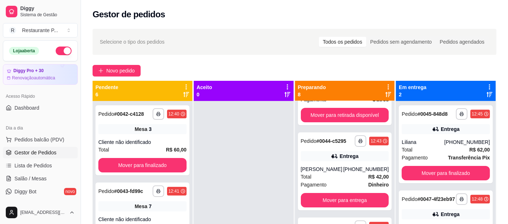
scroll to position [51, 0]
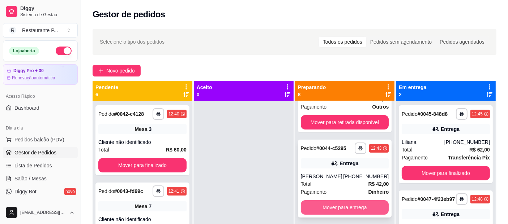
click at [353, 205] on button "Mover para entrega" at bounding box center [345, 208] width 88 height 14
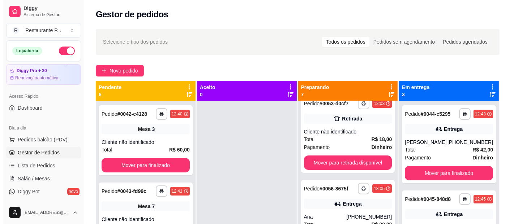
scroll to position [271, 0]
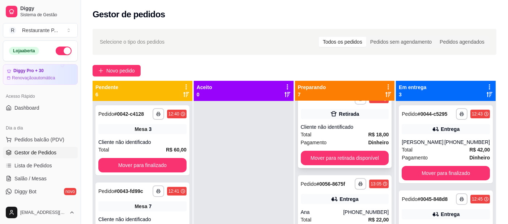
click at [343, 118] on div "Retirada" at bounding box center [349, 114] width 20 height 7
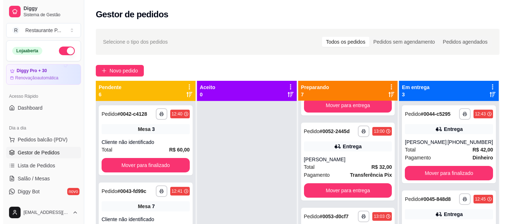
scroll to position [0, 0]
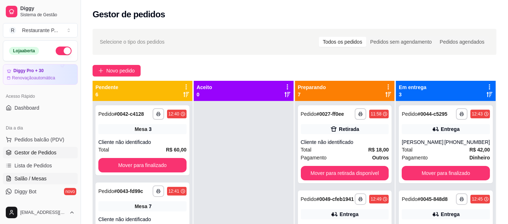
click at [37, 174] on link "Salão / Mesas" at bounding box center [40, 179] width 75 height 12
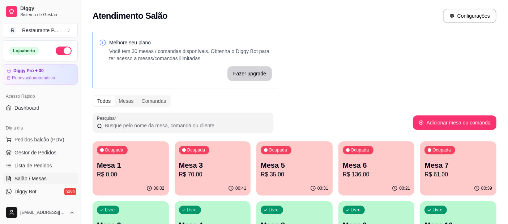
click at [216, 167] on p "Mesa 3" at bounding box center [213, 165] width 68 height 10
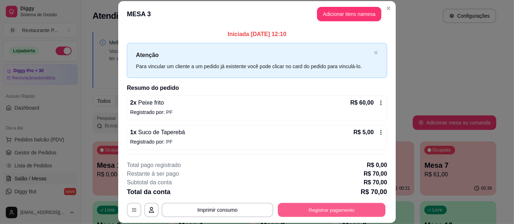
click at [307, 207] on button "Registrar pagamento" at bounding box center [332, 210] width 108 height 14
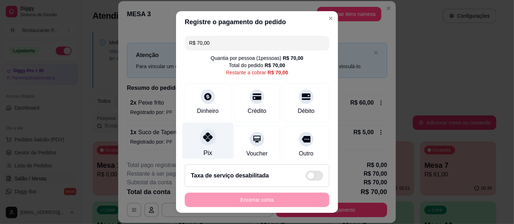
click at [203, 145] on div at bounding box center [208, 137] width 16 height 16
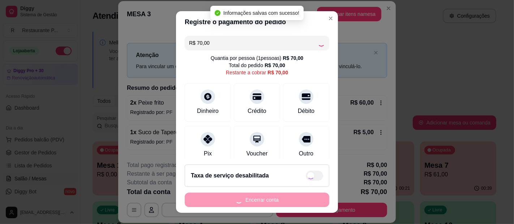
click at [226, 200] on div "Encerrar conta" at bounding box center [257, 200] width 145 height 14
type input "R$ 0,00"
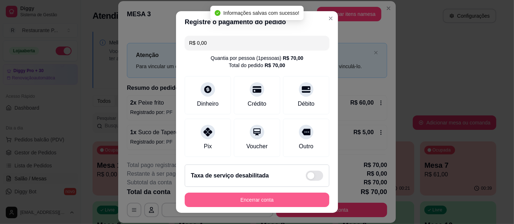
click at [263, 202] on button "Encerrar conta" at bounding box center [257, 200] width 145 height 14
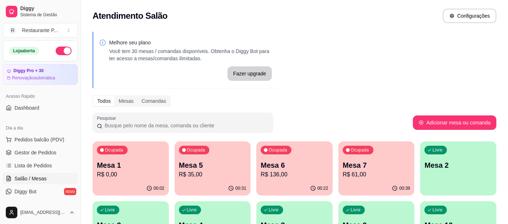
click at [208, 172] on p "R$ 35,00" at bounding box center [213, 175] width 68 height 9
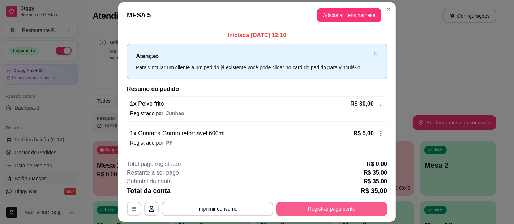
click at [292, 208] on button "Registrar pagamento" at bounding box center [331, 209] width 111 height 14
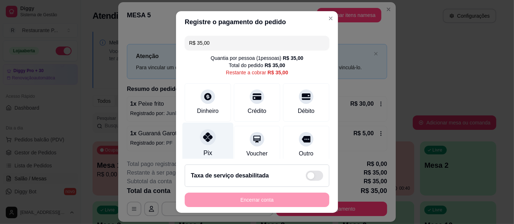
click at [207, 147] on div "Pix" at bounding box center [208, 144] width 51 height 42
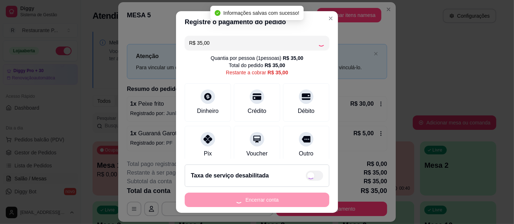
type input "R$ 0,00"
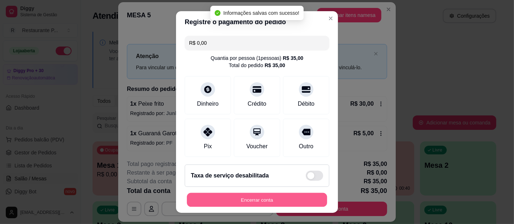
click at [257, 203] on button "Encerrar conta" at bounding box center [257, 200] width 140 height 14
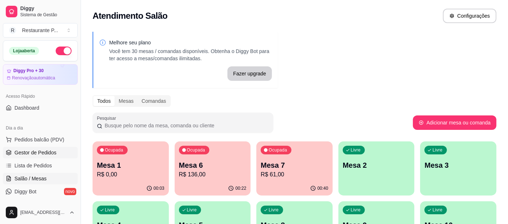
click at [42, 147] on link "Gestor de Pedidos" at bounding box center [40, 153] width 75 height 12
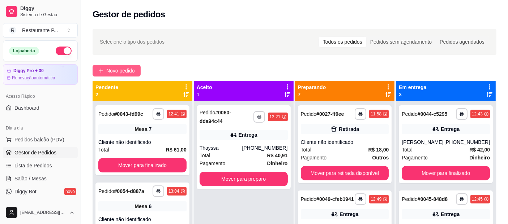
click at [113, 68] on span "Novo pedido" at bounding box center [120, 71] width 29 height 8
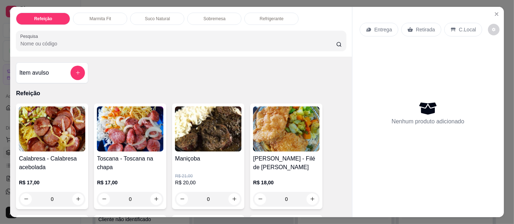
click at [145, 19] on div "Suco Natural" at bounding box center [157, 19] width 54 height 12
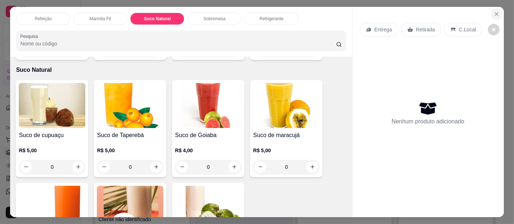
click at [494, 11] on icon "Close" at bounding box center [497, 14] width 6 height 6
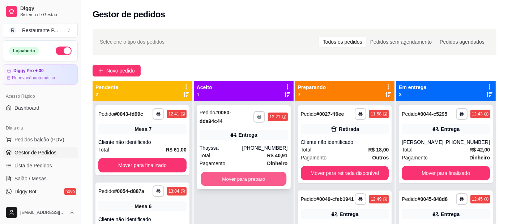
click at [220, 174] on button "Mover para preparo" at bounding box center [243, 179] width 85 height 14
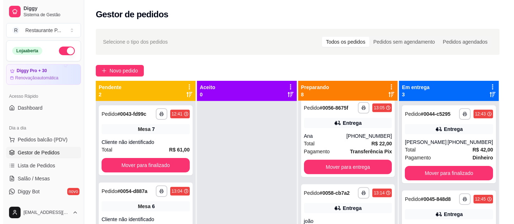
scroll to position [363, 0]
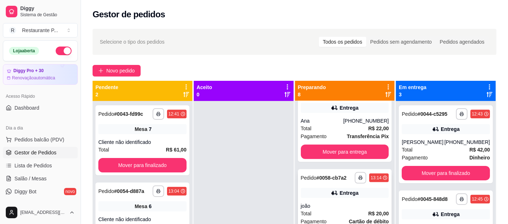
click at [351, 198] on div "Entrega" at bounding box center [345, 193] width 88 height 10
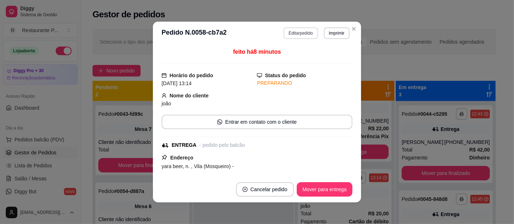
click at [297, 29] on button "Editar pedido" at bounding box center [300, 33] width 34 height 12
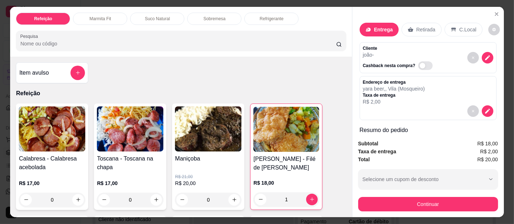
click at [154, 16] on p "Suco Natural" at bounding box center [157, 19] width 25 height 6
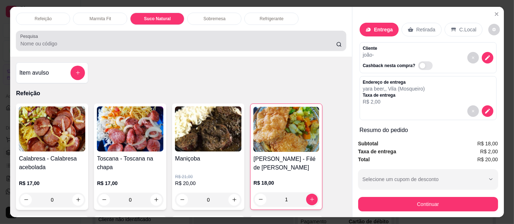
scroll to position [20, 0]
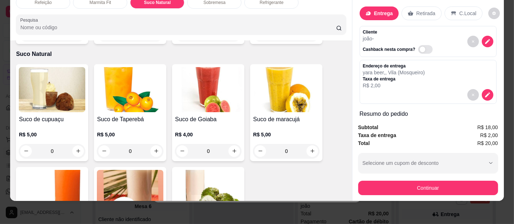
click at [195, 85] on img at bounding box center [208, 89] width 67 height 45
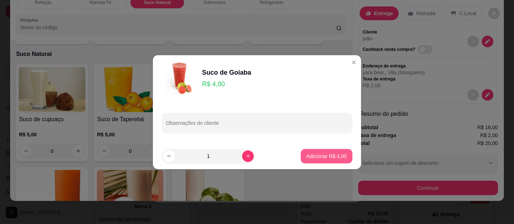
click at [313, 153] on p "Adicionar R$ 4,00" at bounding box center [327, 156] width 40 height 7
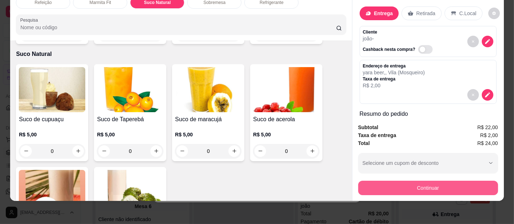
click at [411, 181] on button "Continuar" at bounding box center [428, 188] width 140 height 14
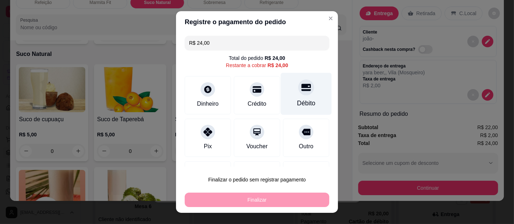
click at [291, 98] on div "Débito" at bounding box center [306, 94] width 51 height 42
type input "R$ 0,00"
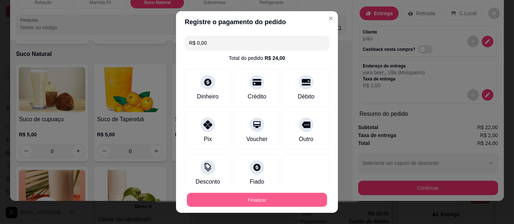
click at [273, 198] on button "Finalizar" at bounding box center [257, 200] width 140 height 14
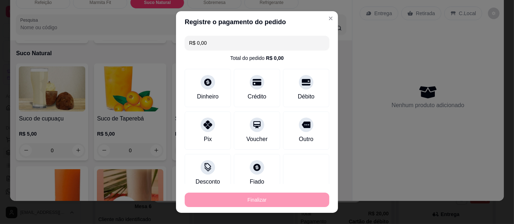
type input "0"
type input "-R$ 24,00"
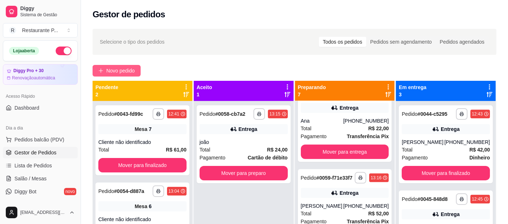
click at [127, 70] on span "Novo pedido" at bounding box center [120, 71] width 29 height 8
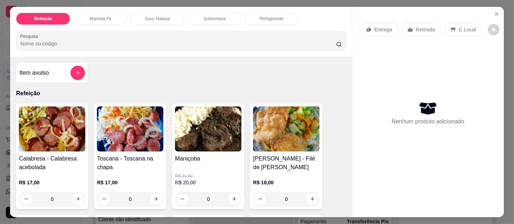
click at [190, 124] on img at bounding box center [208, 129] width 67 height 45
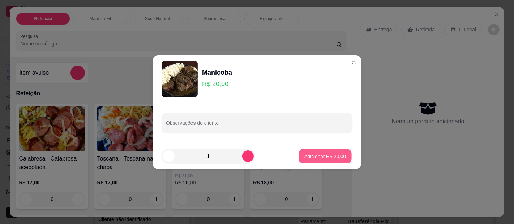
click at [311, 153] on p "Adicionar R$ 20,00" at bounding box center [325, 156] width 42 height 7
type input "1"
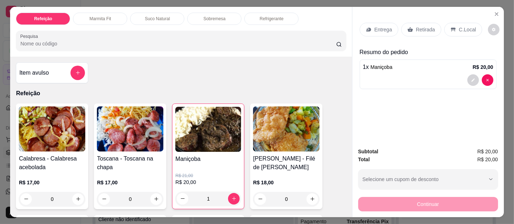
click at [365, 23] on div "Entrega" at bounding box center [379, 30] width 39 height 14
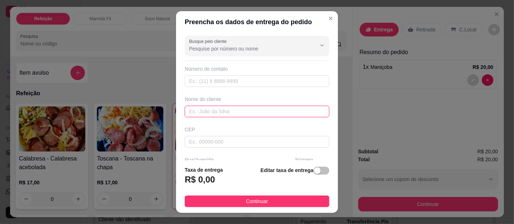
click at [188, 108] on input "text" at bounding box center [257, 112] width 145 height 12
type input "[PERSON_NAME]"
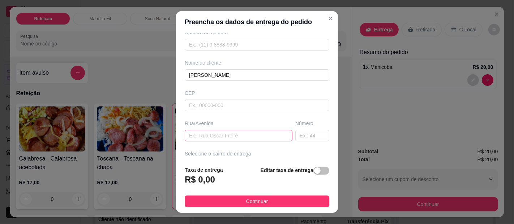
scroll to position [39, 0]
click at [246, 133] on input "text" at bounding box center [239, 134] width 108 height 12
type input "5 rua"
click at [295, 128] on input "text" at bounding box center [312, 134] width 34 height 12
type input "1212"
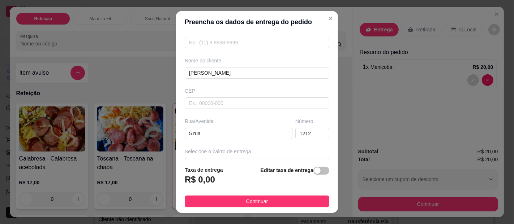
scroll to position [59, 0]
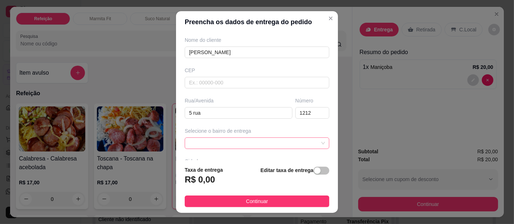
click at [273, 139] on span at bounding box center [257, 143] width 136 height 11
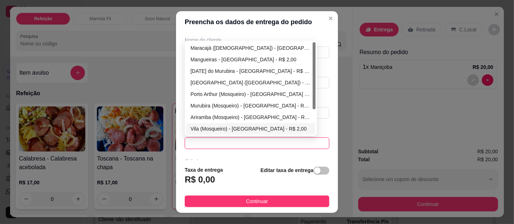
click at [205, 125] on div "Vila (Mosqueiro) - [GEOGRAPHIC_DATA] - R$ 2,00" at bounding box center [250, 129] width 121 height 8
type input "[GEOGRAPHIC_DATA]"
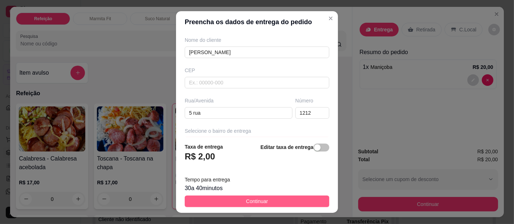
click at [239, 201] on button "Continuar" at bounding box center [257, 202] width 145 height 12
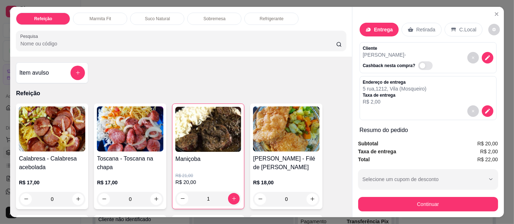
click at [425, 196] on div "Continuar" at bounding box center [428, 204] width 140 height 16
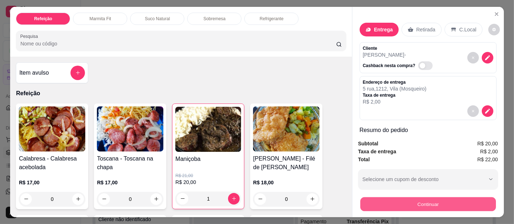
click at [417, 198] on button "Continuar" at bounding box center [428, 205] width 136 height 14
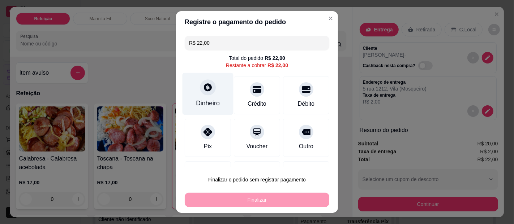
click at [210, 94] on div "Dinheiro" at bounding box center [208, 94] width 51 height 42
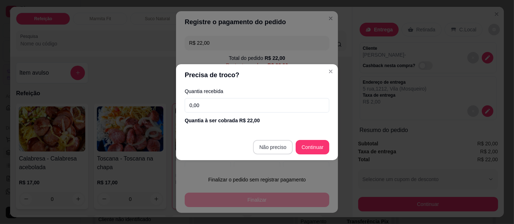
type input "R$ 0,00"
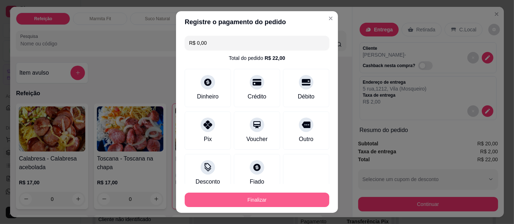
click at [275, 197] on button "Finalizar" at bounding box center [257, 200] width 145 height 14
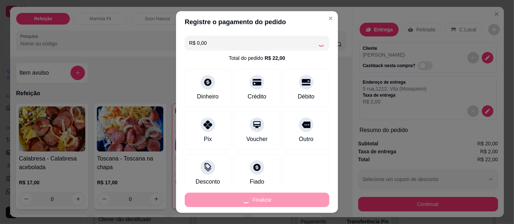
type input "0"
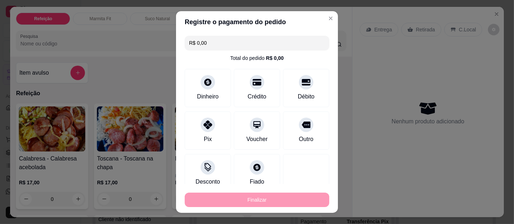
type input "-R$ 22,00"
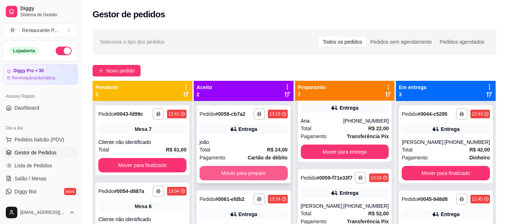
click at [249, 171] on button "Mover para preparo" at bounding box center [244, 173] width 88 height 14
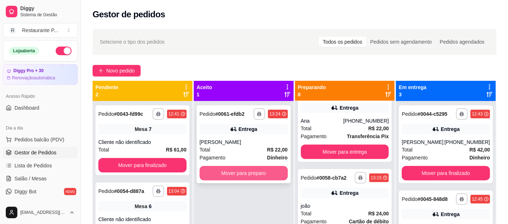
click at [227, 171] on button "Mover para preparo" at bounding box center [244, 173] width 88 height 14
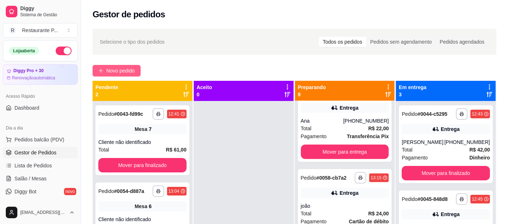
click at [128, 72] on span "Novo pedido" at bounding box center [120, 71] width 29 height 8
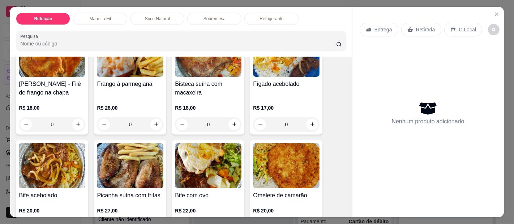
scroll to position [228, 0]
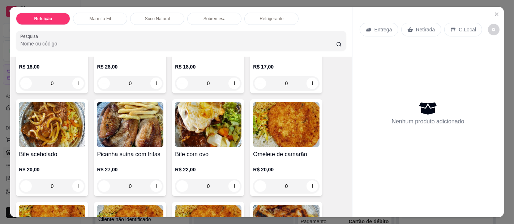
click at [58, 127] on img at bounding box center [52, 124] width 67 height 45
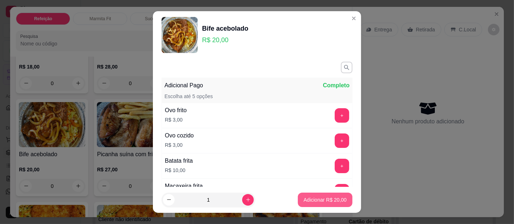
click at [309, 194] on button "Adicionar R$ 20,00" at bounding box center [325, 200] width 55 height 14
type input "1"
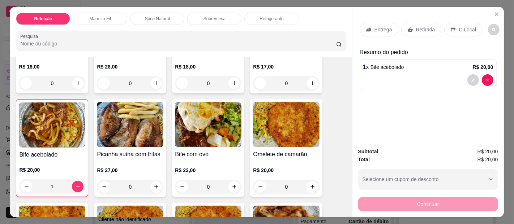
click at [381, 27] on p "Entrega" at bounding box center [383, 29] width 18 height 7
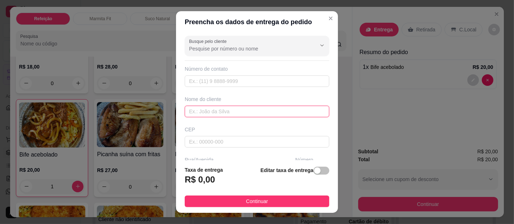
click at [204, 115] on input "text" at bounding box center [257, 112] width 145 height 12
type input "marcilene repção"
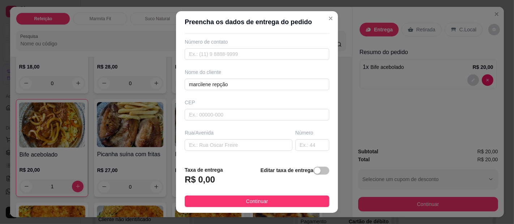
scroll to position [37, 0]
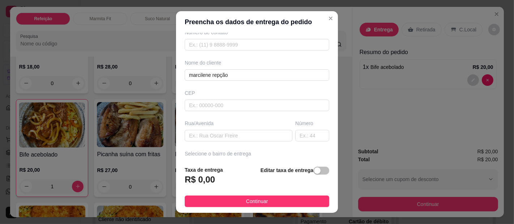
click at [216, 162] on footer "Taxa de entrega R$ 0,00 Editar taxa de entrega Continuar" at bounding box center [257, 186] width 162 height 53
click at [228, 162] on footer "Taxa de entrega R$ 0,00 Editar taxa de entrega Continuar" at bounding box center [257, 186] width 162 height 53
click at [230, 159] on div "Selecione o bairro de entrega" at bounding box center [256, 161] width 147 height 22
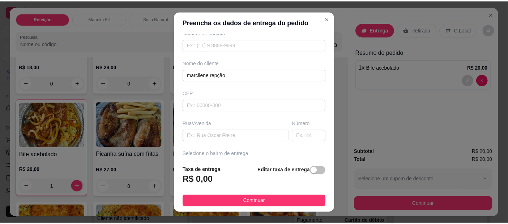
scroll to position [52, 0]
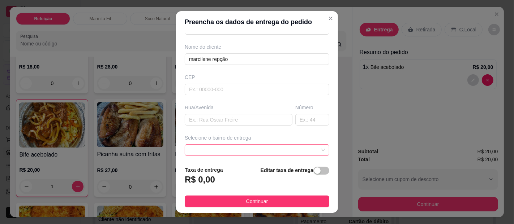
click at [266, 149] on span at bounding box center [257, 150] width 136 height 11
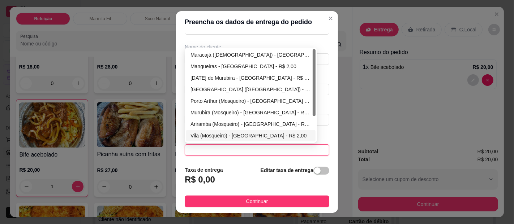
click at [193, 130] on div "Vila (Mosqueiro) - [GEOGRAPHIC_DATA] - R$ 2,00" at bounding box center [250, 136] width 129 height 12
type input "[GEOGRAPHIC_DATA]"
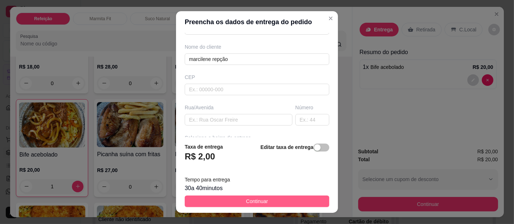
click at [233, 200] on button "Continuar" at bounding box center [257, 202] width 145 height 12
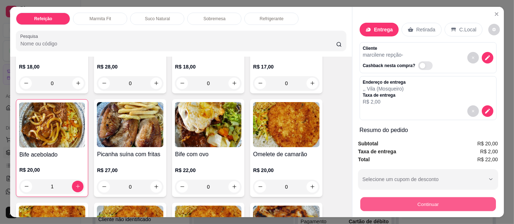
click at [404, 198] on button "Continuar" at bounding box center [428, 205] width 136 height 14
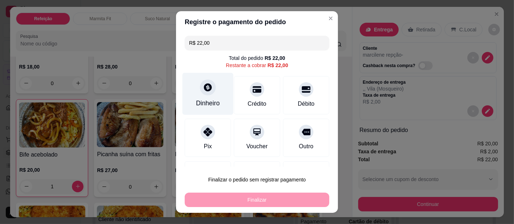
click at [210, 92] on div "Dinheiro" at bounding box center [208, 94] width 51 height 42
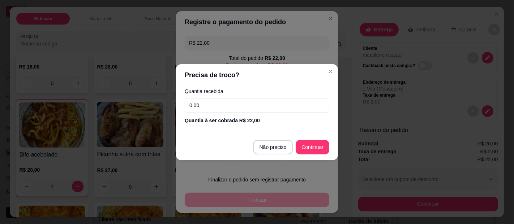
click at [216, 105] on input "0,00" at bounding box center [257, 105] width 145 height 14
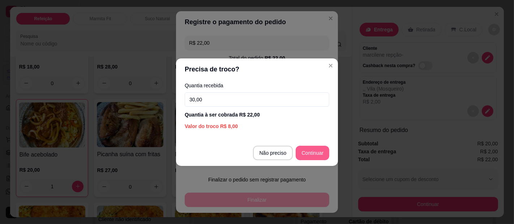
type input "30,00"
type input "R$ 0,00"
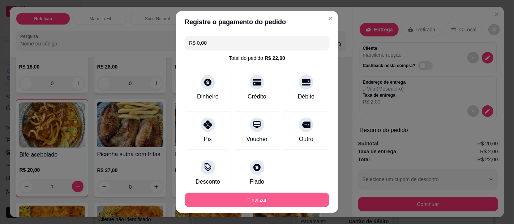
click at [250, 204] on button "Finalizar" at bounding box center [257, 200] width 145 height 14
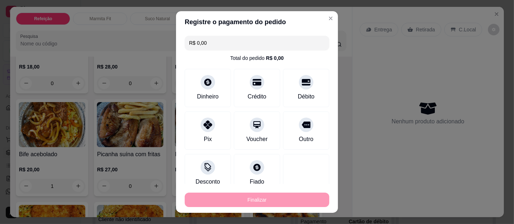
type input "0"
type input "-R$ 22,00"
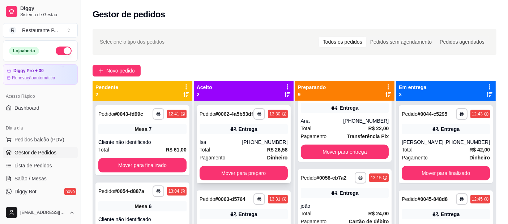
click at [254, 171] on div "**********" at bounding box center [244, 145] width 94 height 78
click at [257, 180] on button "Mover para preparo" at bounding box center [244, 173] width 88 height 14
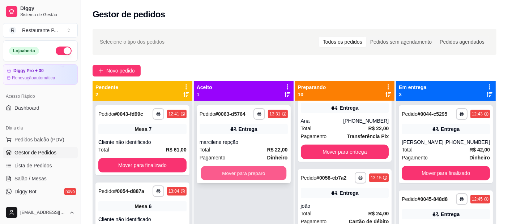
click at [233, 174] on button "Mover para preparo" at bounding box center [243, 174] width 85 height 14
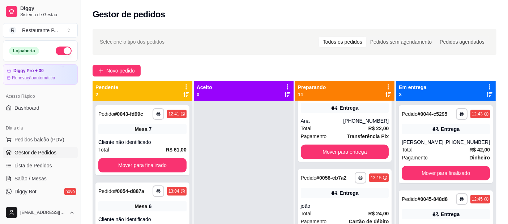
click at [61, 50] on button "button" at bounding box center [64, 51] width 16 height 9
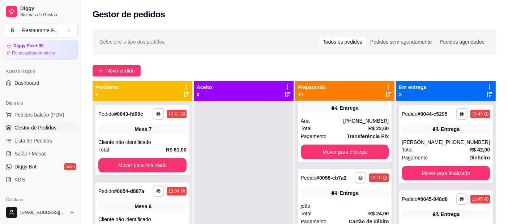
scroll to position [40, 0]
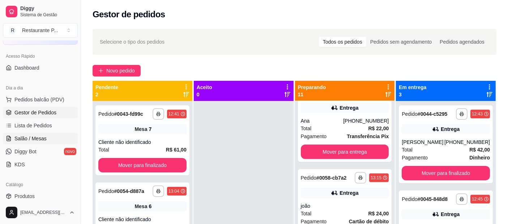
click at [28, 137] on span "Salão / Mesas" at bounding box center [30, 138] width 32 height 7
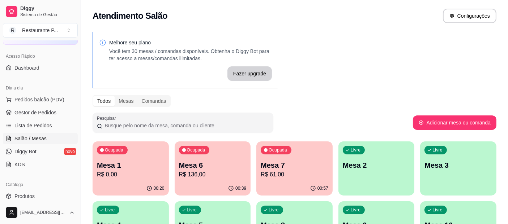
click at [279, 171] on p "R$ 61,00" at bounding box center [295, 175] width 68 height 9
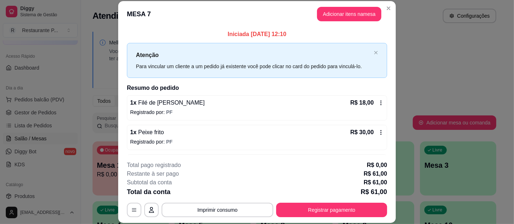
click at [319, 207] on button "Registrar pagamento" at bounding box center [331, 210] width 111 height 14
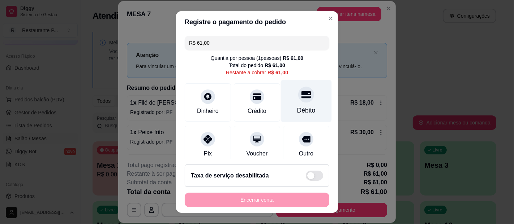
click at [301, 108] on div "Débito" at bounding box center [306, 110] width 18 height 9
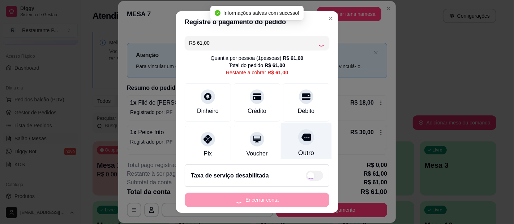
type input "R$ 0,00"
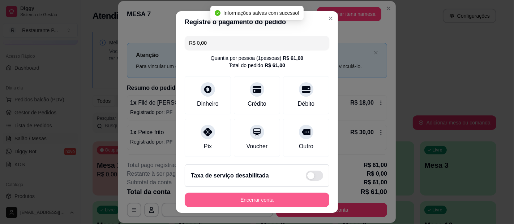
click at [299, 198] on button "Encerrar conta" at bounding box center [257, 200] width 145 height 14
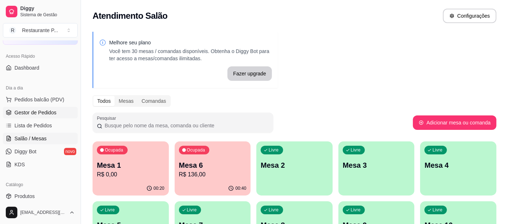
click at [43, 107] on link "Gestor de Pedidos" at bounding box center [40, 113] width 75 height 12
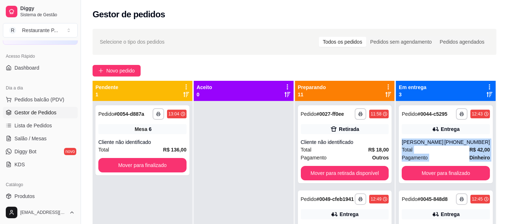
drag, startPoint x: 497, startPoint y: 133, endPoint x: 496, endPoint y: 162, distance: 28.6
click at [496, 162] on div "**********" at bounding box center [294, 170] width 427 height 290
click at [501, 128] on div "**********" at bounding box center [294, 170] width 427 height 290
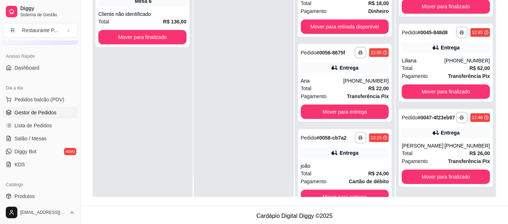
scroll to position [291, 0]
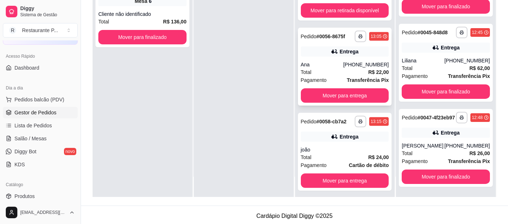
click at [346, 76] on div "Total R$ 22,00" at bounding box center [345, 72] width 88 height 8
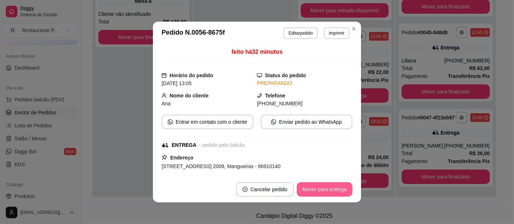
click at [338, 185] on button "Mover para entrega" at bounding box center [325, 190] width 56 height 14
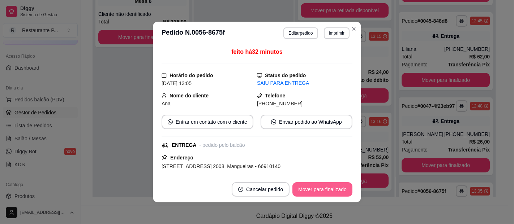
click at [323, 192] on button "Mover para finalizado" at bounding box center [322, 190] width 60 height 14
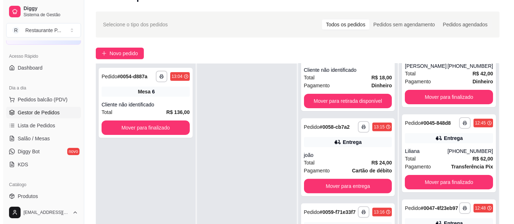
scroll to position [0, 0]
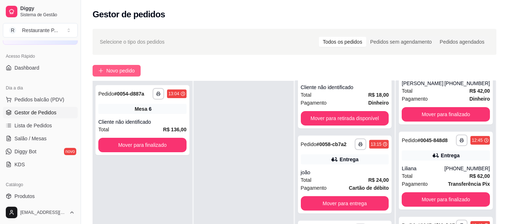
click at [117, 70] on span "Novo pedido" at bounding box center [120, 71] width 29 height 8
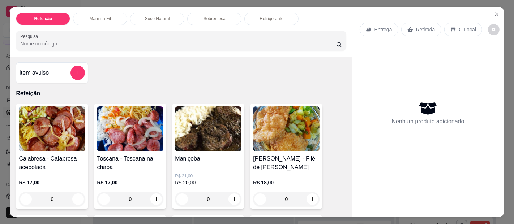
click at [205, 16] on p "Sobremesa" at bounding box center [215, 19] width 22 height 6
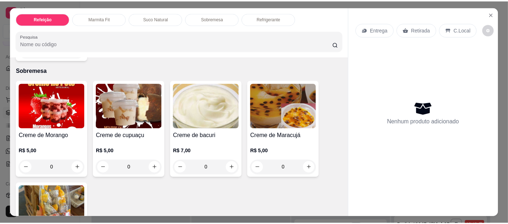
scroll to position [20, 0]
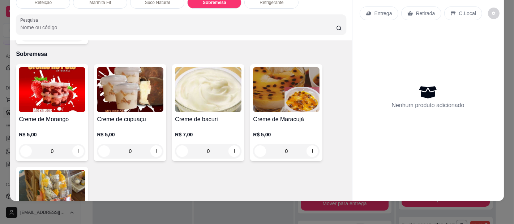
click at [234, 144] on div "0" at bounding box center [208, 151] width 67 height 14
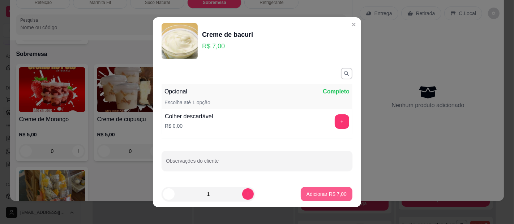
click at [308, 187] on button "Adicionar R$ 7,00" at bounding box center [327, 194] width 52 height 14
type input "1"
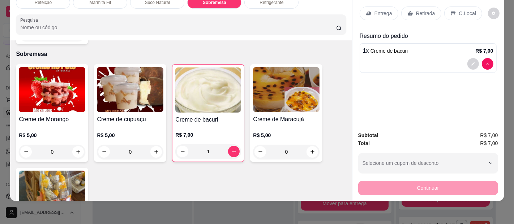
click at [150, 145] on div "0" at bounding box center [130, 152] width 67 height 14
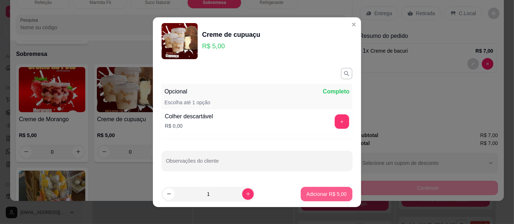
click at [301, 189] on button "Adicionar R$ 5,00" at bounding box center [327, 194] width 52 height 14
type input "1"
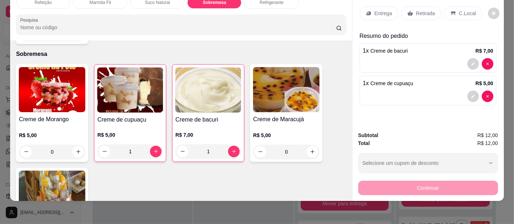
click at [422, 10] on p "Retirada" at bounding box center [425, 13] width 19 height 7
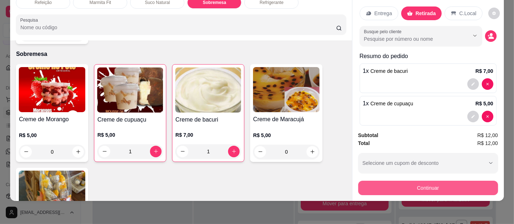
click at [442, 184] on button "Continuar" at bounding box center [428, 188] width 140 height 14
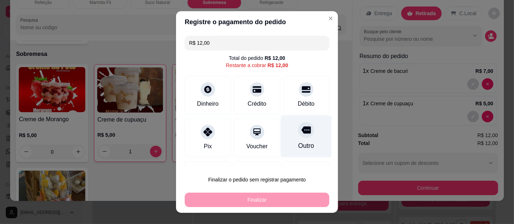
click at [301, 130] on icon at bounding box center [305, 130] width 9 height 7
type input "R$ 0,00"
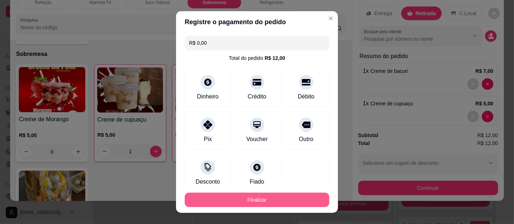
click at [277, 204] on button "Finalizar" at bounding box center [257, 200] width 145 height 14
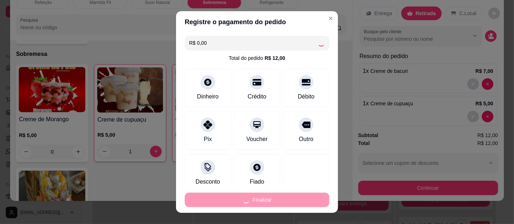
type input "0"
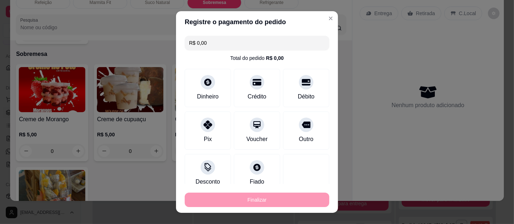
type input "-R$ 12,00"
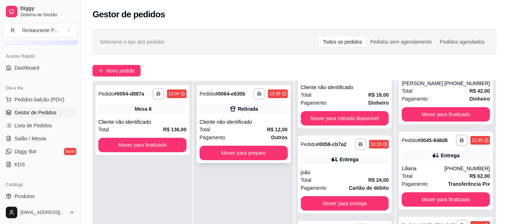
click at [252, 127] on div "Total R$ 12,00" at bounding box center [244, 130] width 88 height 8
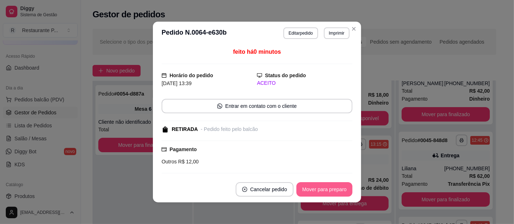
click at [310, 186] on button "Mover para preparo" at bounding box center [324, 190] width 56 height 14
click at [321, 190] on button "Mover para retirada disponível" at bounding box center [313, 190] width 80 height 14
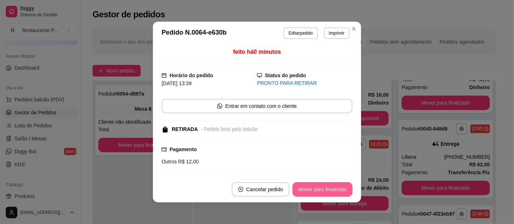
click at [321, 190] on button "Mover para finalizado" at bounding box center [322, 190] width 60 height 14
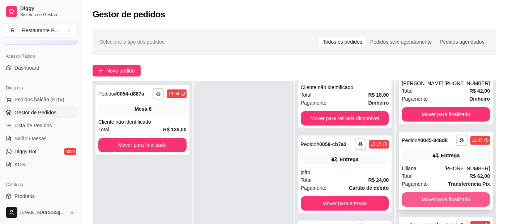
click at [419, 193] on button "Mover para finalizado" at bounding box center [446, 200] width 88 height 14
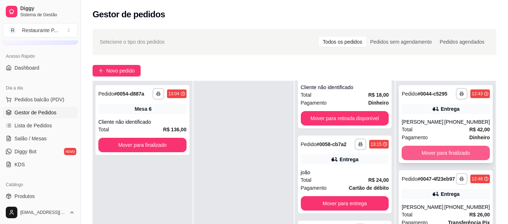
click at [440, 151] on button "Mover para finalizado" at bounding box center [446, 153] width 88 height 14
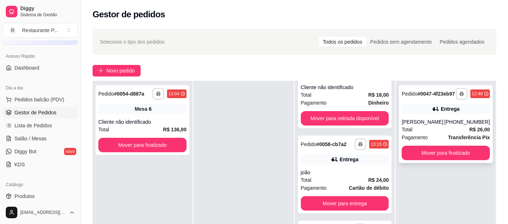
click at [446, 149] on div "**********" at bounding box center [446, 124] width 94 height 78
click at [430, 158] on button "Mover para finalizado" at bounding box center [446, 153] width 88 height 14
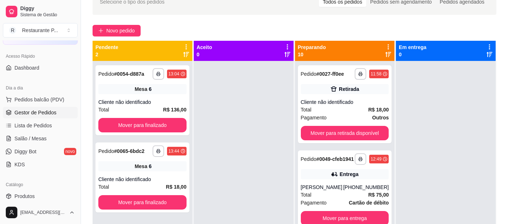
click at [388, 55] on div "Preparando 10" at bounding box center [345, 51] width 100 height 20
click at [385, 54] on icon at bounding box center [388, 55] width 6 height 6
click at [385, 52] on icon at bounding box center [388, 54] width 6 height 5
click at [354, 106] on div "Total R$ 18,00" at bounding box center [345, 110] width 88 height 8
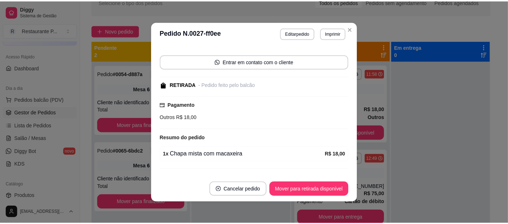
scroll to position [59, 0]
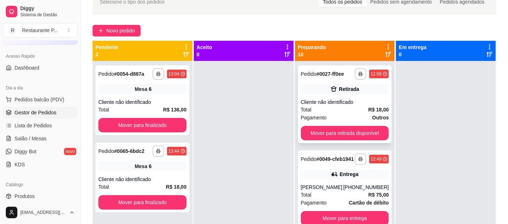
click at [346, 105] on div "Cliente não identificado" at bounding box center [345, 102] width 88 height 7
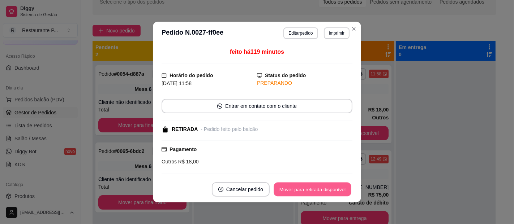
click at [308, 185] on button "Mover para retirada disponível" at bounding box center [312, 190] width 77 height 14
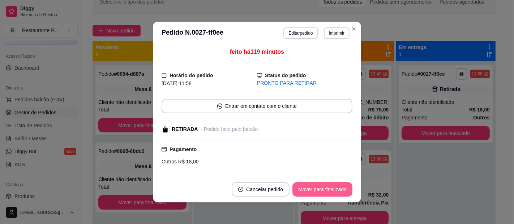
click at [299, 188] on button "Mover para finalizado" at bounding box center [322, 190] width 60 height 14
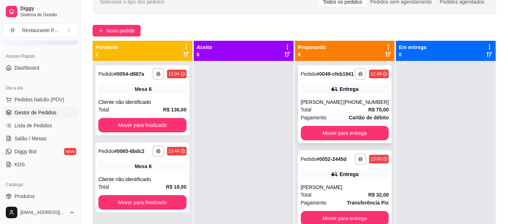
click at [366, 105] on div "[PHONE_NUMBER]" at bounding box center [366, 102] width 46 height 7
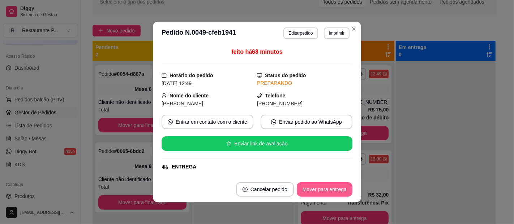
click at [349, 189] on div "Mover para entrega" at bounding box center [325, 190] width 56 height 14
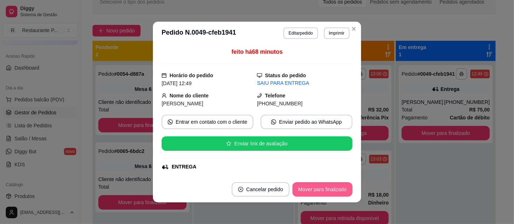
click at [347, 190] on button "Mover para finalizado" at bounding box center [322, 190] width 60 height 14
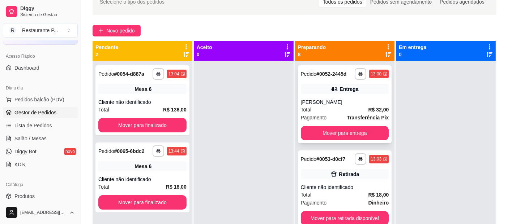
click at [328, 102] on div "**********" at bounding box center [345, 104] width 94 height 78
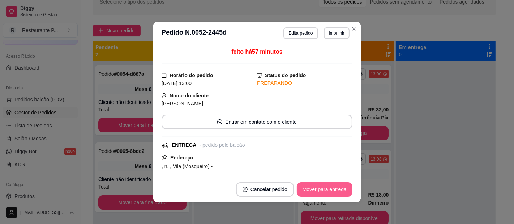
click at [334, 186] on button "Mover para entrega" at bounding box center [325, 190] width 56 height 14
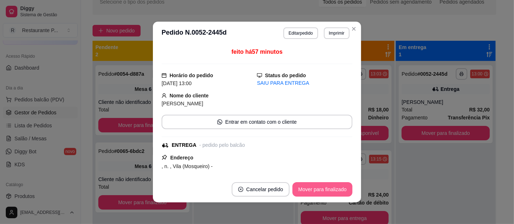
click at [333, 187] on button "Mover para finalizado" at bounding box center [322, 190] width 60 height 14
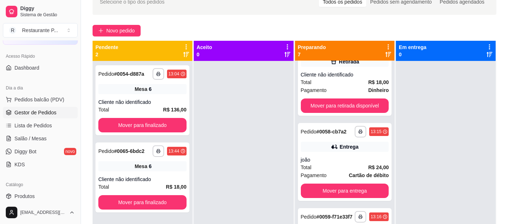
scroll to position [47, 0]
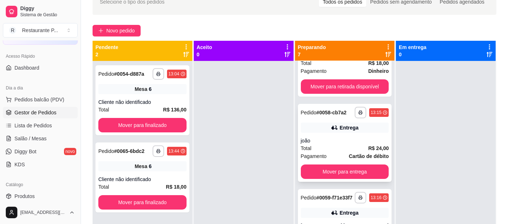
click at [369, 128] on div "Entrega" at bounding box center [345, 128] width 88 height 10
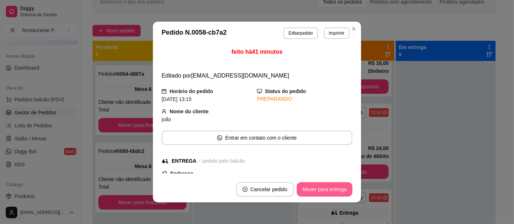
click at [334, 188] on button "Mover para entrega" at bounding box center [325, 190] width 56 height 14
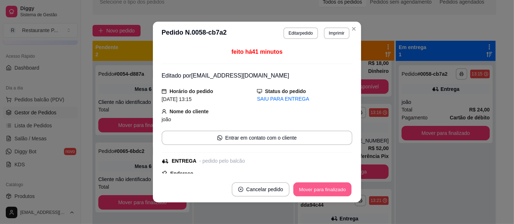
click at [325, 187] on button "Mover para finalizado" at bounding box center [323, 190] width 58 height 14
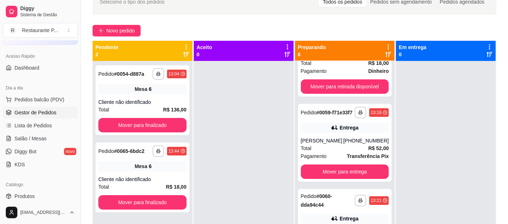
scroll to position [0, 0]
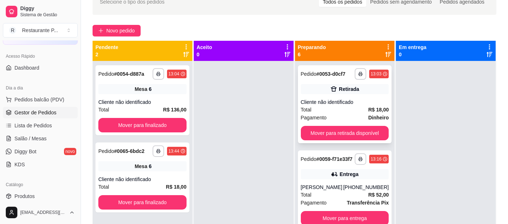
click at [340, 114] on div "Pagamento Dinheiro" at bounding box center [345, 118] width 88 height 8
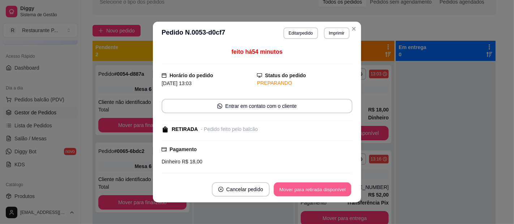
click at [300, 190] on button "Mover para retirada disponível" at bounding box center [312, 190] width 77 height 14
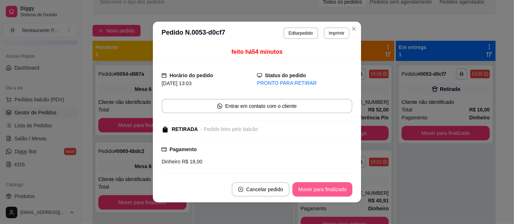
click at [312, 187] on button "Mover para finalizado" at bounding box center [322, 190] width 60 height 14
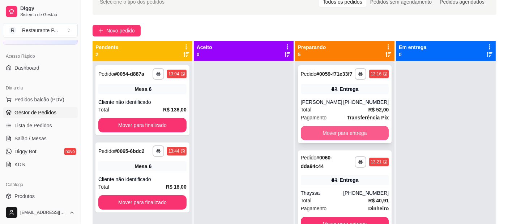
click at [338, 137] on button "Mover para entrega" at bounding box center [345, 133] width 88 height 14
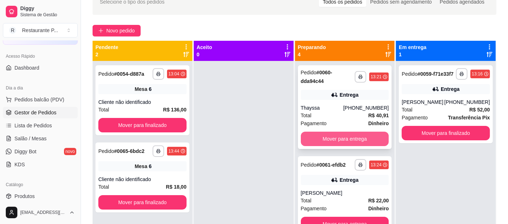
click at [354, 140] on button "Mover para entrega" at bounding box center [345, 139] width 88 height 14
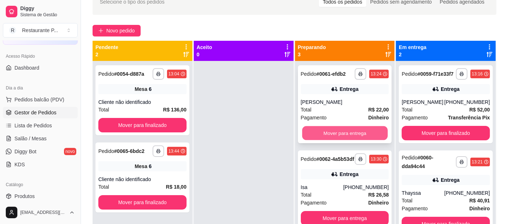
click at [327, 132] on button "Mover para entrega" at bounding box center [344, 134] width 85 height 14
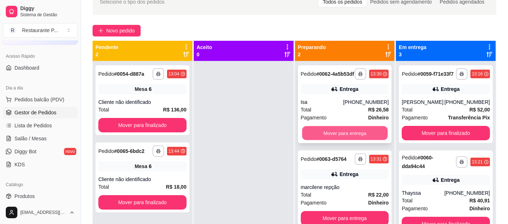
click at [349, 140] on button "Mover para entrega" at bounding box center [344, 134] width 85 height 14
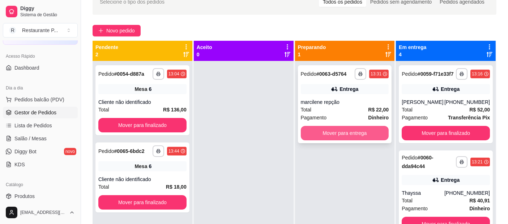
click at [339, 128] on button "Mover para entrega" at bounding box center [345, 133] width 88 height 14
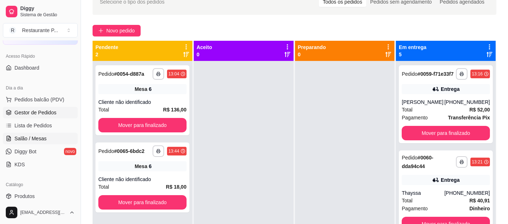
click at [35, 135] on span "Salão / Mesas" at bounding box center [30, 138] width 32 height 7
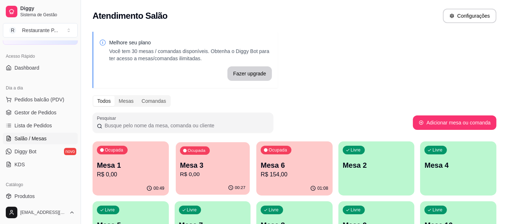
click at [213, 171] on p "R$ 0,00" at bounding box center [212, 175] width 65 height 8
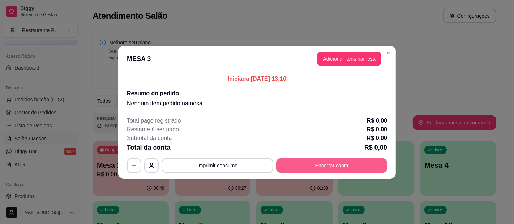
click at [323, 163] on button "Encerrar conta" at bounding box center [331, 166] width 111 height 14
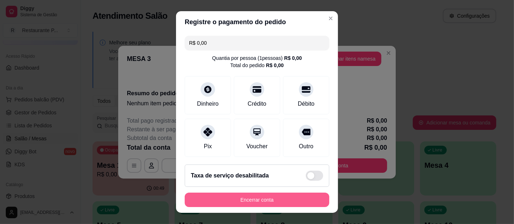
click at [231, 200] on button "Encerrar conta" at bounding box center [257, 200] width 145 height 14
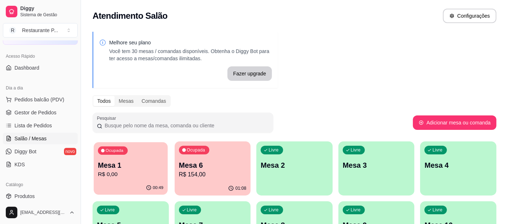
click at [128, 173] on p "R$ 0,00" at bounding box center [130, 175] width 65 height 8
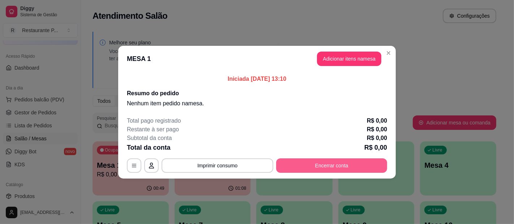
click at [327, 162] on button "Encerrar conta" at bounding box center [331, 166] width 111 height 14
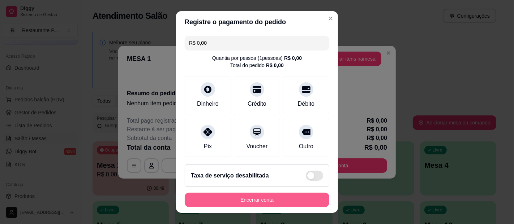
click at [288, 196] on button "Encerrar conta" at bounding box center [257, 200] width 145 height 14
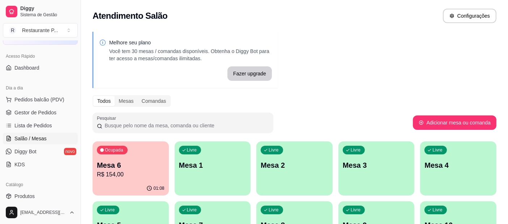
click at [125, 171] on p "R$ 154,00" at bounding box center [131, 175] width 68 height 9
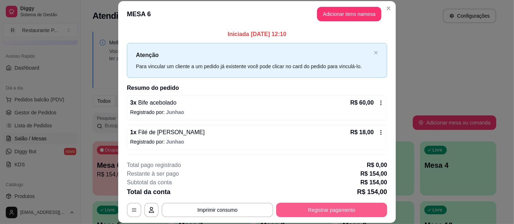
click at [322, 214] on button "Registrar pagamento" at bounding box center [331, 210] width 111 height 14
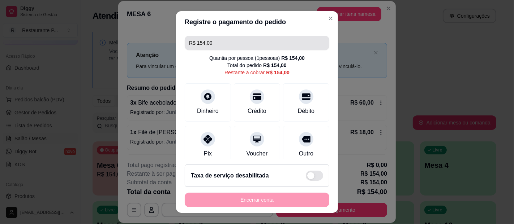
click at [219, 37] on input "R$ 154,00" at bounding box center [257, 43] width 136 height 14
click at [226, 48] on input "R$ 154,00" at bounding box center [257, 43] width 136 height 14
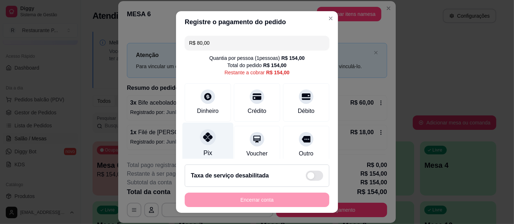
click at [203, 138] on icon at bounding box center [207, 137] width 9 height 9
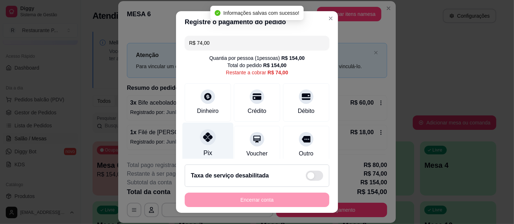
click at [204, 149] on div "Pix" at bounding box center [208, 153] width 9 height 9
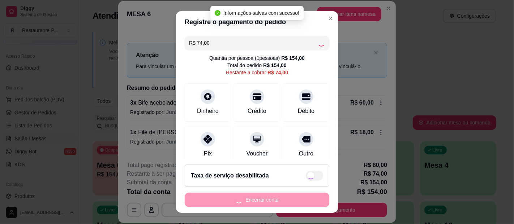
type input "R$ 0,00"
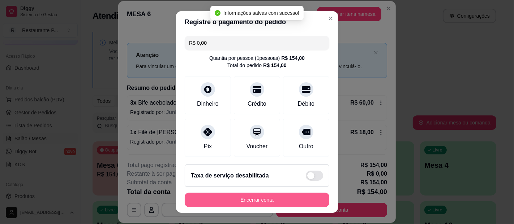
click at [259, 201] on button "Encerrar conta" at bounding box center [257, 200] width 145 height 14
